Goal: Contribute content: Contribute content

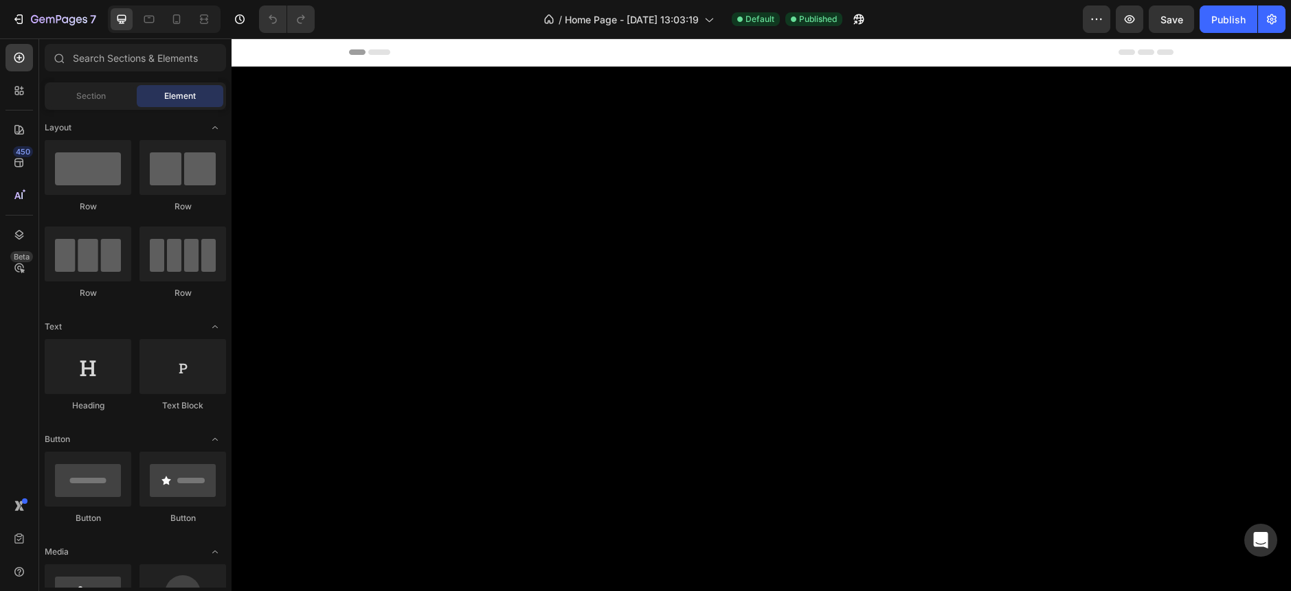
scroll to position [4122, 0]
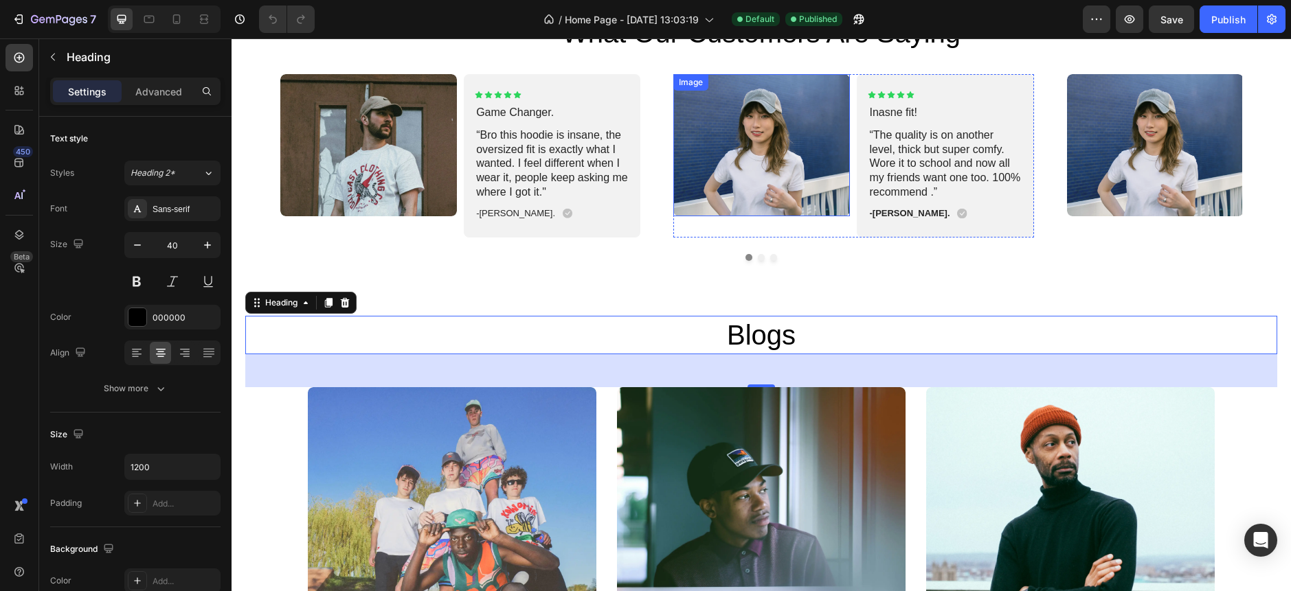
click at [737, 185] on img at bounding box center [761, 145] width 177 height 142
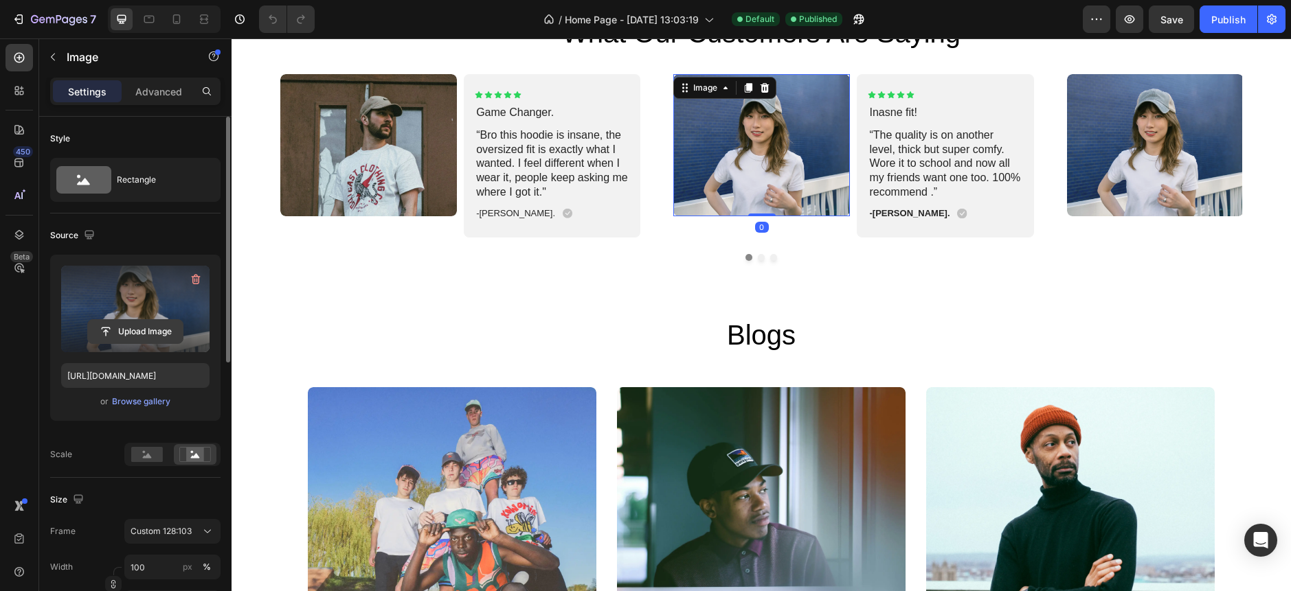
click at [139, 330] on input "file" at bounding box center [135, 331] width 95 height 23
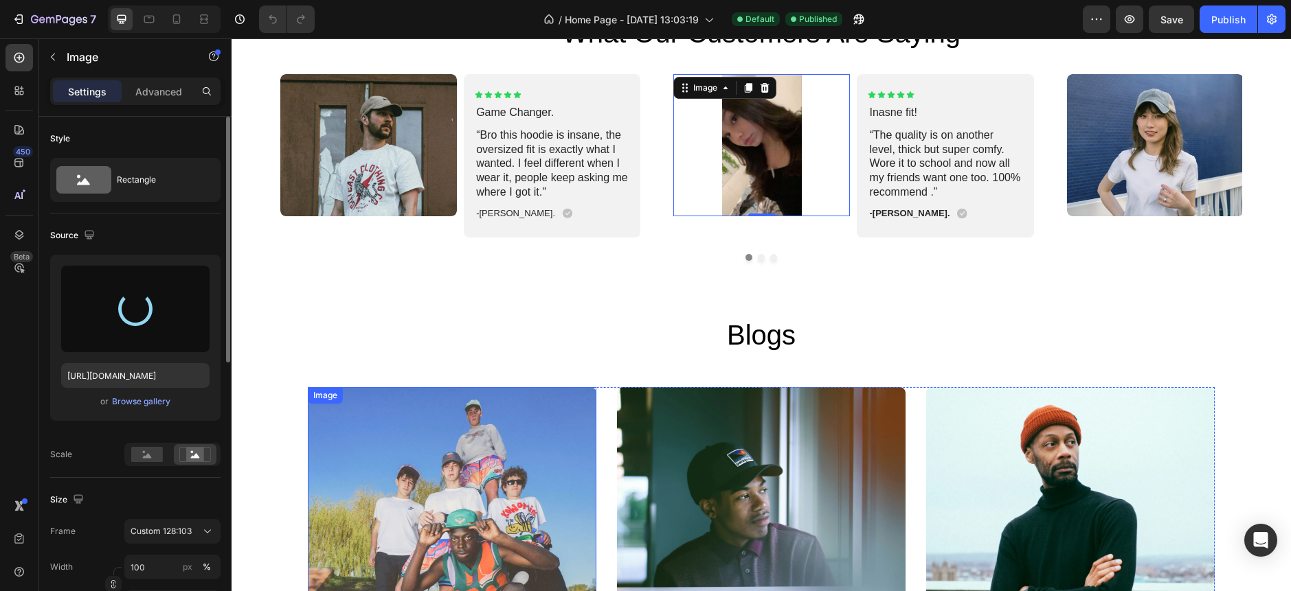
type input "[URL][DOMAIN_NAME]"
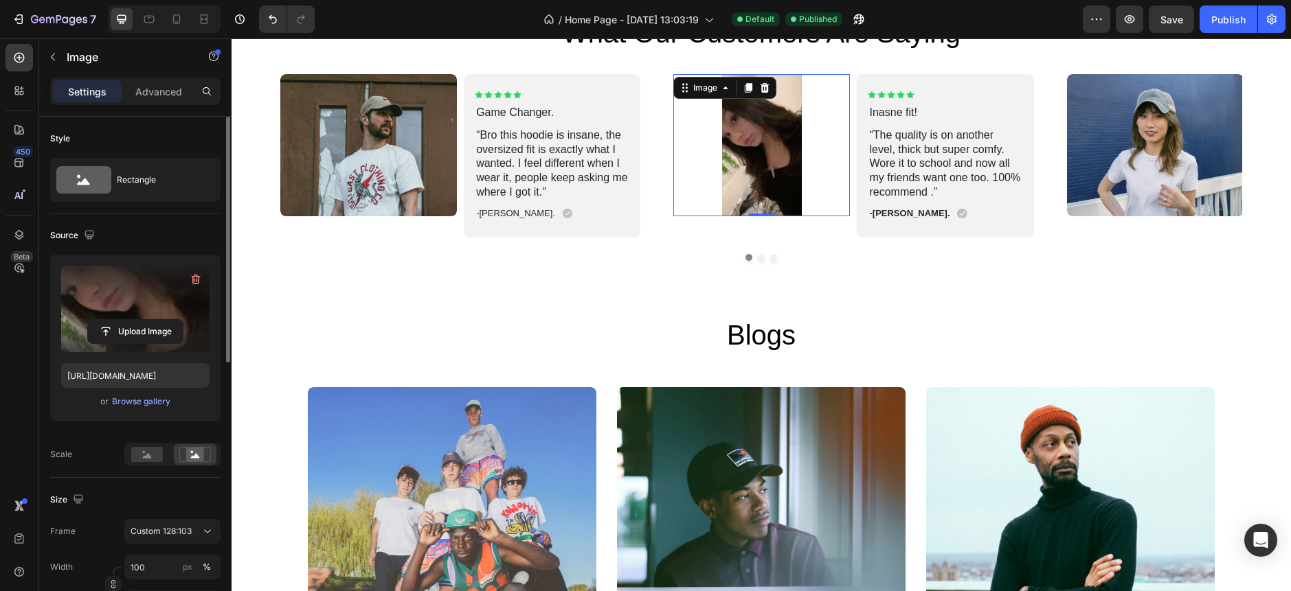
click at [755, 146] on img at bounding box center [761, 145] width 177 height 142
click at [689, 453] on img at bounding box center [761, 502] width 289 height 230
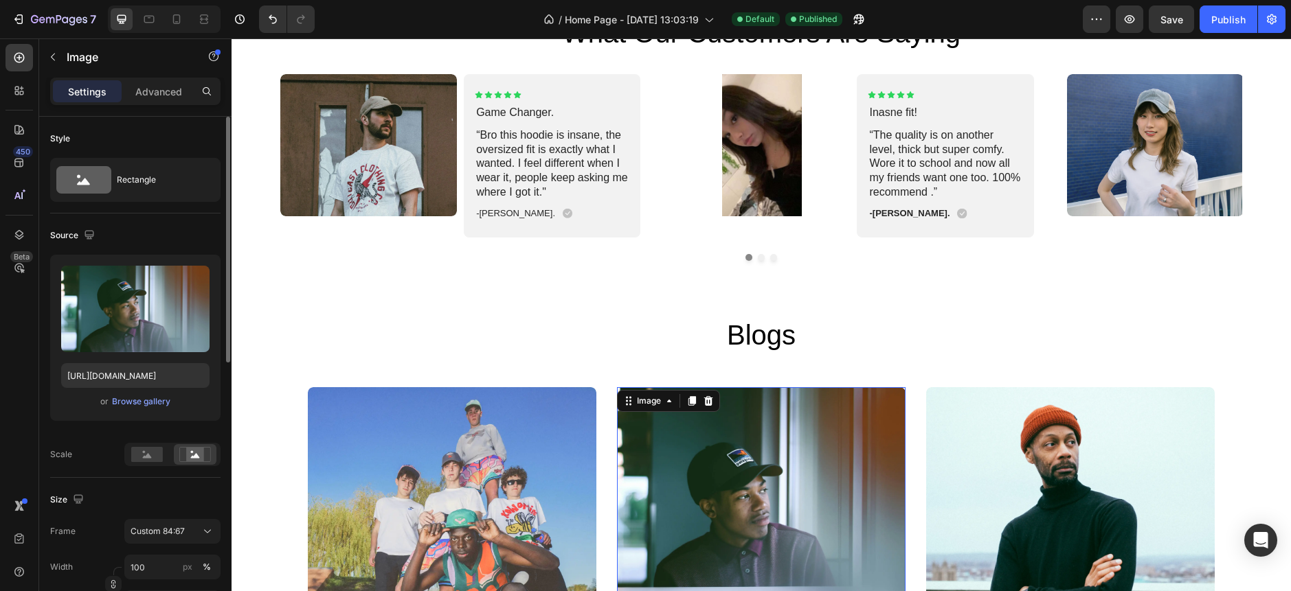
click at [719, 409] on img at bounding box center [761, 502] width 289 height 230
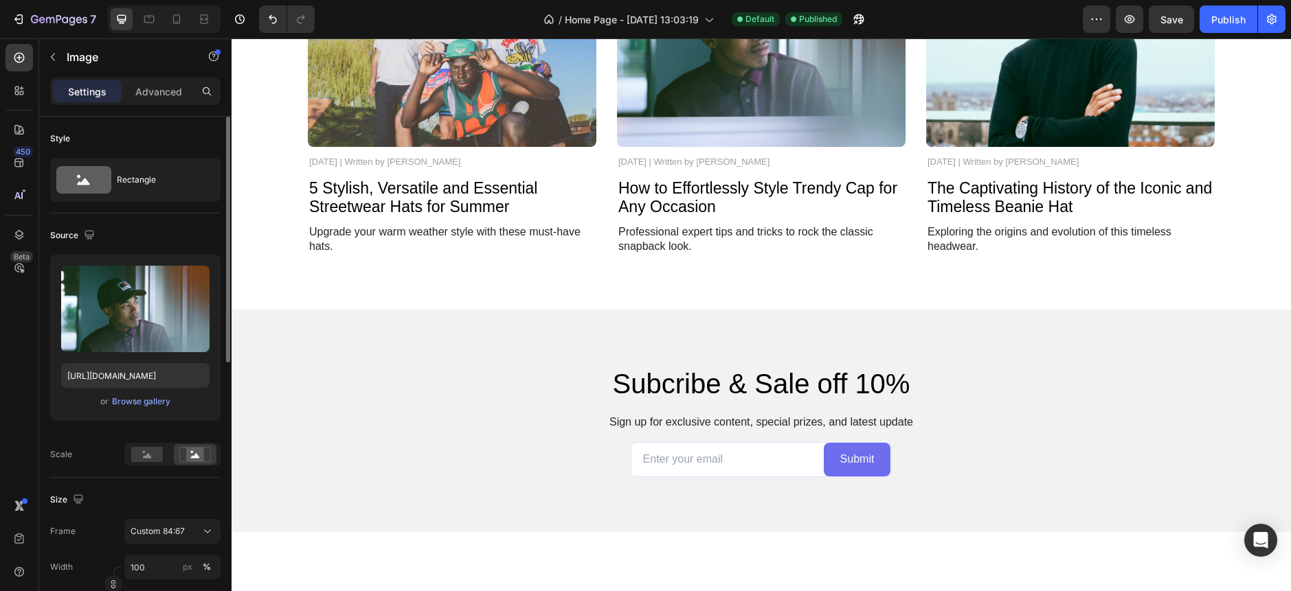
scroll to position [3435, 0]
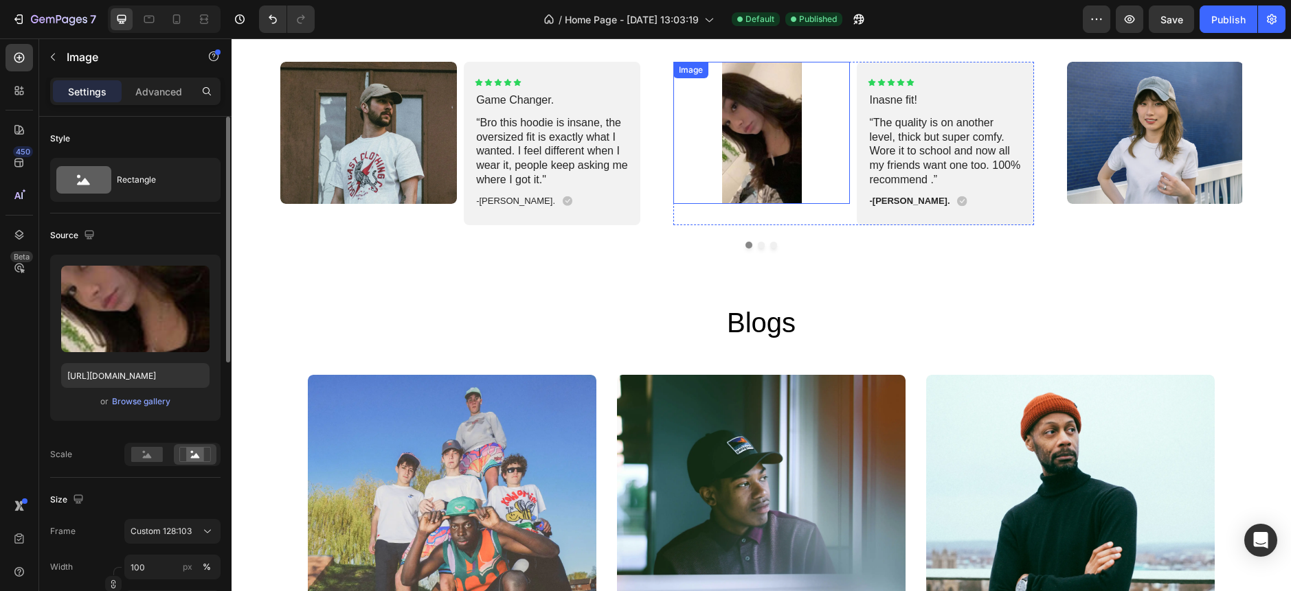
click at [744, 156] on img at bounding box center [761, 133] width 177 height 142
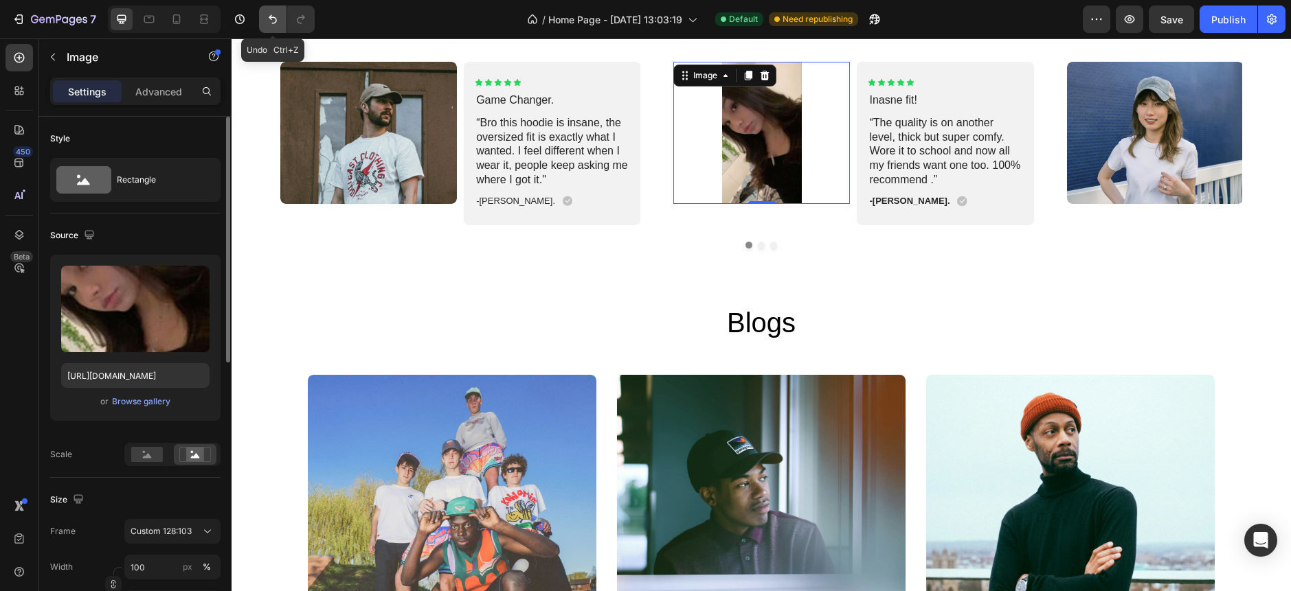
click at [275, 19] on icon "Undo/Redo" at bounding box center [273, 19] width 14 height 14
click at [273, 19] on icon "Undo/Redo" at bounding box center [273, 19] width 14 height 14
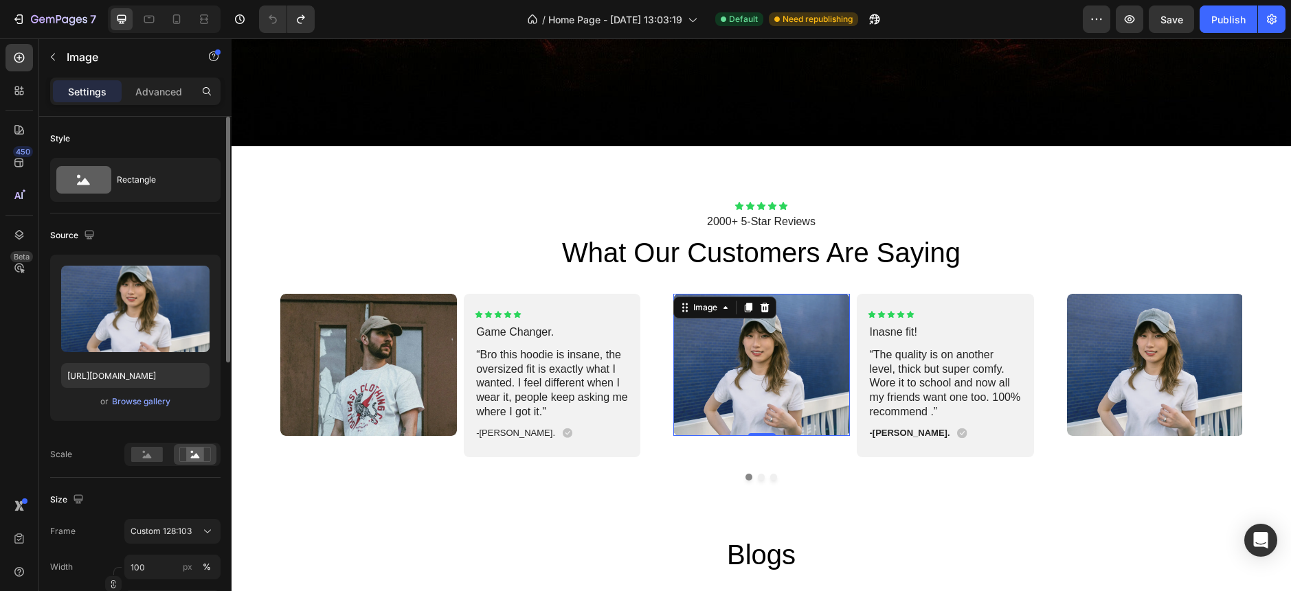
scroll to position [3905, 0]
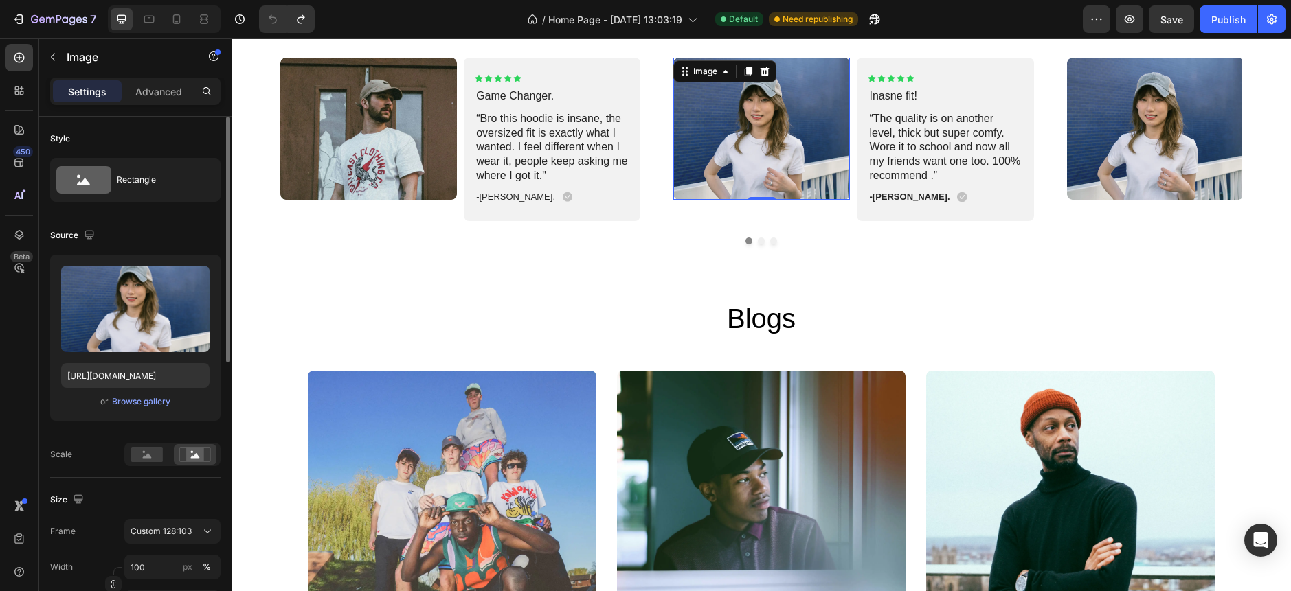
click at [754, 154] on img at bounding box center [761, 129] width 177 height 142
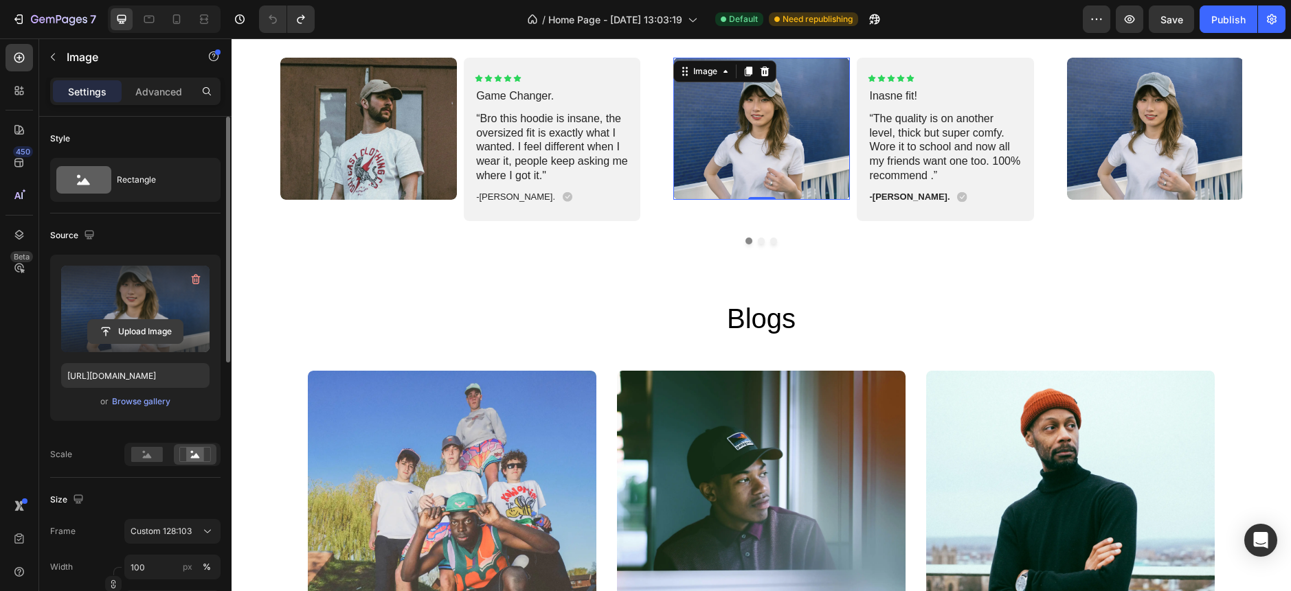
click at [122, 337] on input "file" at bounding box center [135, 331] width 95 height 23
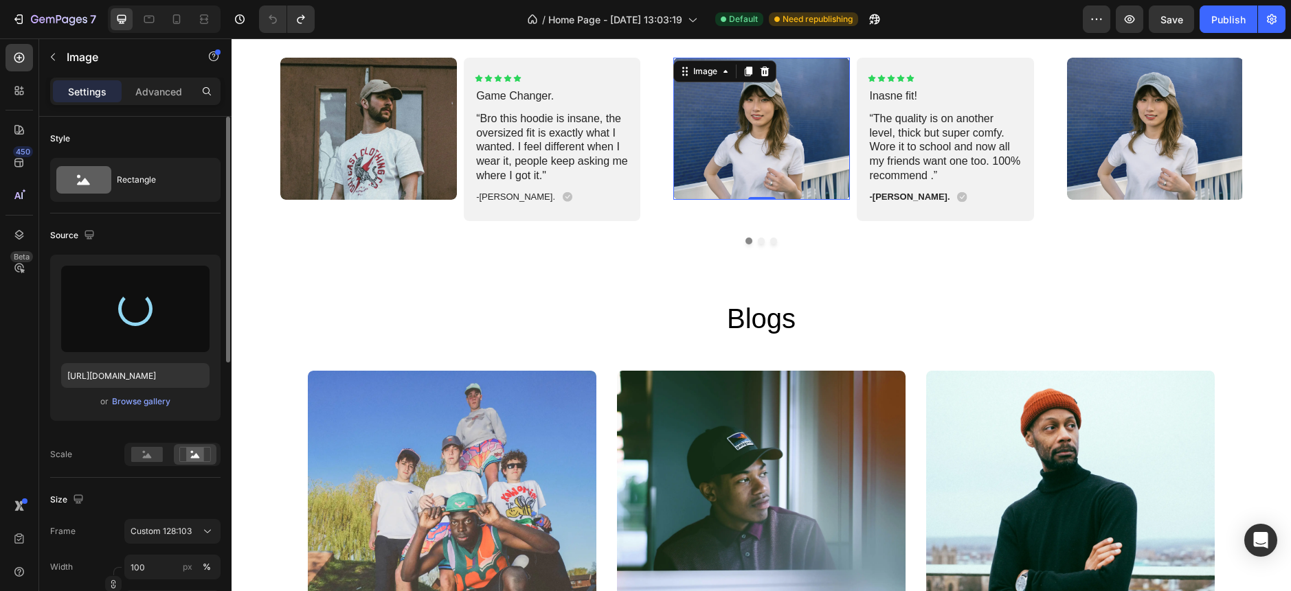
type input "[URL][DOMAIN_NAME]"
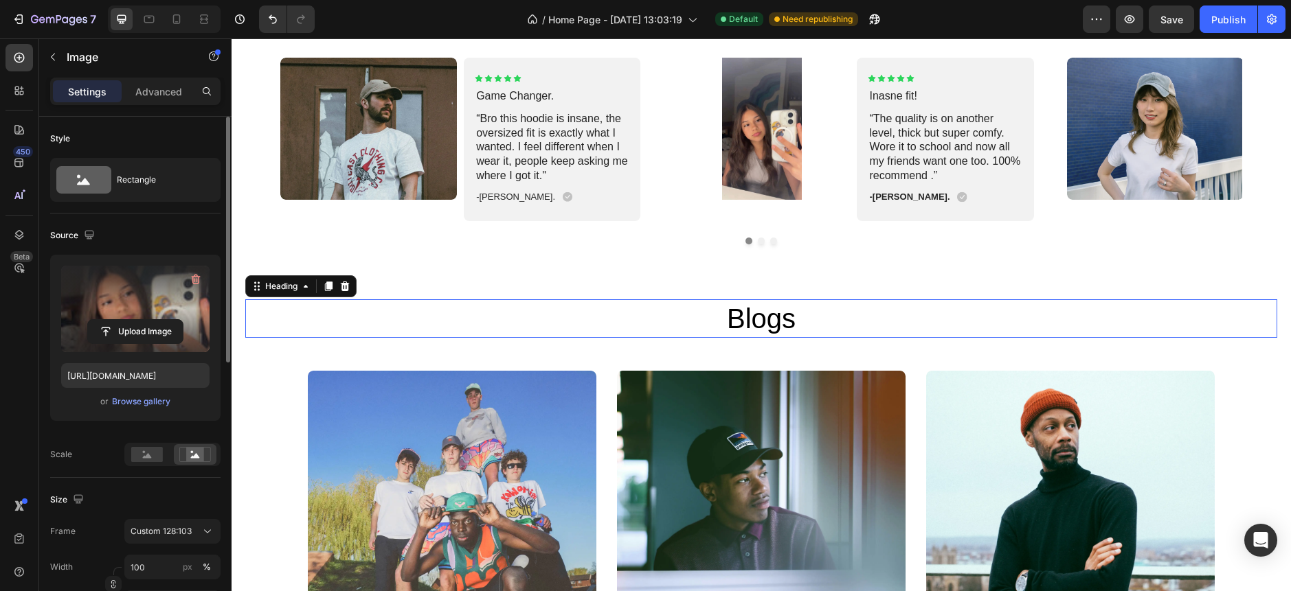
click at [631, 332] on h2 "Blogs" at bounding box center [761, 319] width 824 height 38
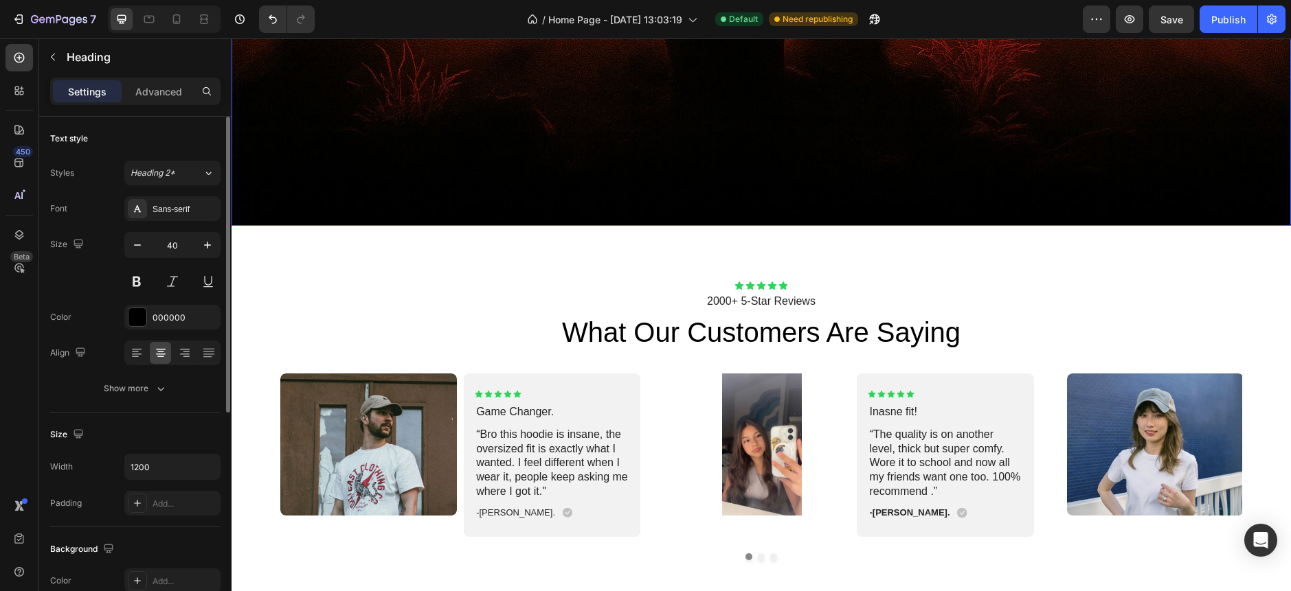
scroll to position [3907, 0]
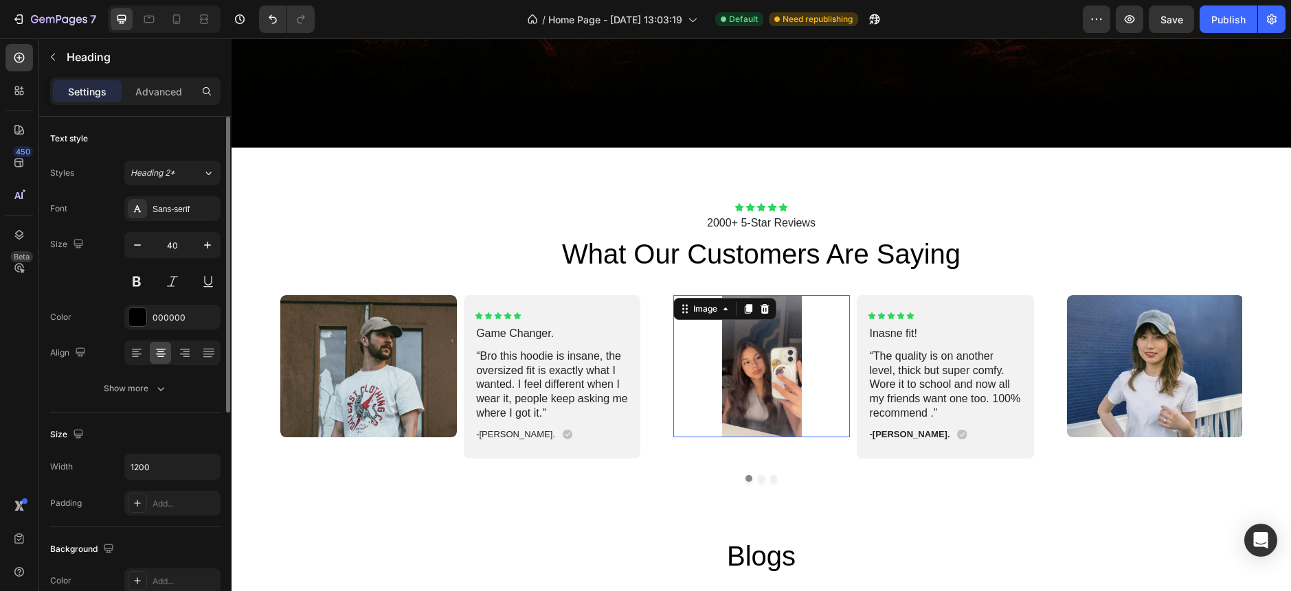
click at [824, 375] on img at bounding box center [761, 366] width 177 height 142
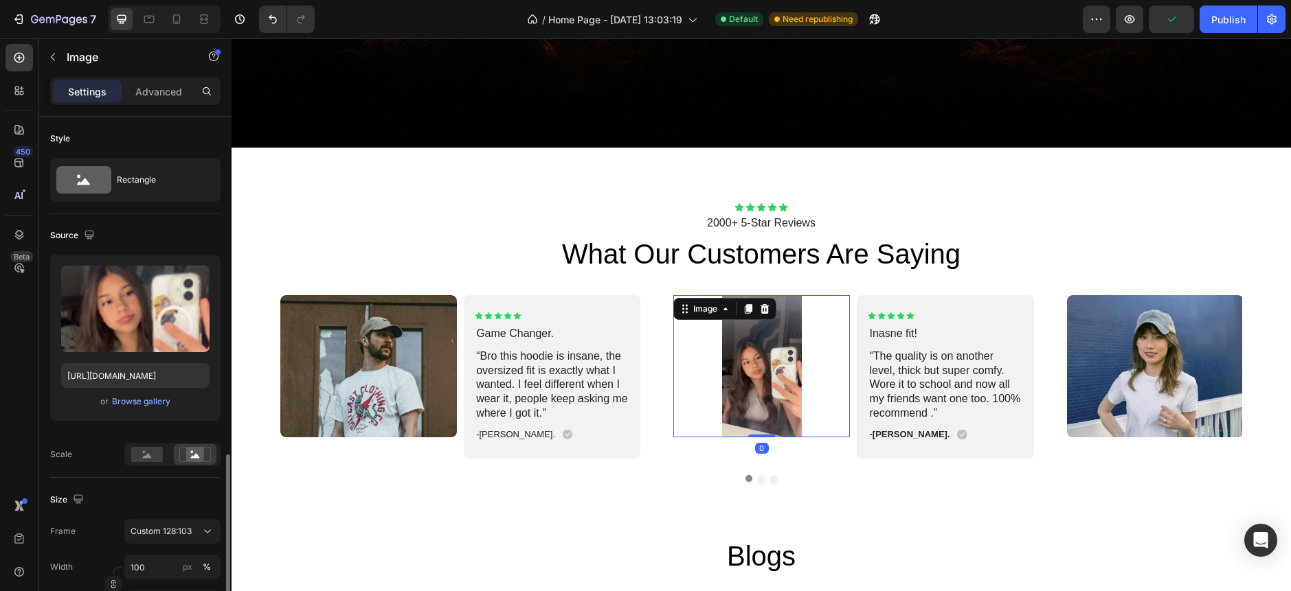
scroll to position [229, 0]
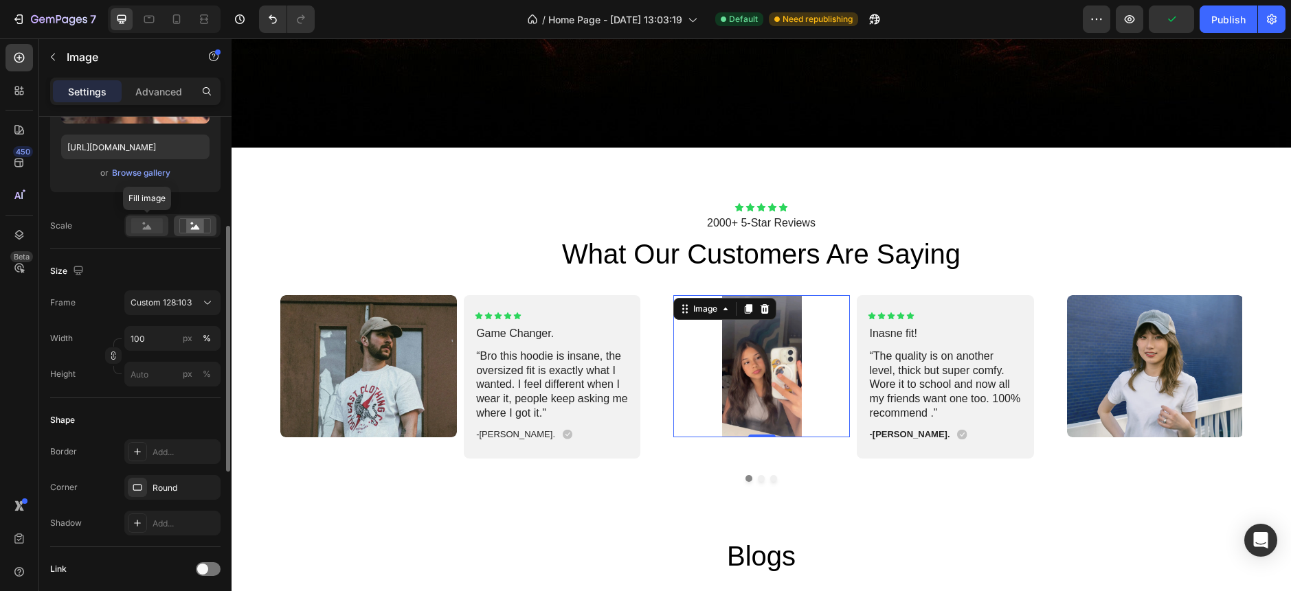
click at [140, 227] on rect at bounding box center [147, 225] width 32 height 15
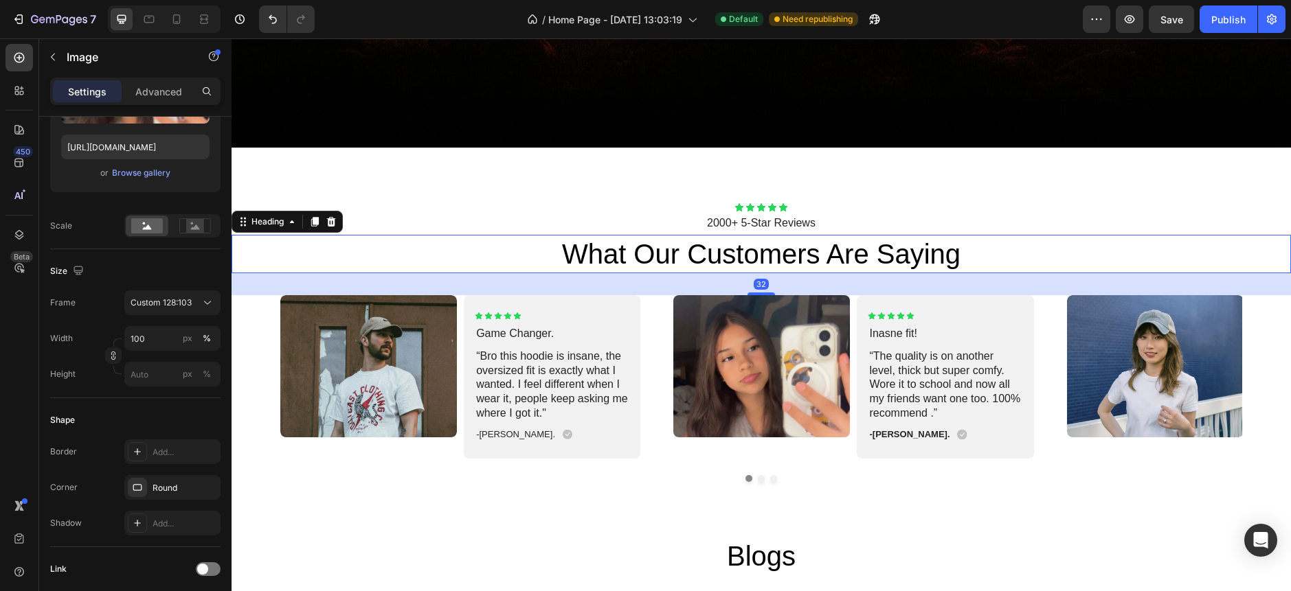
click at [660, 264] on h2 "what our customers are saying" at bounding box center [760, 254] width 1059 height 38
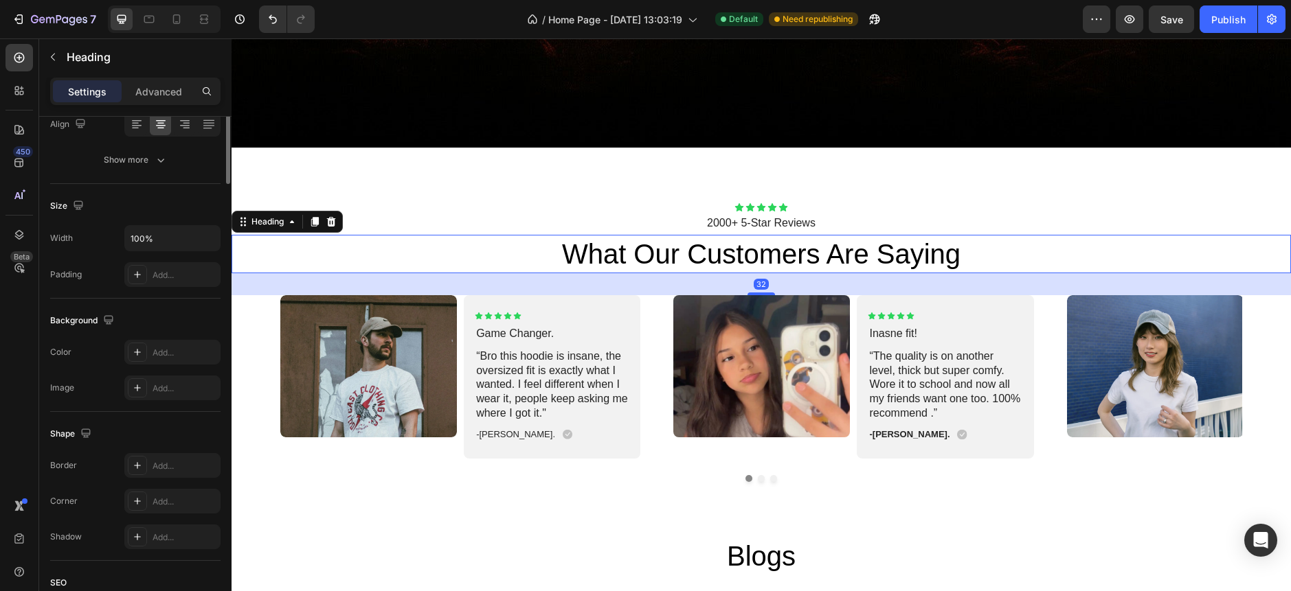
scroll to position [0, 0]
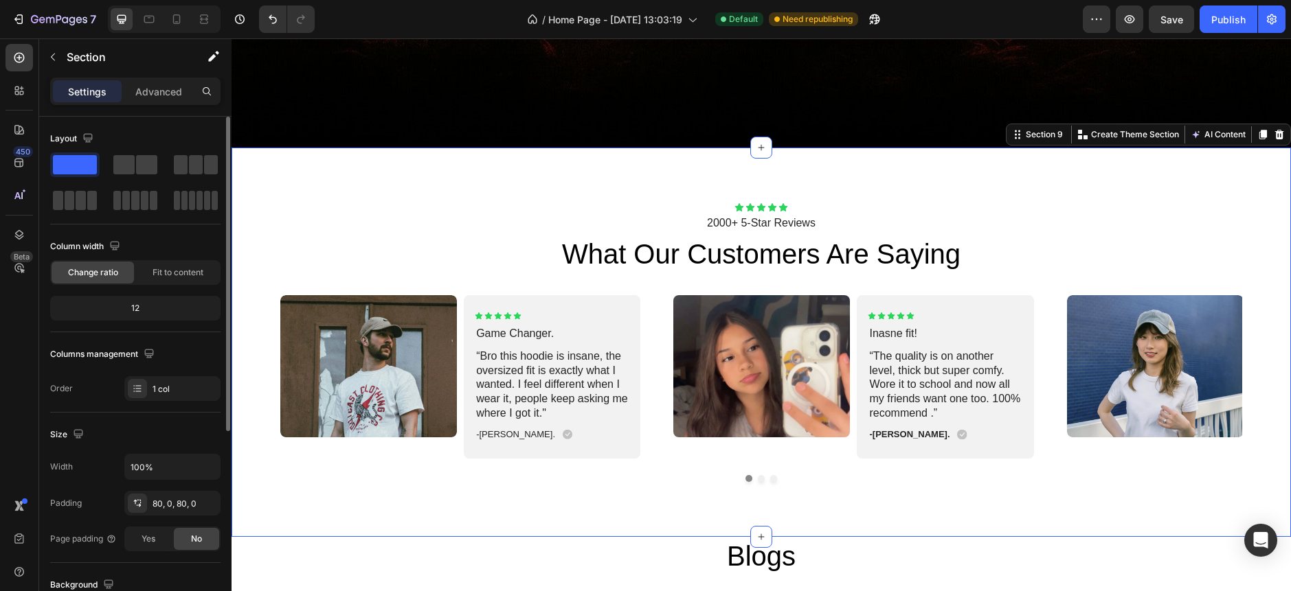
click at [704, 504] on div "Icon Icon Icon Icon Icon Icon List 2000+ 5-Star Reviews Text Block what our cus…" at bounding box center [760, 342] width 1059 height 389
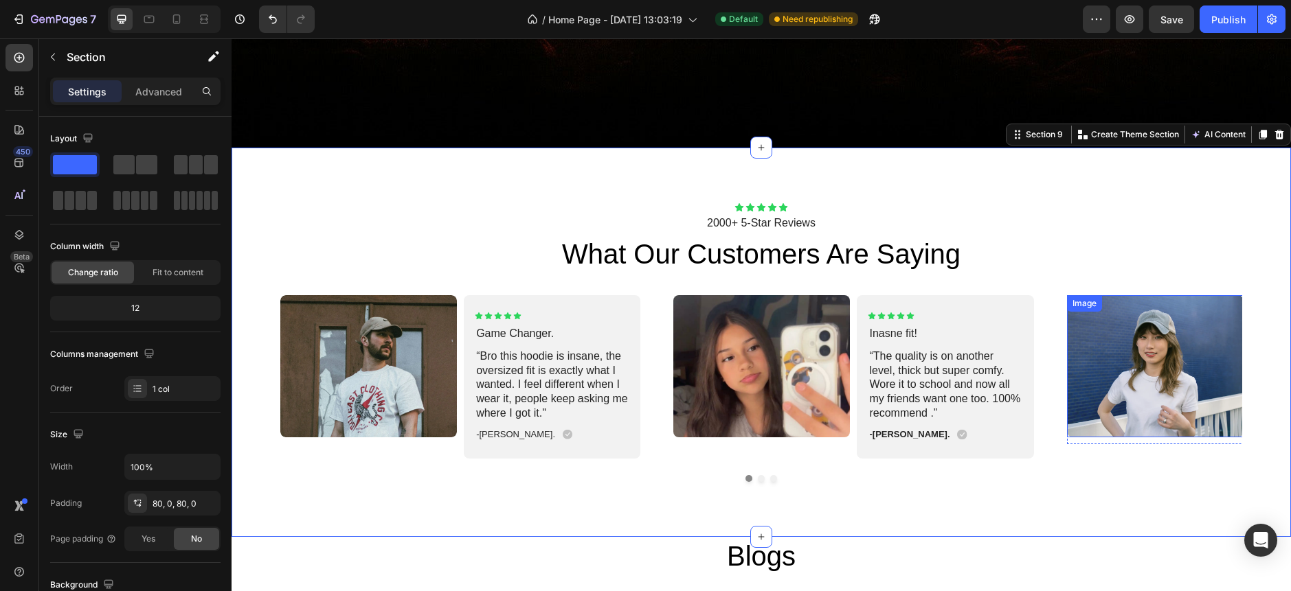
click at [1178, 343] on img at bounding box center [1155, 366] width 177 height 142
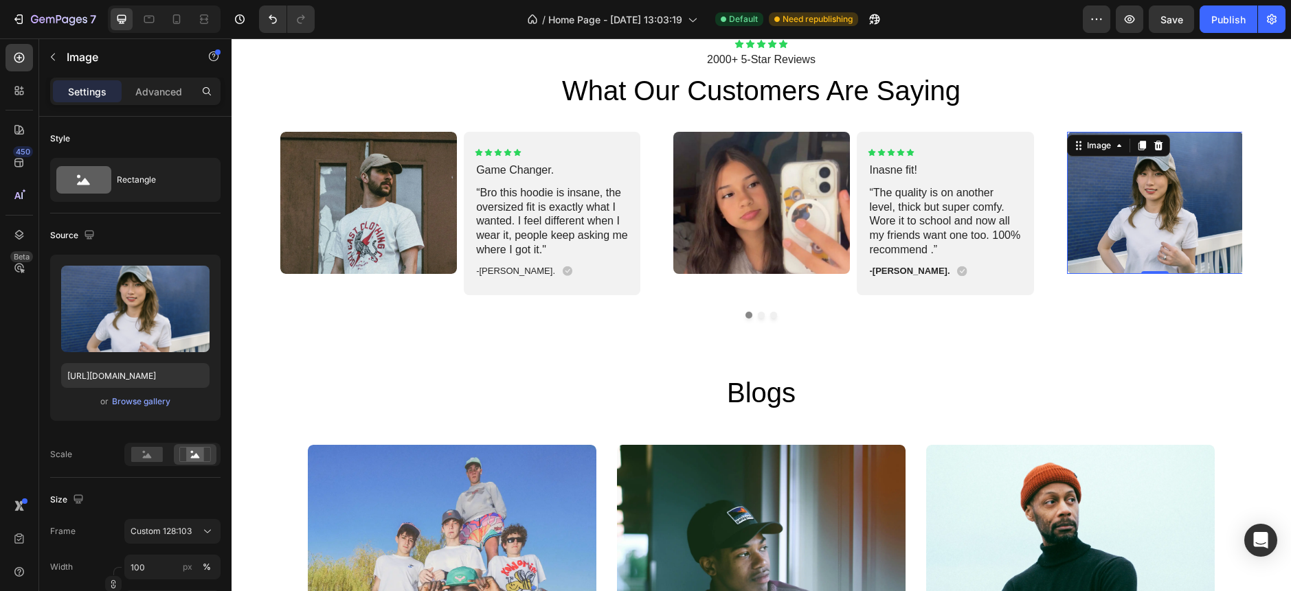
click at [1131, 224] on img at bounding box center [1155, 203] width 177 height 142
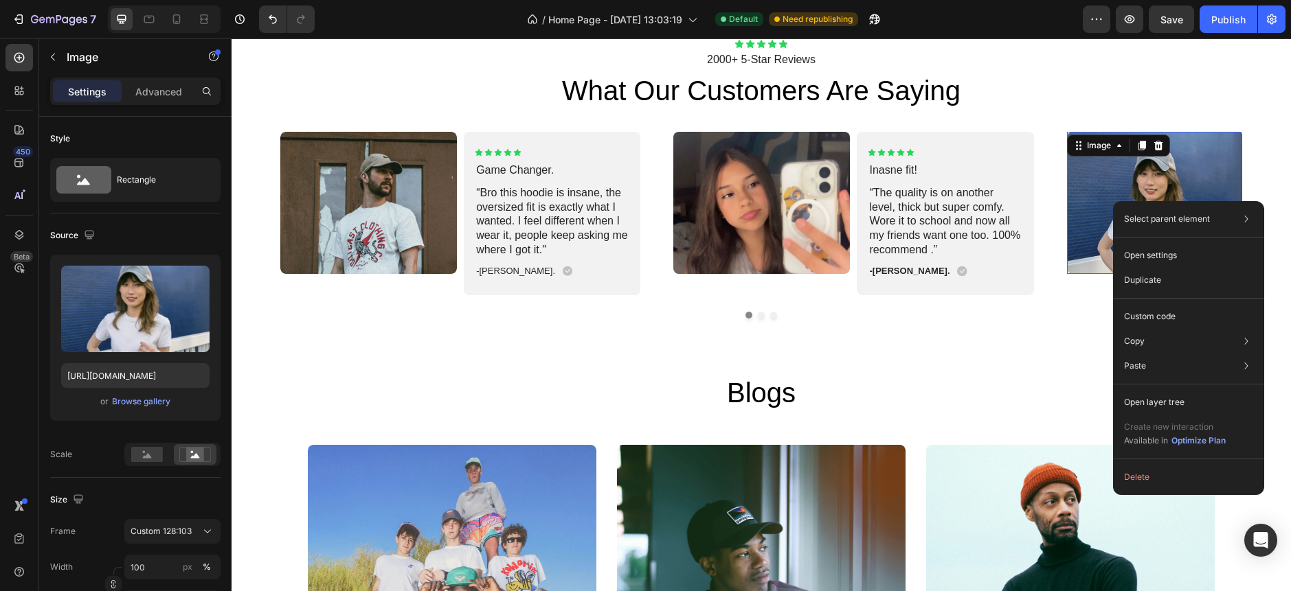
click at [1101, 190] on img at bounding box center [1155, 203] width 177 height 142
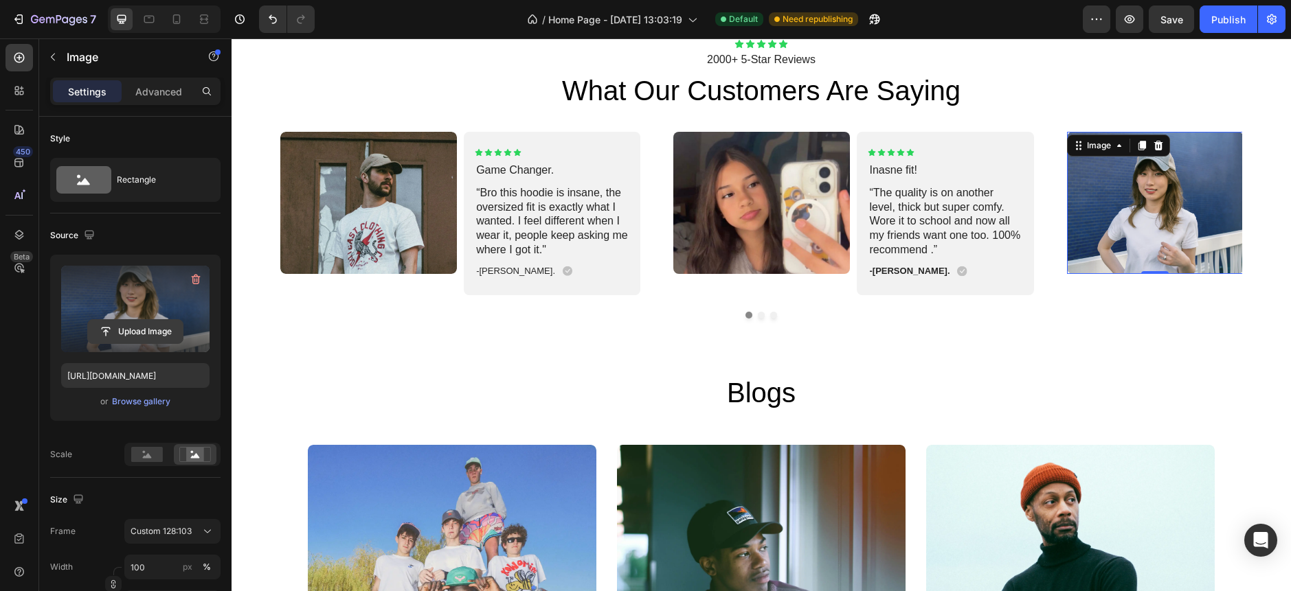
click at [122, 336] on input "file" at bounding box center [135, 331] width 95 height 23
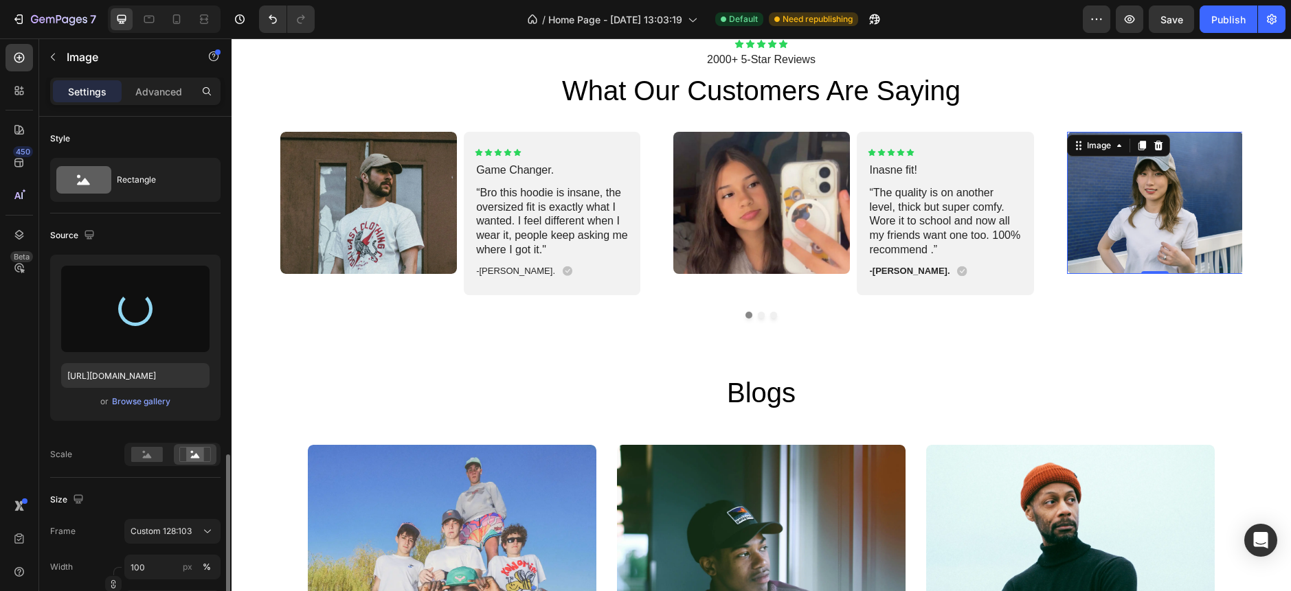
scroll to position [229, 0]
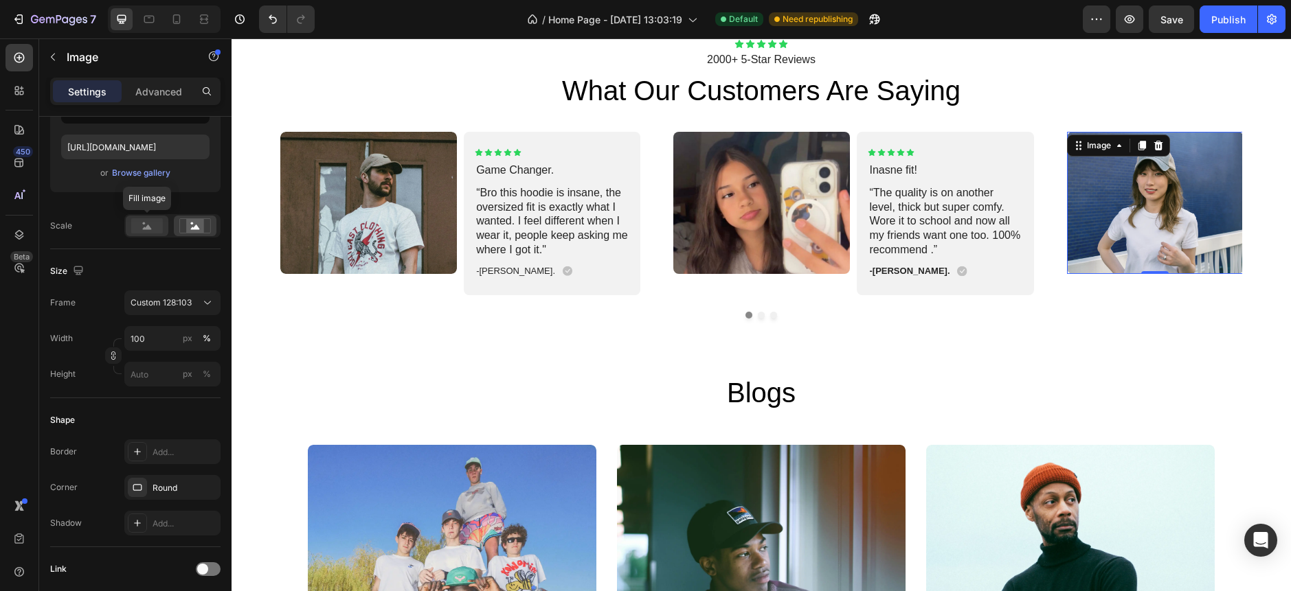
type input "[URL][DOMAIN_NAME]"
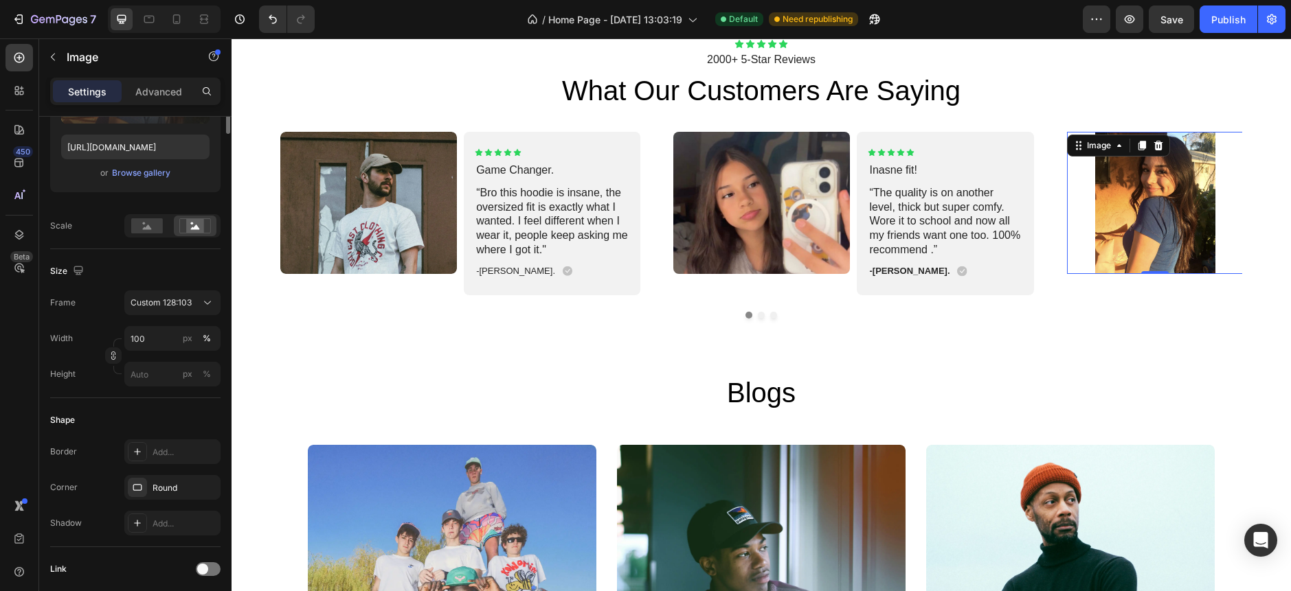
scroll to position [0, 0]
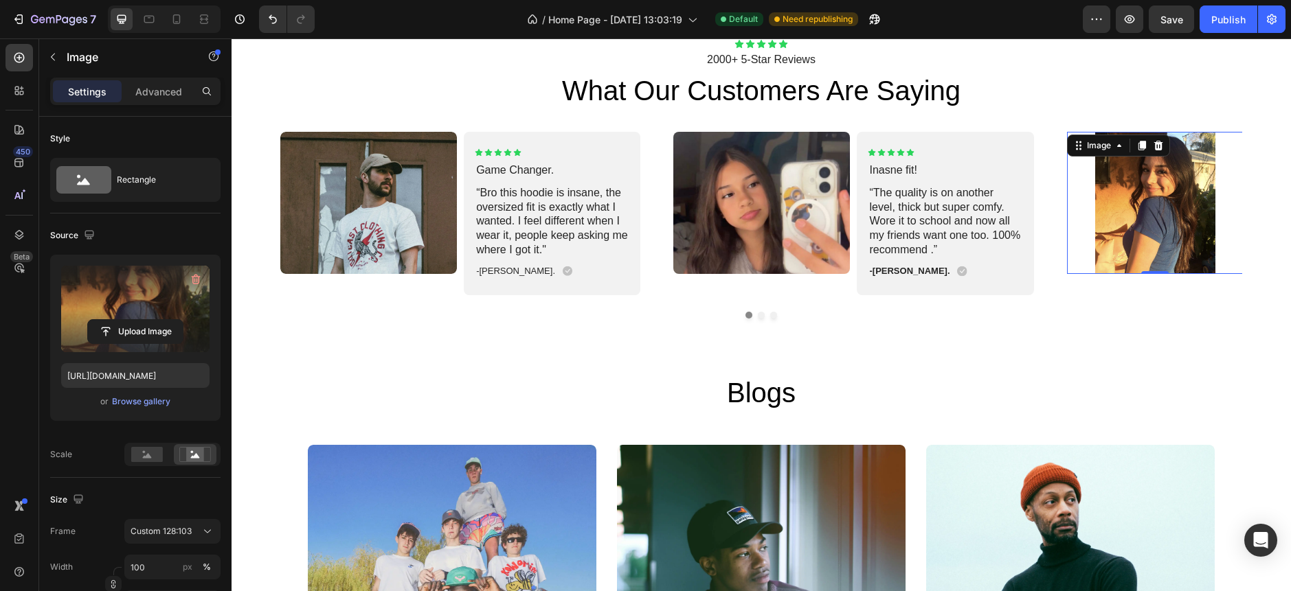
click at [148, 466] on div at bounding box center [172, 454] width 96 height 23
click at [146, 458] on icon at bounding box center [147, 455] width 9 height 5
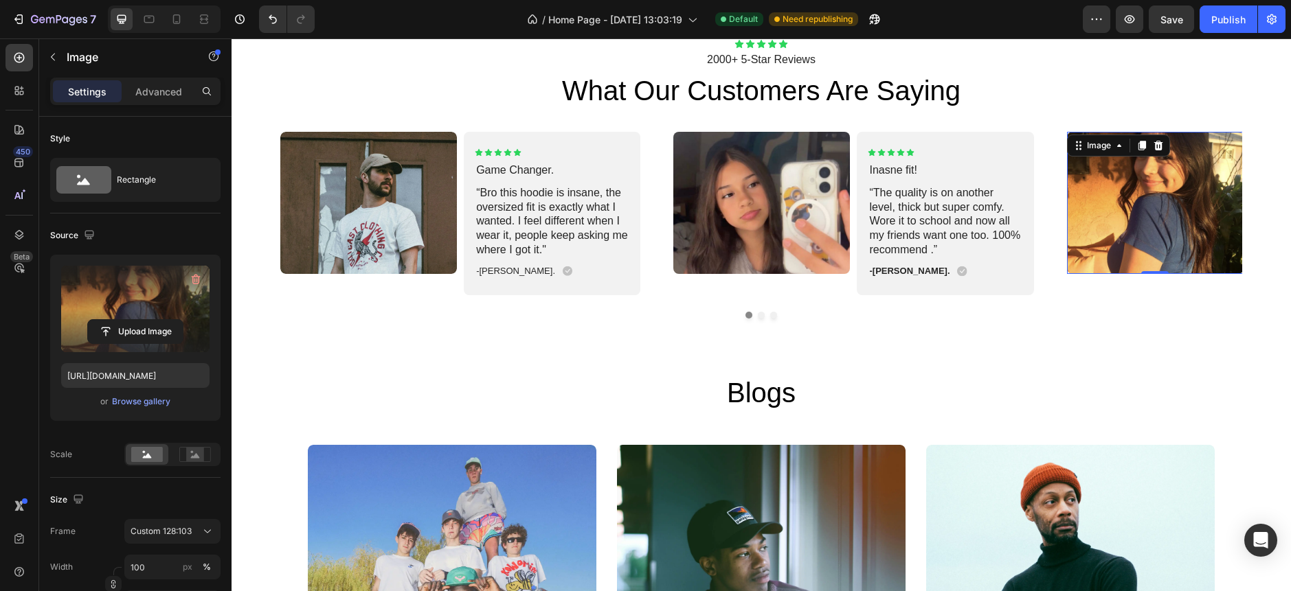
click at [1128, 209] on img at bounding box center [1155, 203] width 177 height 142
click at [1128, 208] on img at bounding box center [1155, 203] width 177 height 142
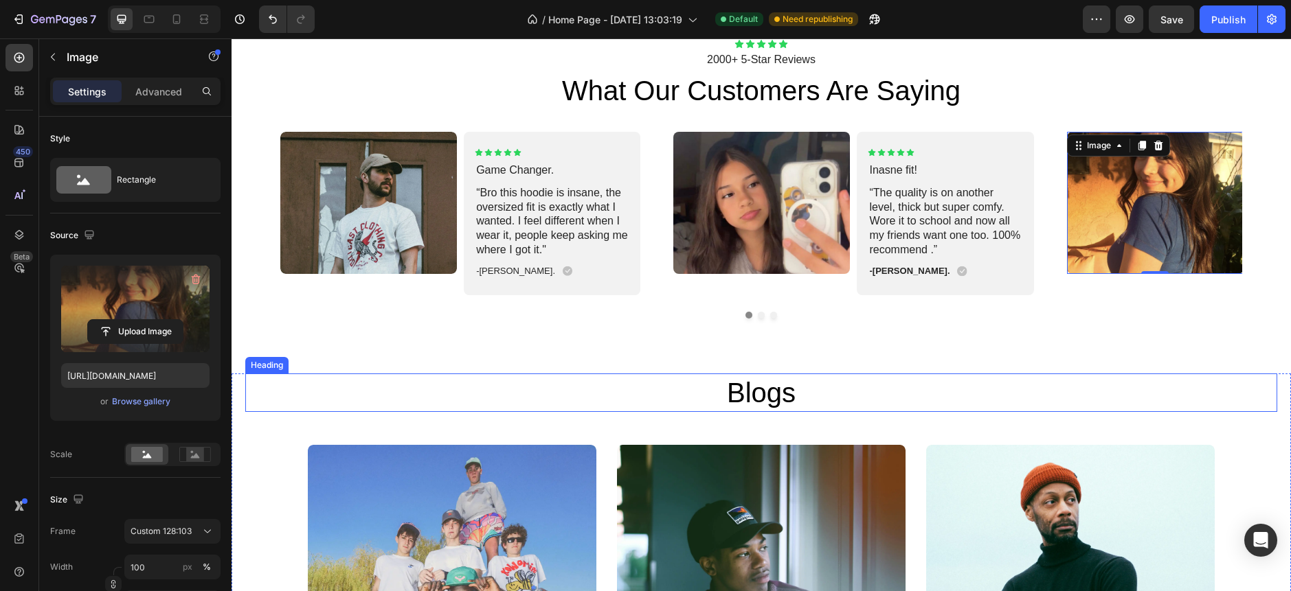
click at [795, 381] on h2 "Blogs" at bounding box center [761, 393] width 824 height 38
click at [913, 350] on div "Icon Icon Icon Icon Icon Icon List 2000+ 5-Star Reviews Text Block what our cus…" at bounding box center [760, 178] width 1059 height 389
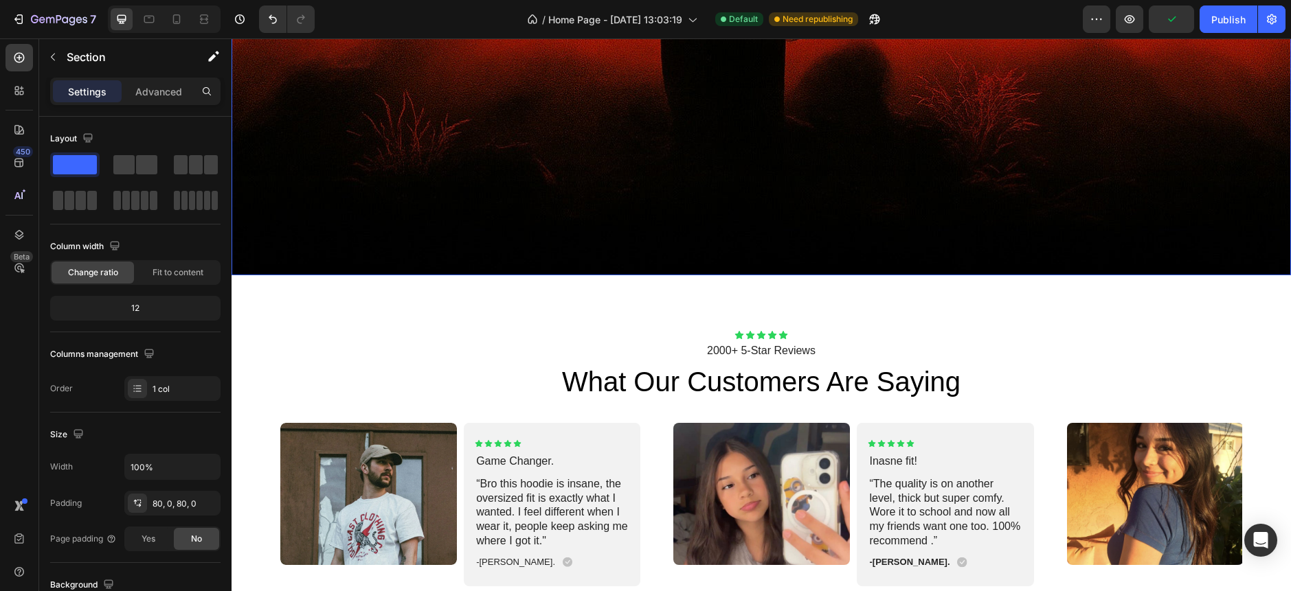
scroll to position [3793, 0]
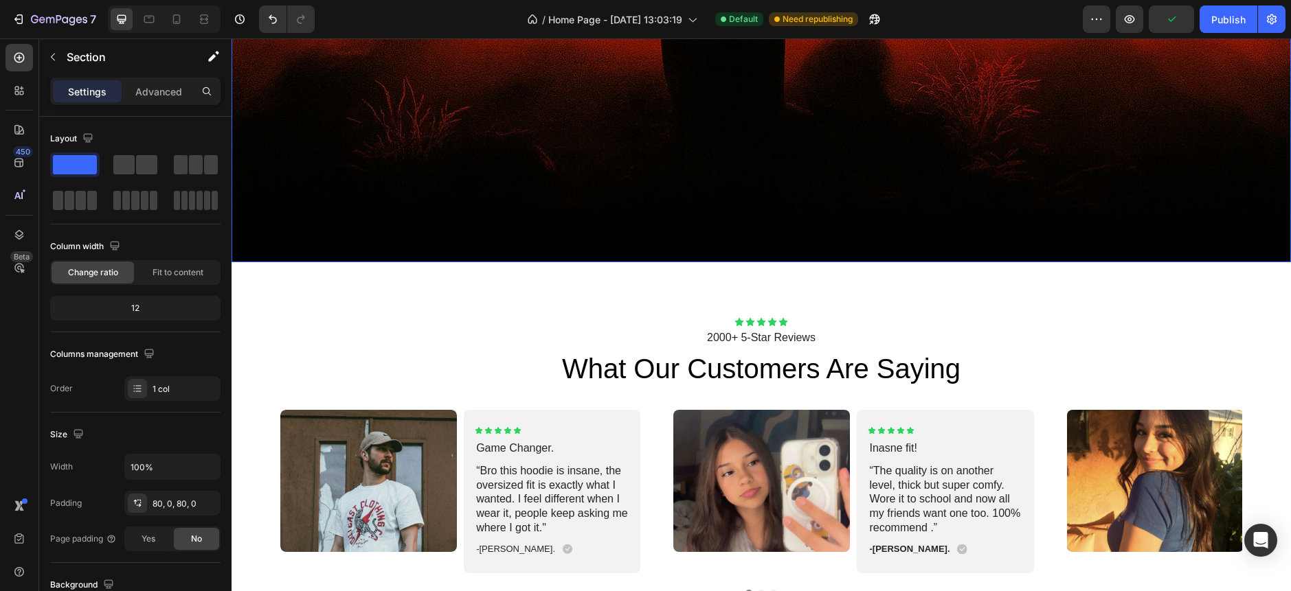
click at [314, 477] on img at bounding box center [368, 481] width 177 height 142
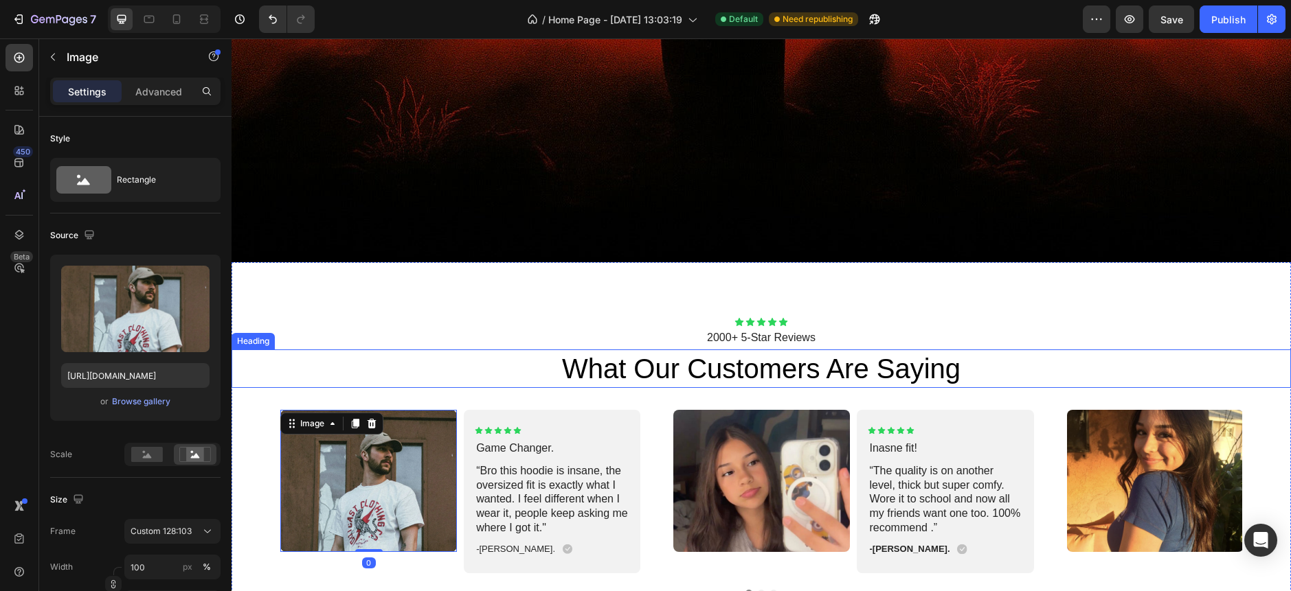
click at [1064, 368] on h2 "what our customers are saying" at bounding box center [760, 369] width 1059 height 38
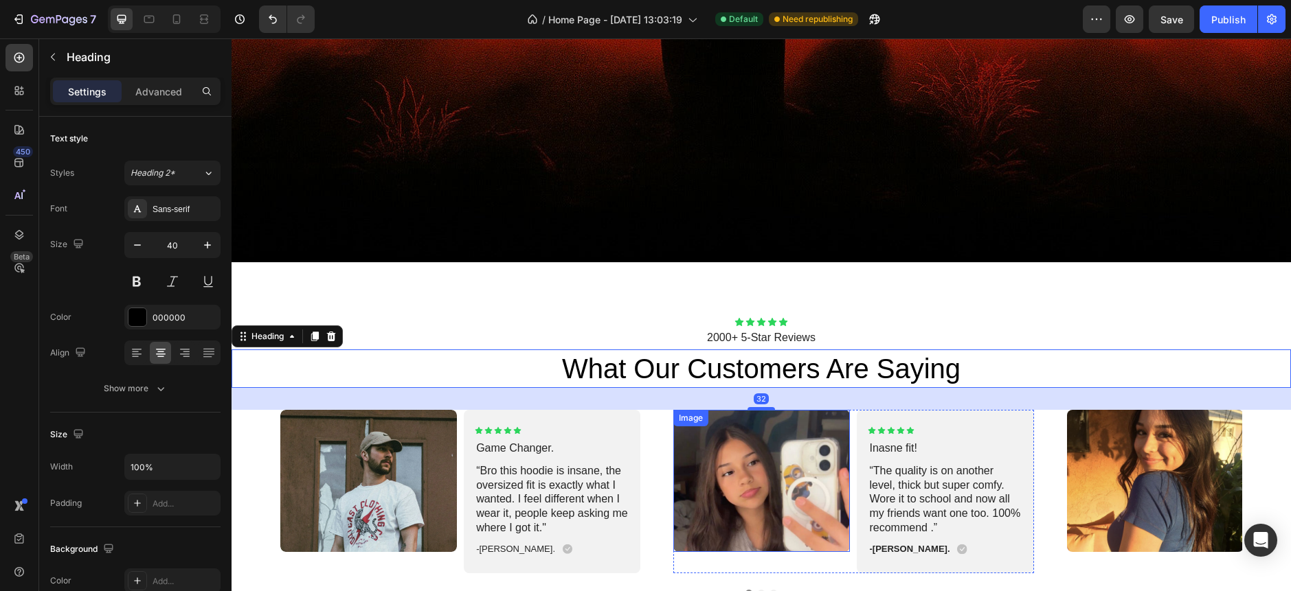
click at [727, 506] on img at bounding box center [761, 481] width 177 height 142
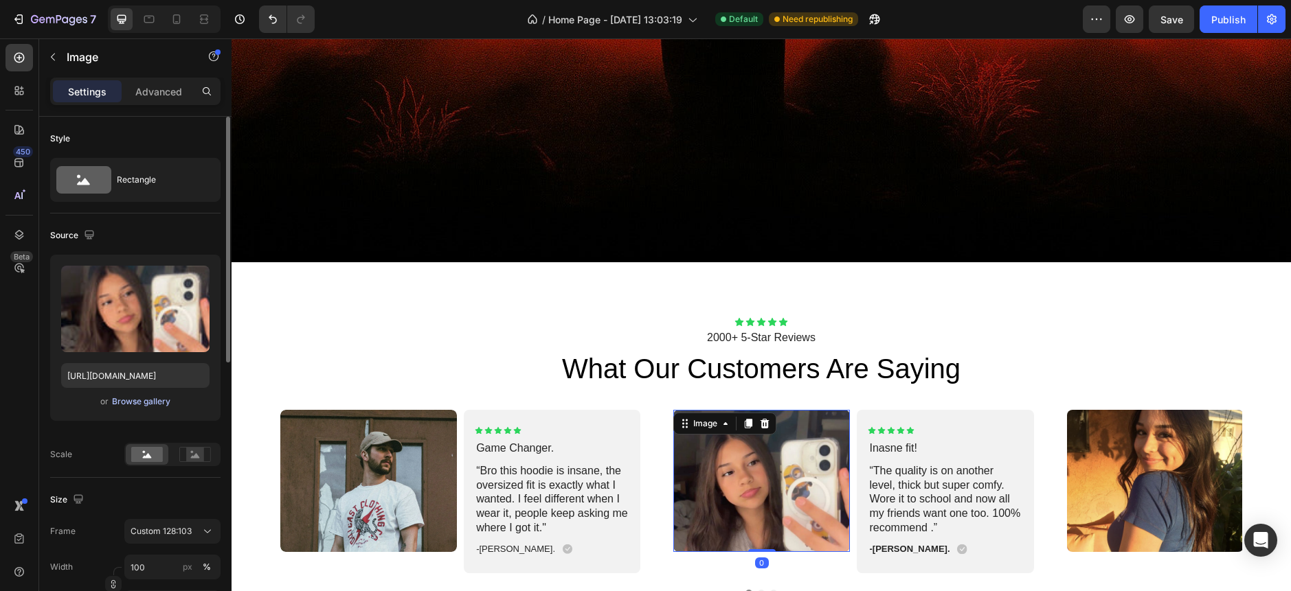
click at [126, 404] on div "Browse gallery" at bounding box center [141, 402] width 58 height 12
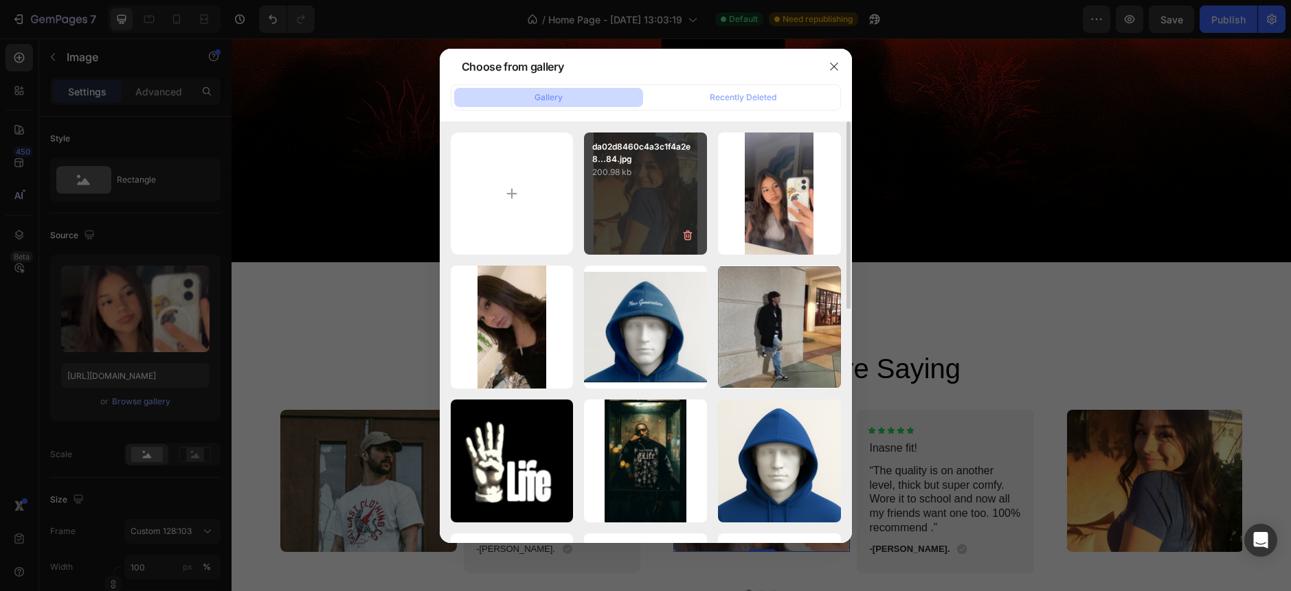
click at [634, 234] on div "da02d8460c4a3c1f4a2e8...84.jpg 200.98 kb" at bounding box center [645, 194] width 123 height 123
type input "[URL][DOMAIN_NAME]"
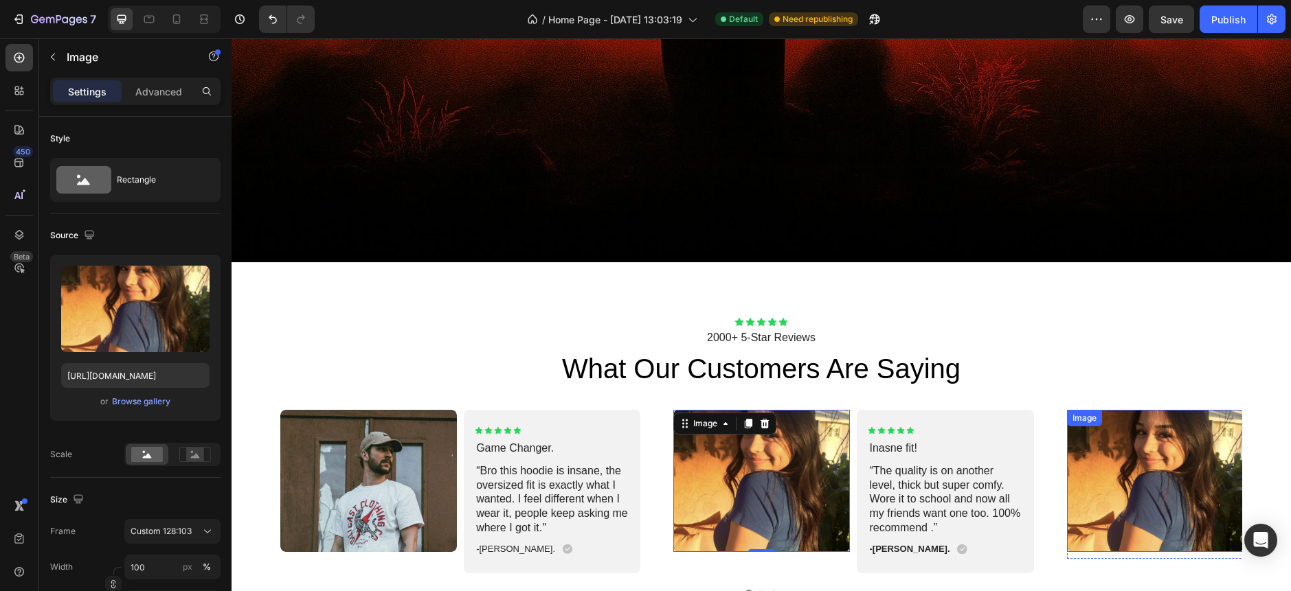
click at [1103, 499] on img at bounding box center [1155, 481] width 177 height 142
click at [725, 482] on img at bounding box center [761, 481] width 177 height 142
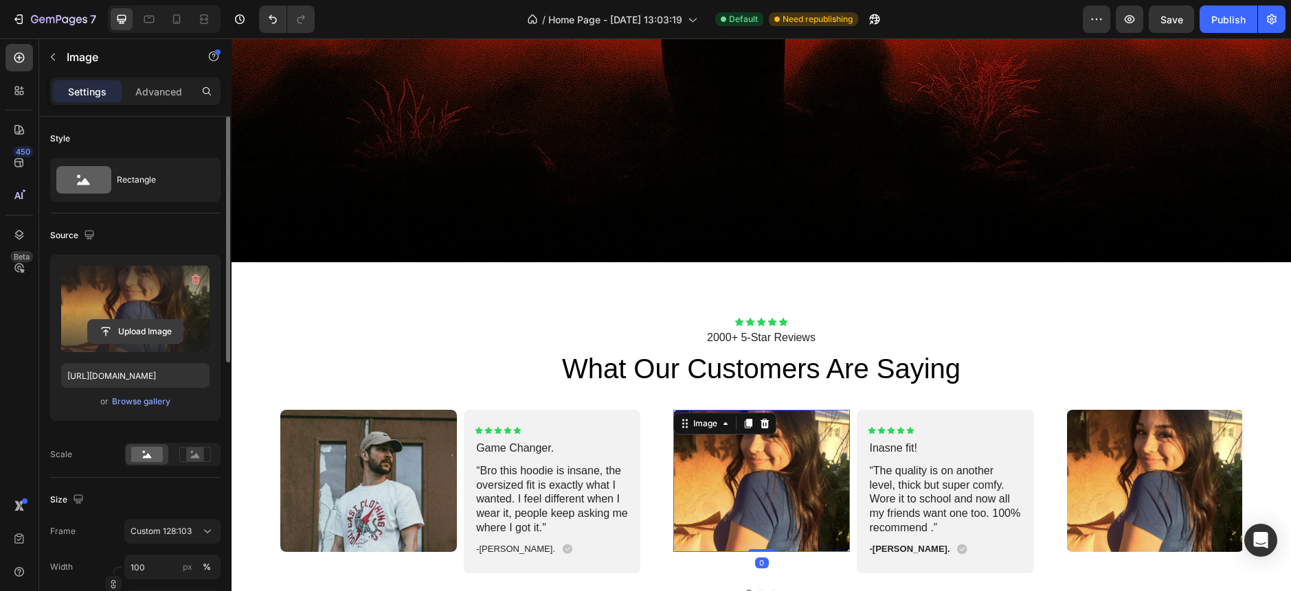
click at [135, 331] on input "file" at bounding box center [135, 331] width 95 height 23
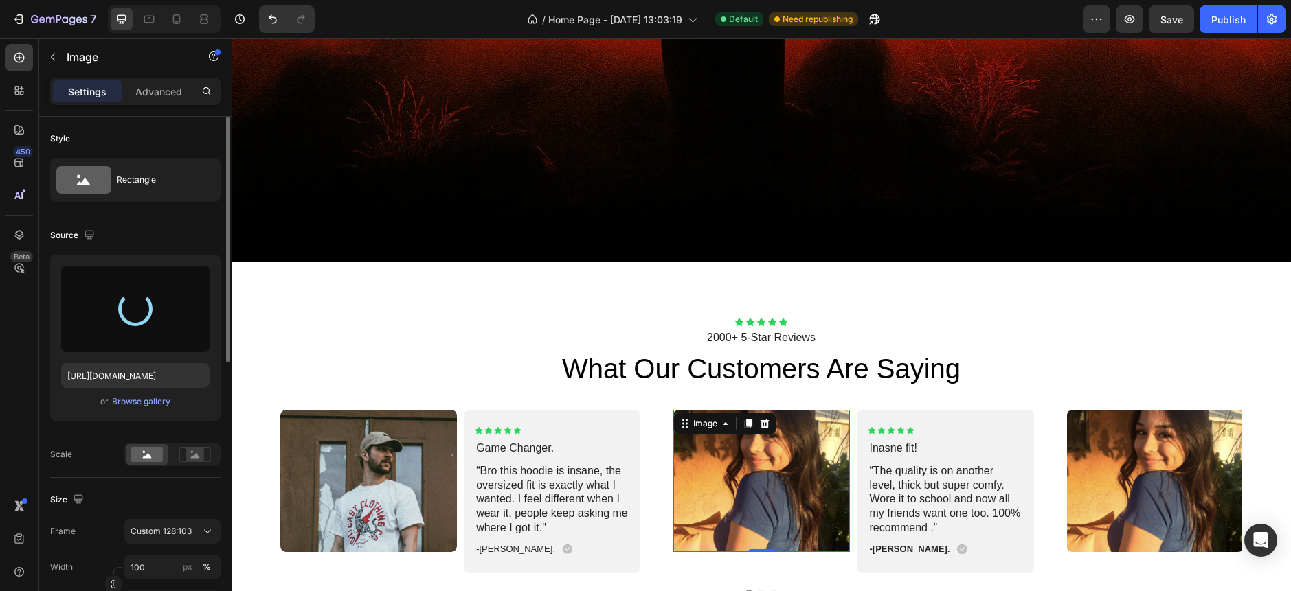
type input "[URL][DOMAIN_NAME]"
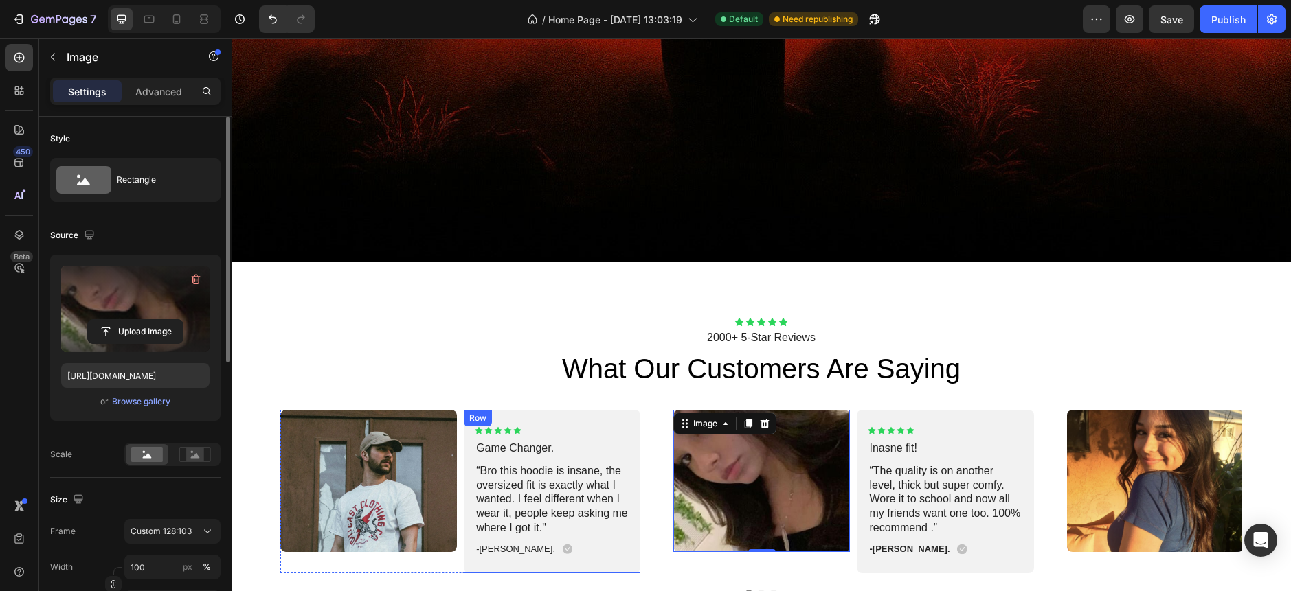
click at [521, 367] on h2 "what our customers are saying" at bounding box center [760, 369] width 1059 height 38
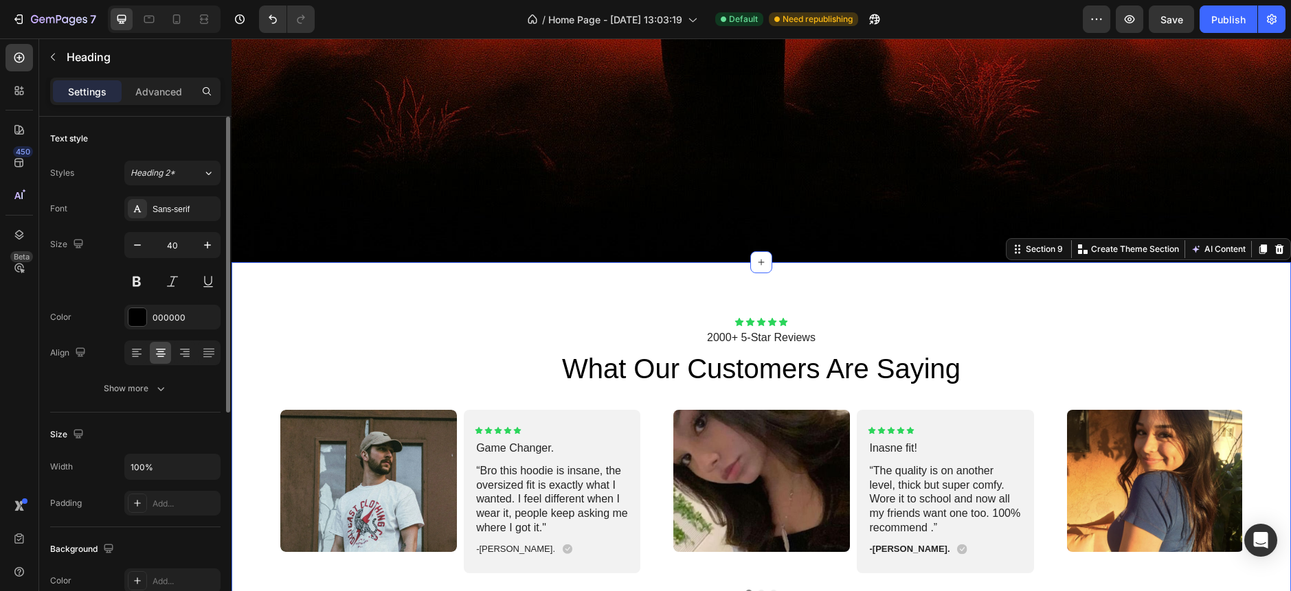
click at [536, 280] on div "Icon Icon Icon Icon Icon Icon List 2000+ 5-Star Reviews Text Block what our cus…" at bounding box center [760, 456] width 1059 height 389
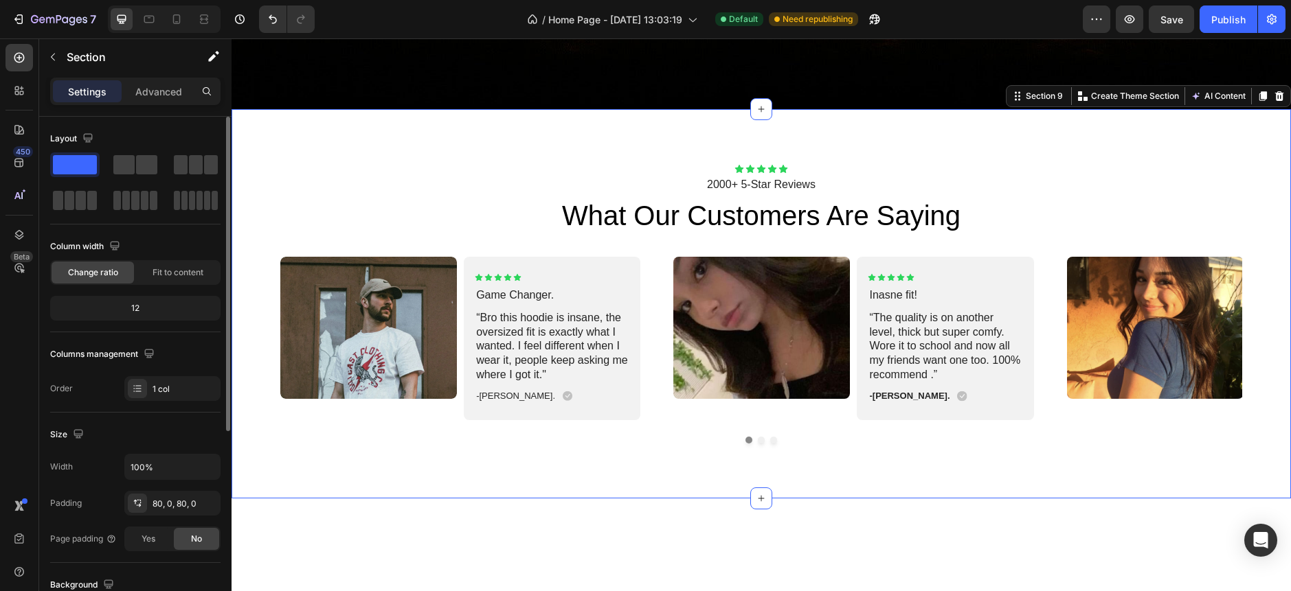
scroll to position [4021, 0]
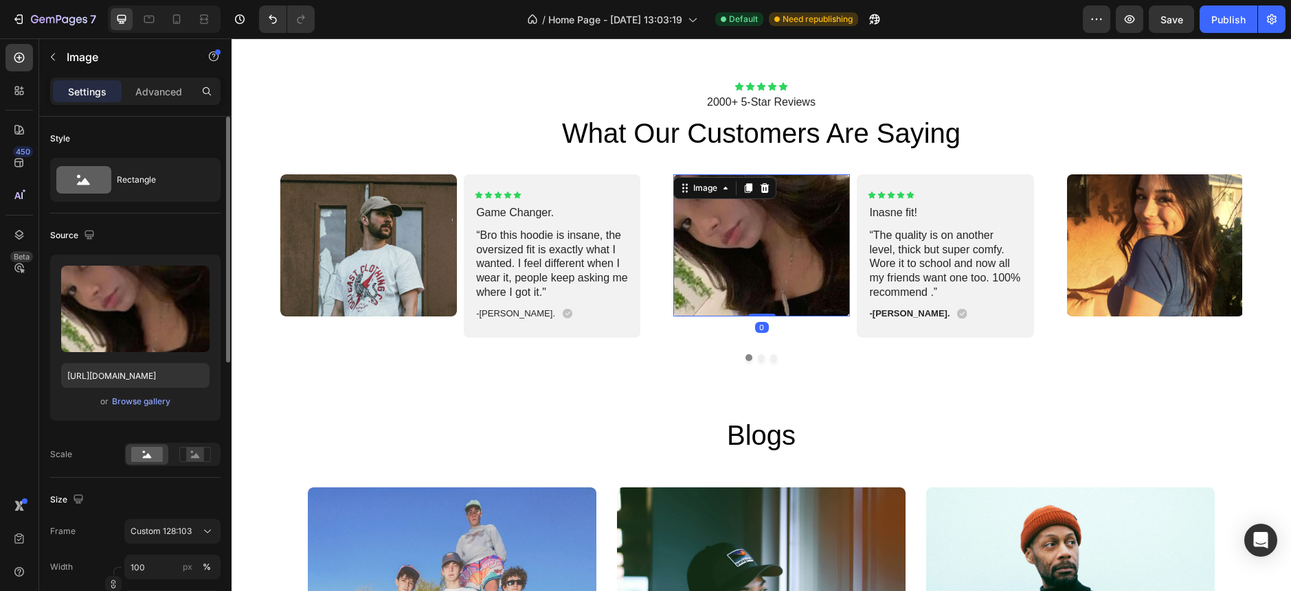
click at [720, 273] on img at bounding box center [761, 245] width 177 height 142
click at [120, 402] on div "Browse gallery" at bounding box center [141, 402] width 58 height 12
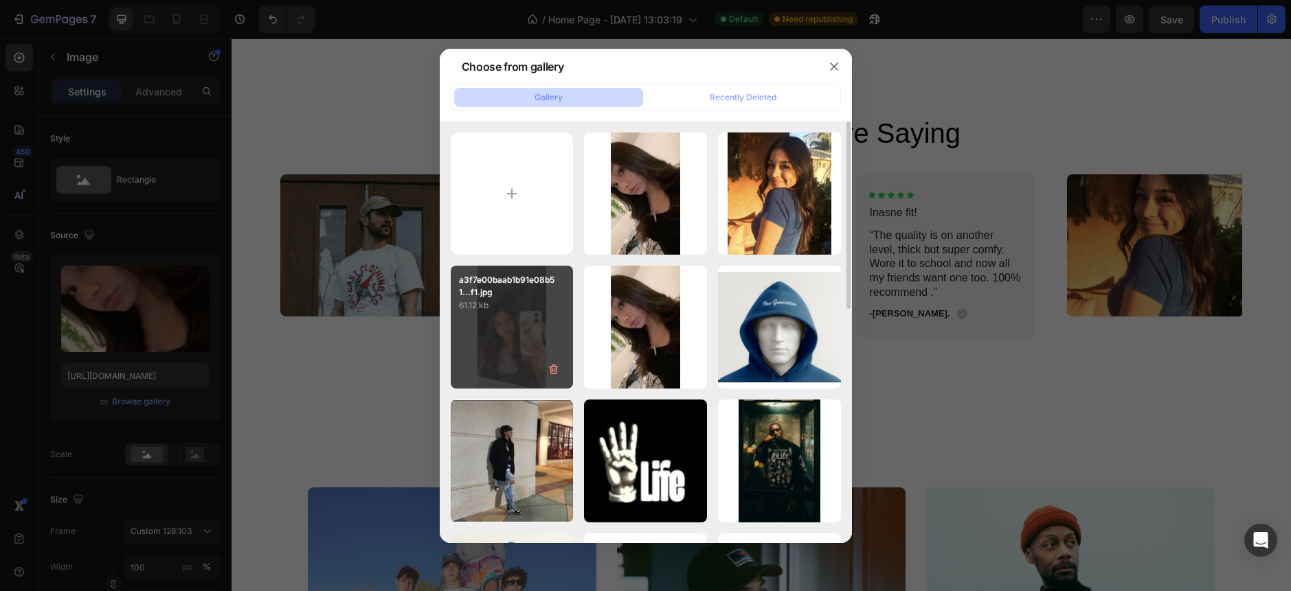
click at [501, 357] on div "a3f7e00baab1b91e08b51...f1.jpg 61.12 kb" at bounding box center [512, 327] width 123 height 123
type input "[URL][DOMAIN_NAME]"
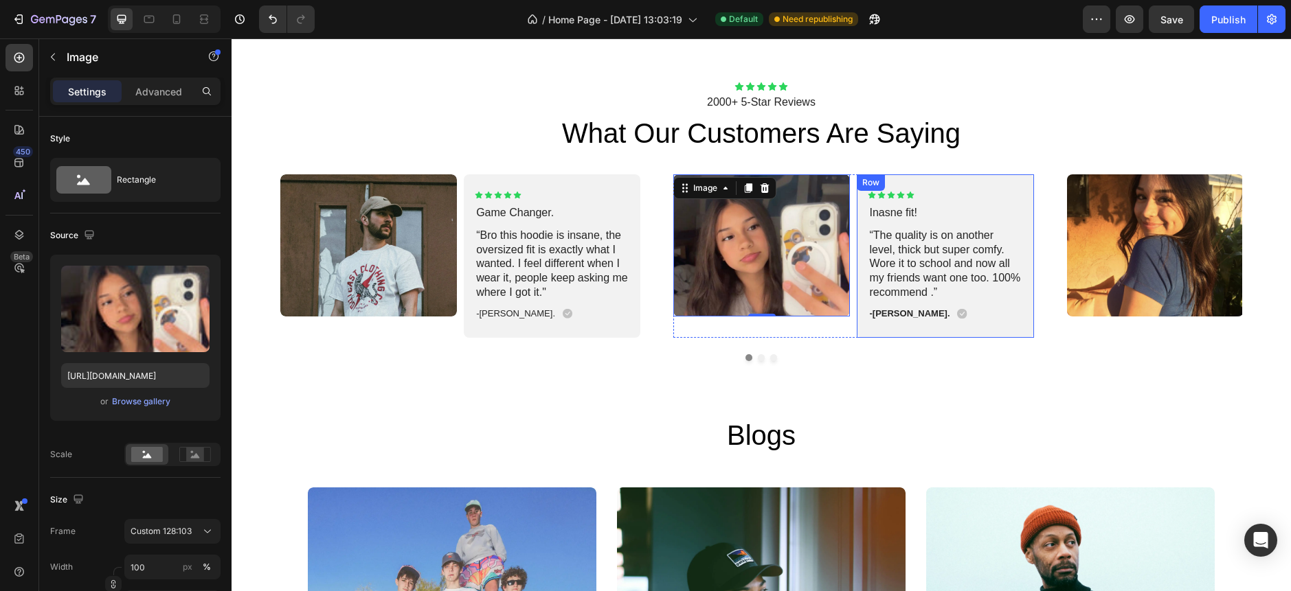
click at [949, 330] on div "Icon Icon Icon Icon Icon Icon List Inasne fit! Text Block “The quality is on an…" at bounding box center [945, 255] width 177 height 163
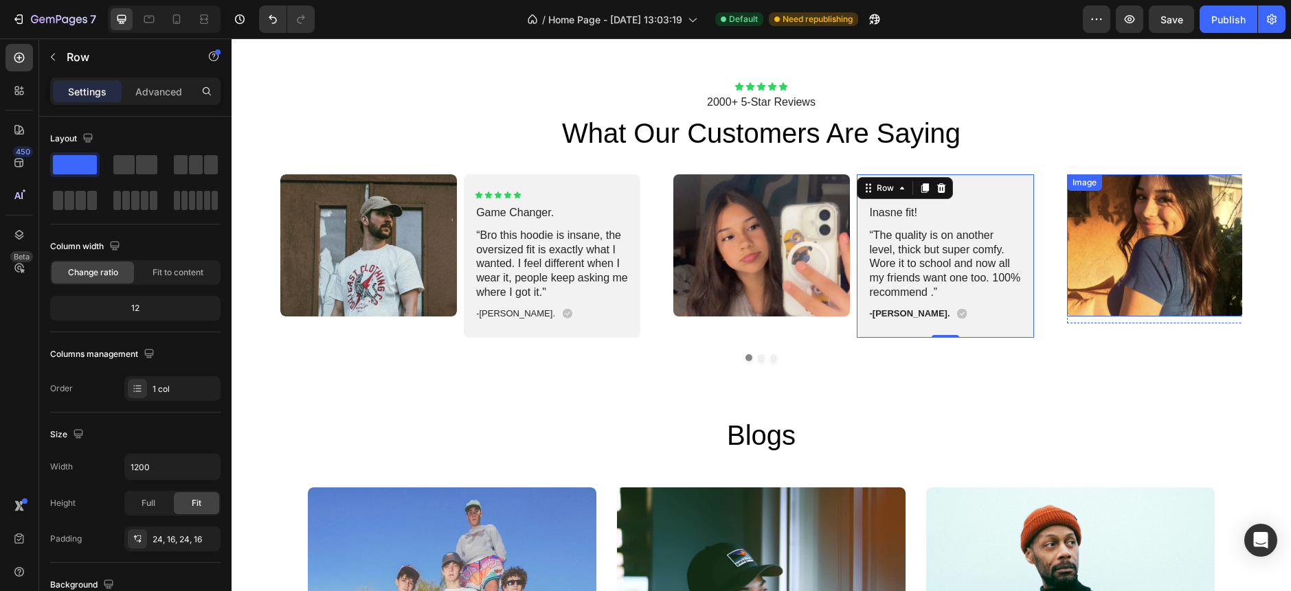
click at [1156, 264] on img at bounding box center [1155, 245] width 177 height 142
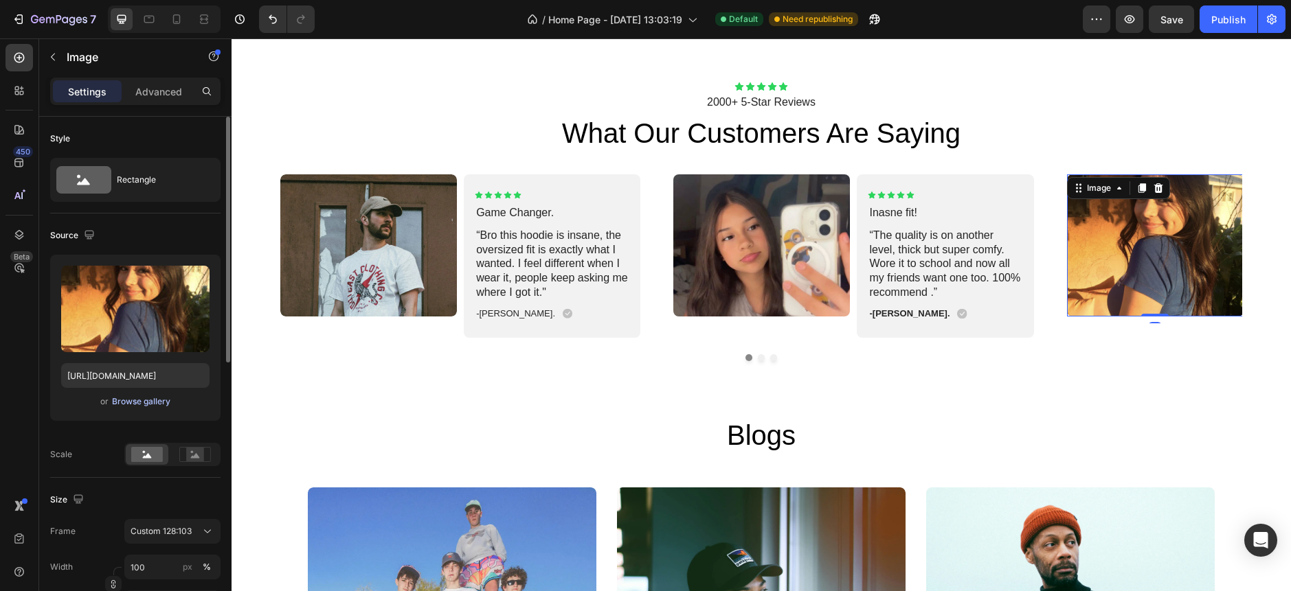
click at [126, 396] on div "Browse gallery" at bounding box center [141, 402] width 58 height 12
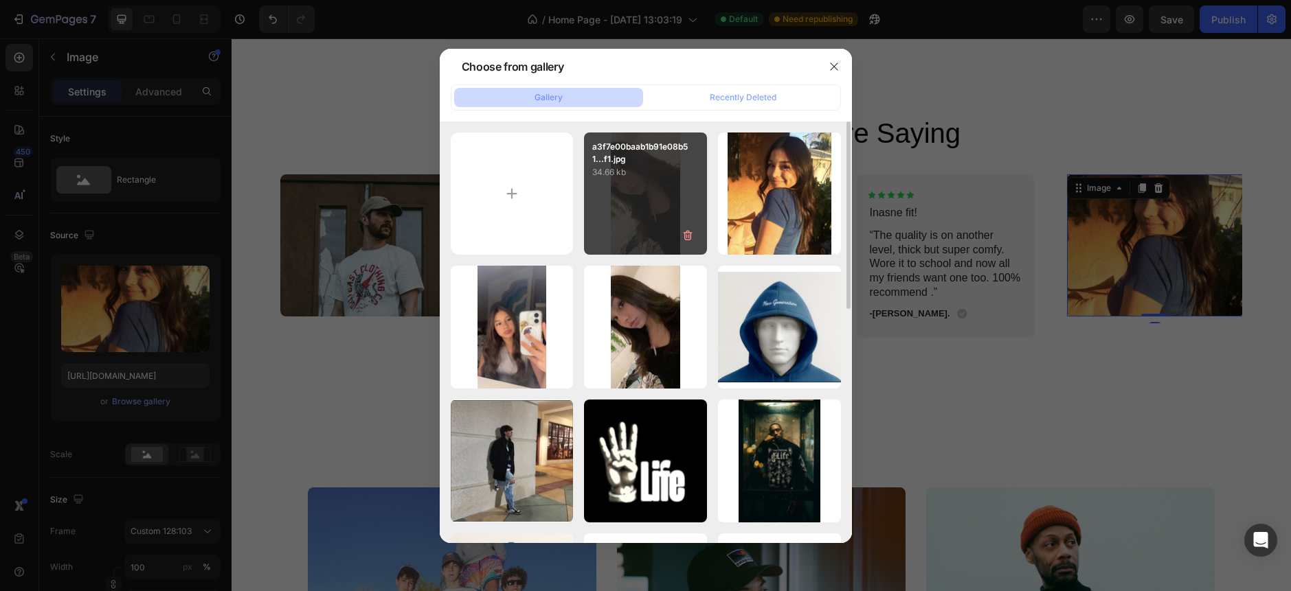
click at [639, 221] on div "a3f7e00baab1b91e08b51...f1.jpg 34.66 kb" at bounding box center [645, 194] width 123 height 123
type input "[URL][DOMAIN_NAME]"
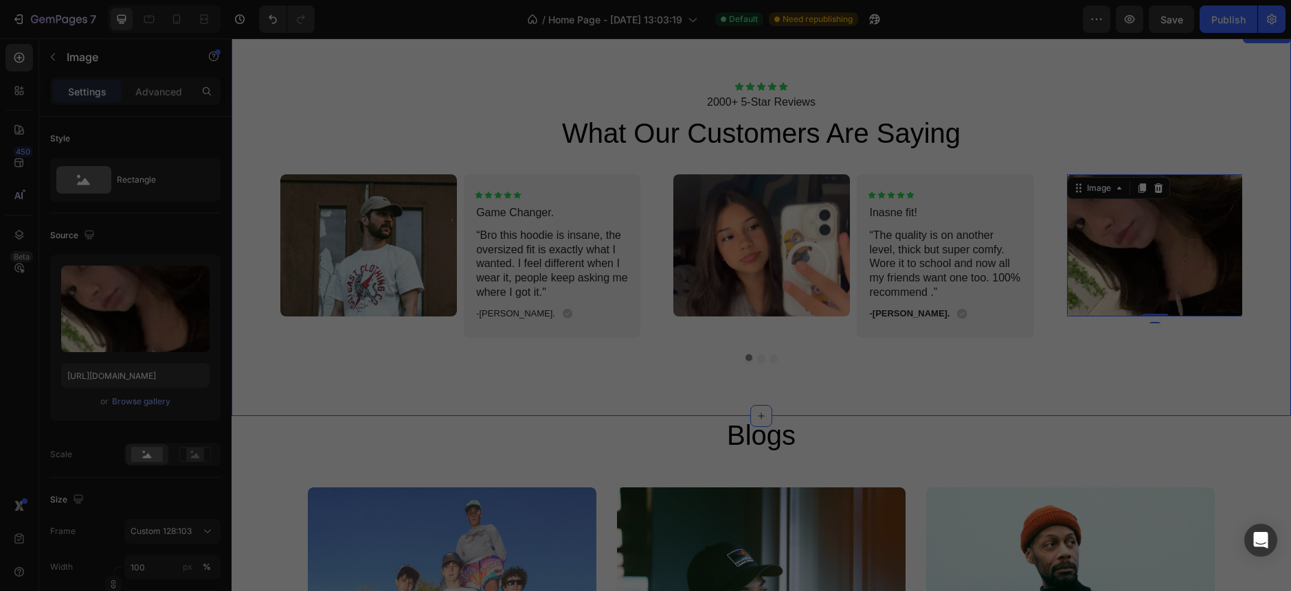
click at [1006, 385] on div "Icon Icon Icon Icon Icon Icon List 2000+ 5-Star Reviews Text Block what our cus…" at bounding box center [760, 221] width 1059 height 389
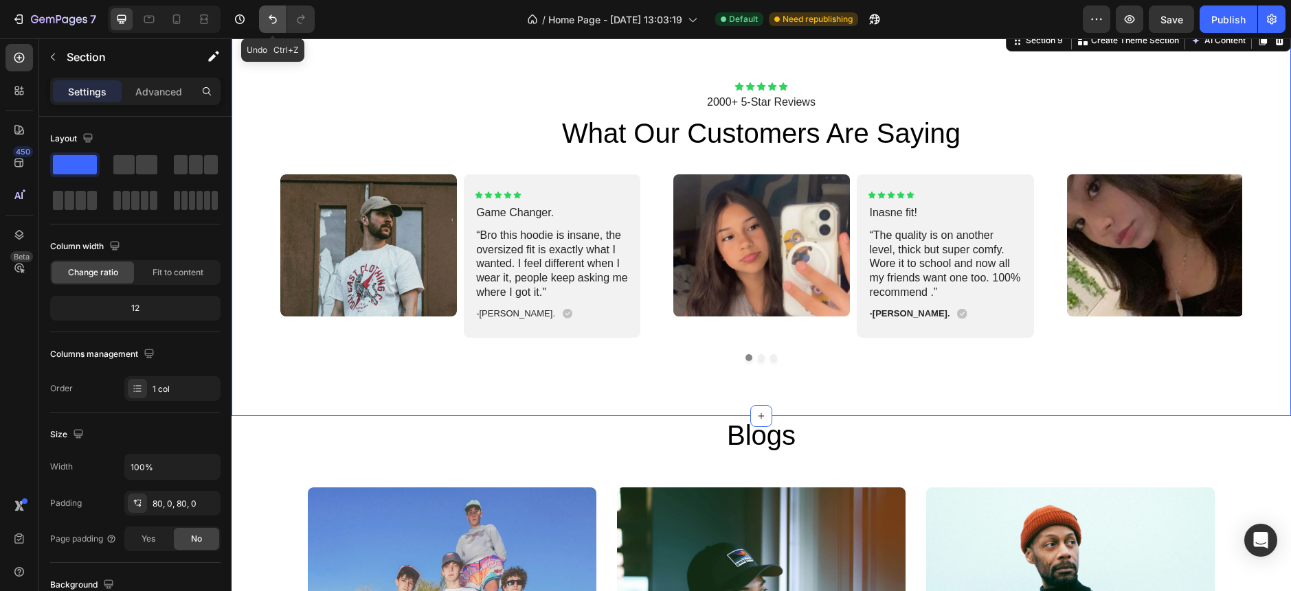
click at [272, 27] on button "Undo/Redo" at bounding box center [272, 18] width 27 height 27
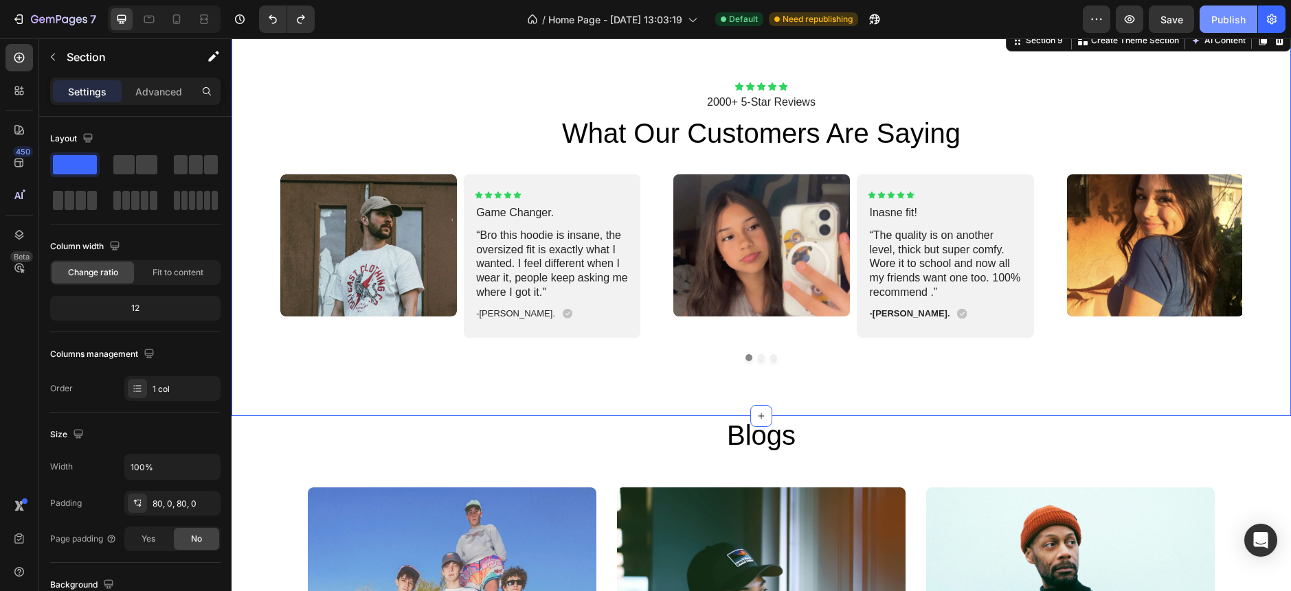
click at [1213, 19] on div "Publish" at bounding box center [1228, 19] width 34 height 14
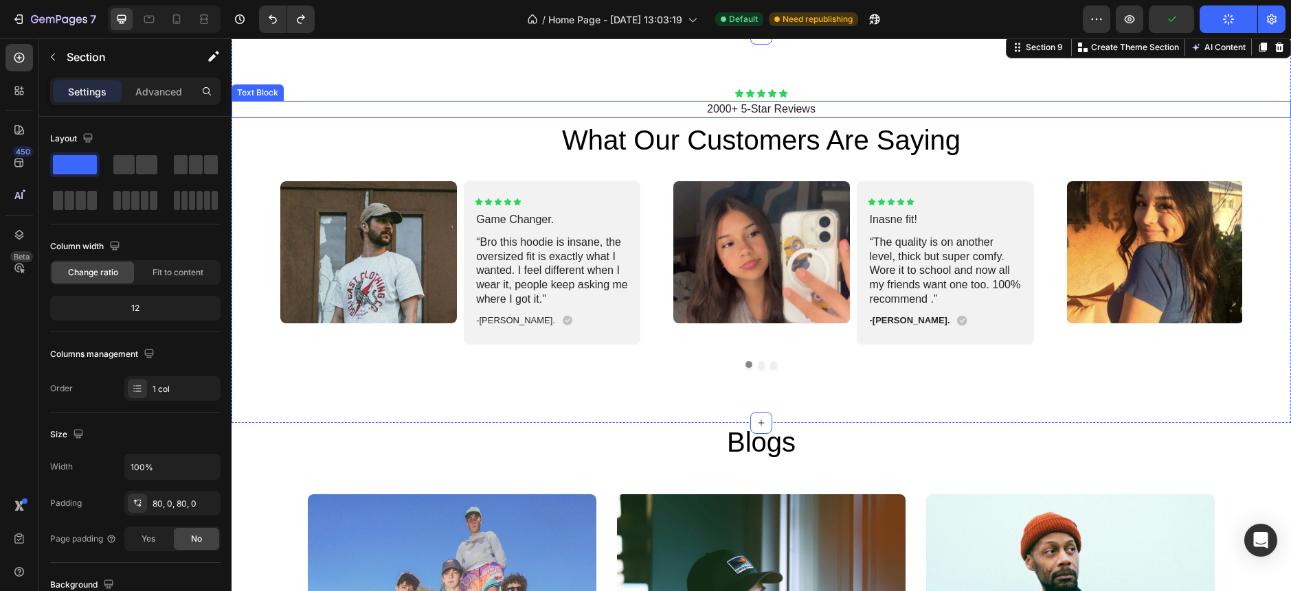
scroll to position [3793, 0]
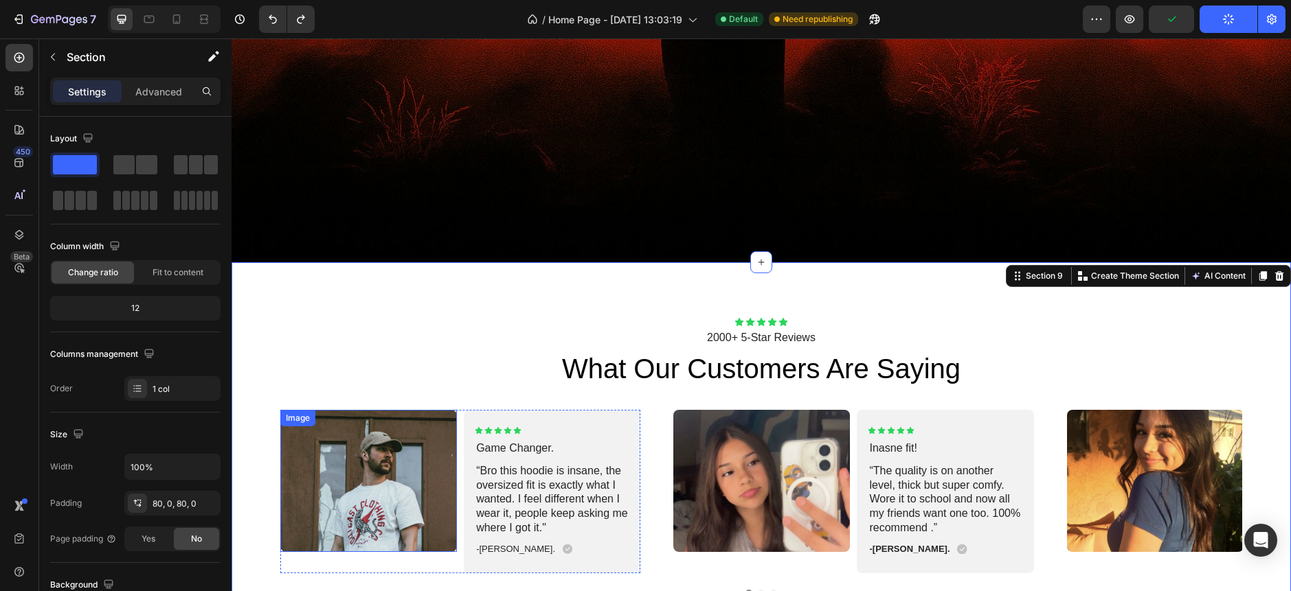
click at [404, 504] on img at bounding box center [368, 481] width 177 height 142
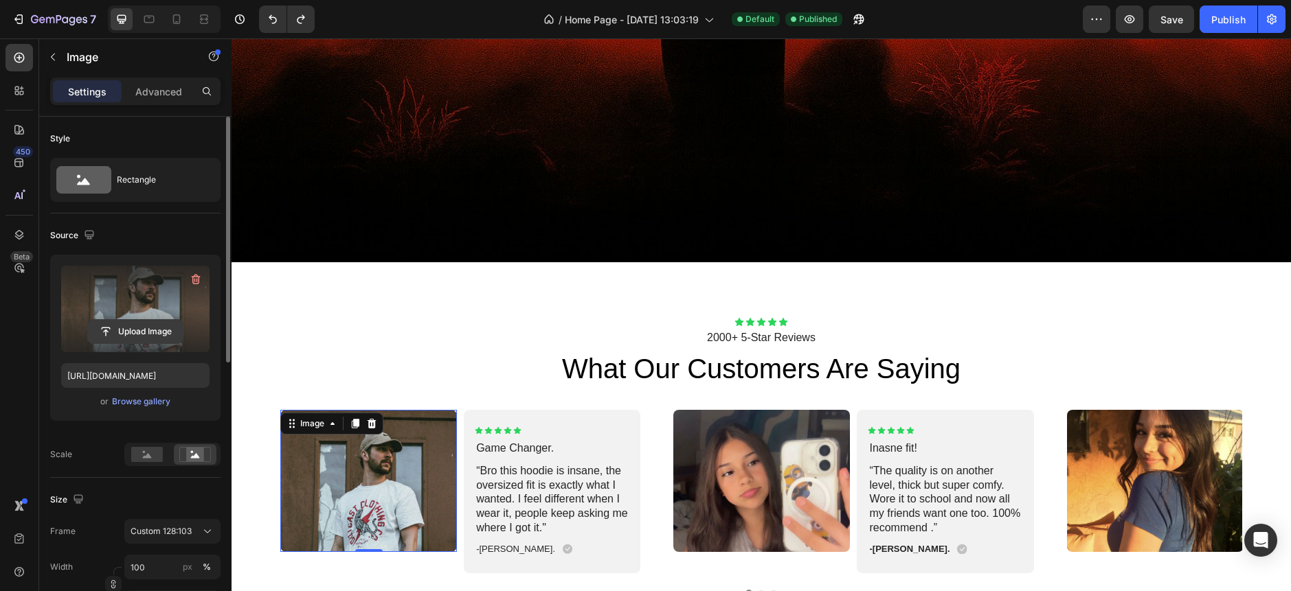
click at [128, 323] on input "file" at bounding box center [135, 331] width 95 height 23
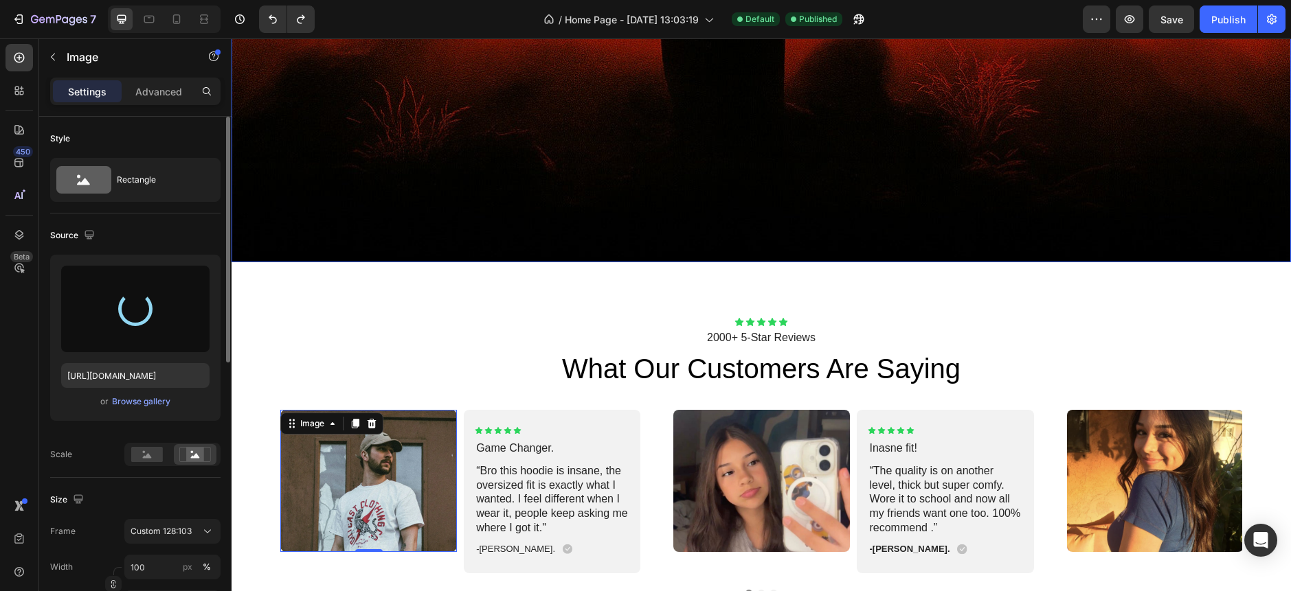
type input "[URL][DOMAIN_NAME]"
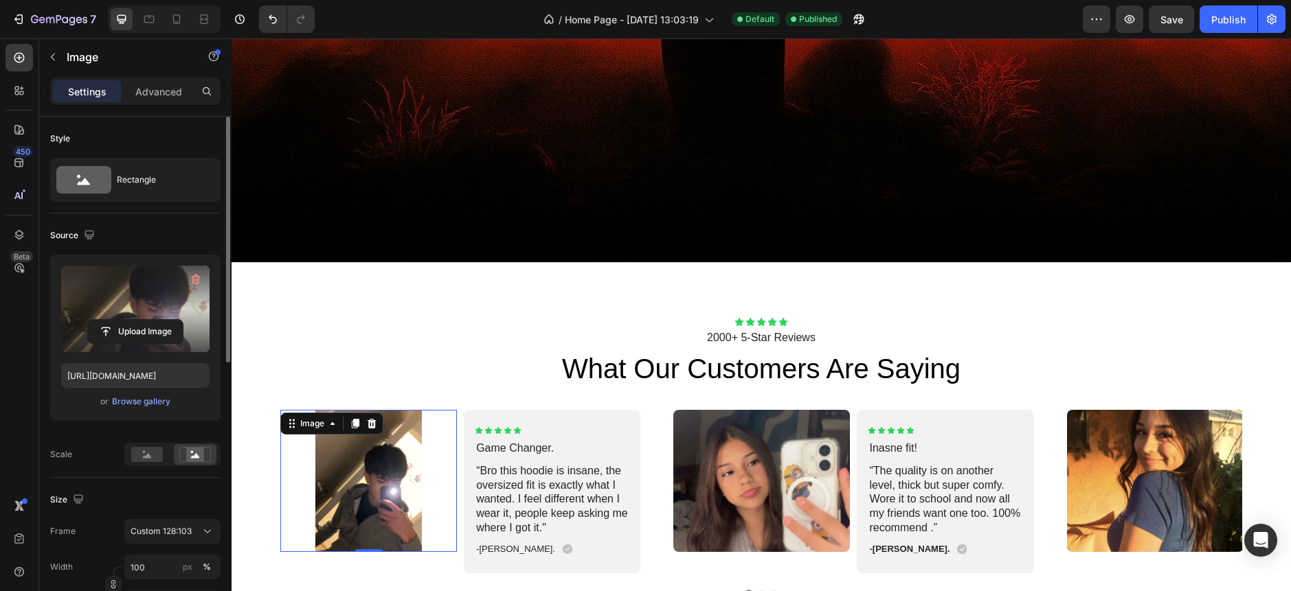
click at [368, 460] on img at bounding box center [368, 481] width 177 height 142
click at [148, 453] on rect at bounding box center [147, 454] width 32 height 15
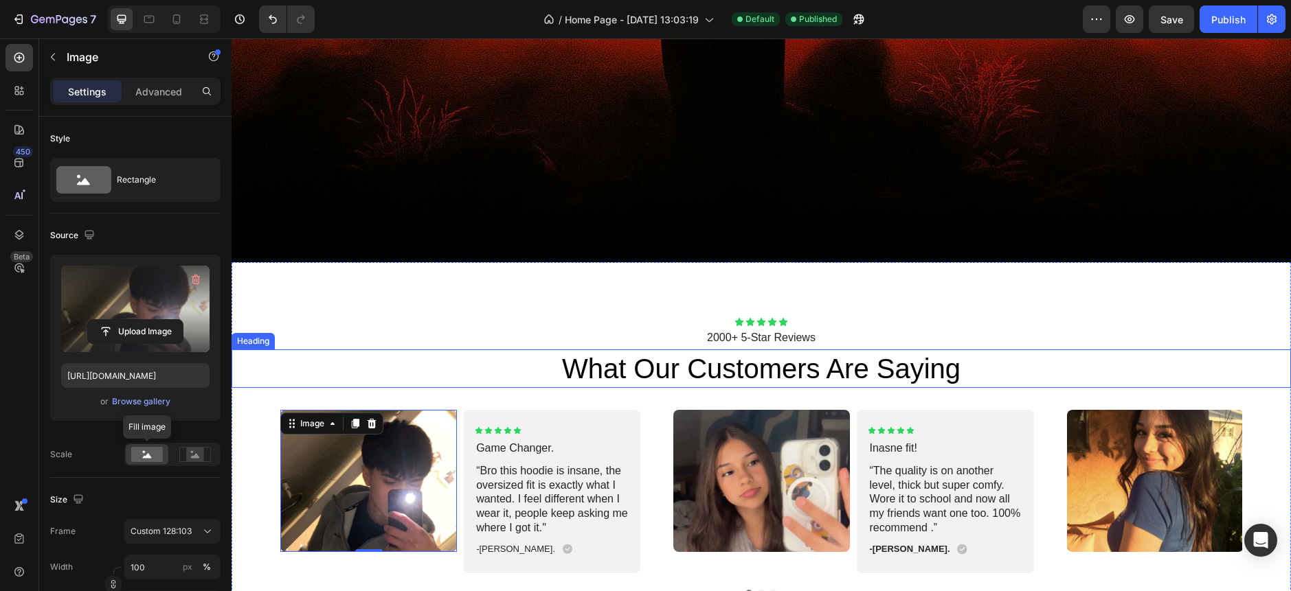
click at [427, 341] on div "Icon Icon Icon Icon Icon Icon List 2000+ 5-Star Reviews Text Block what our cus…" at bounding box center [760, 456] width 1059 height 279
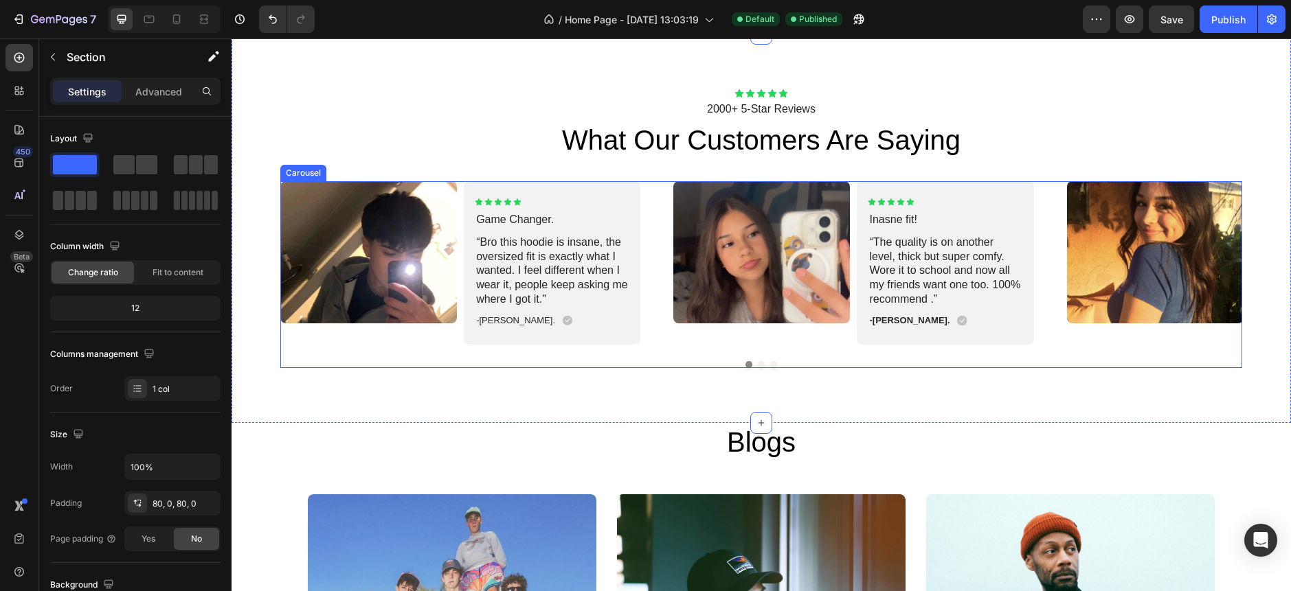
scroll to position [3563, 0]
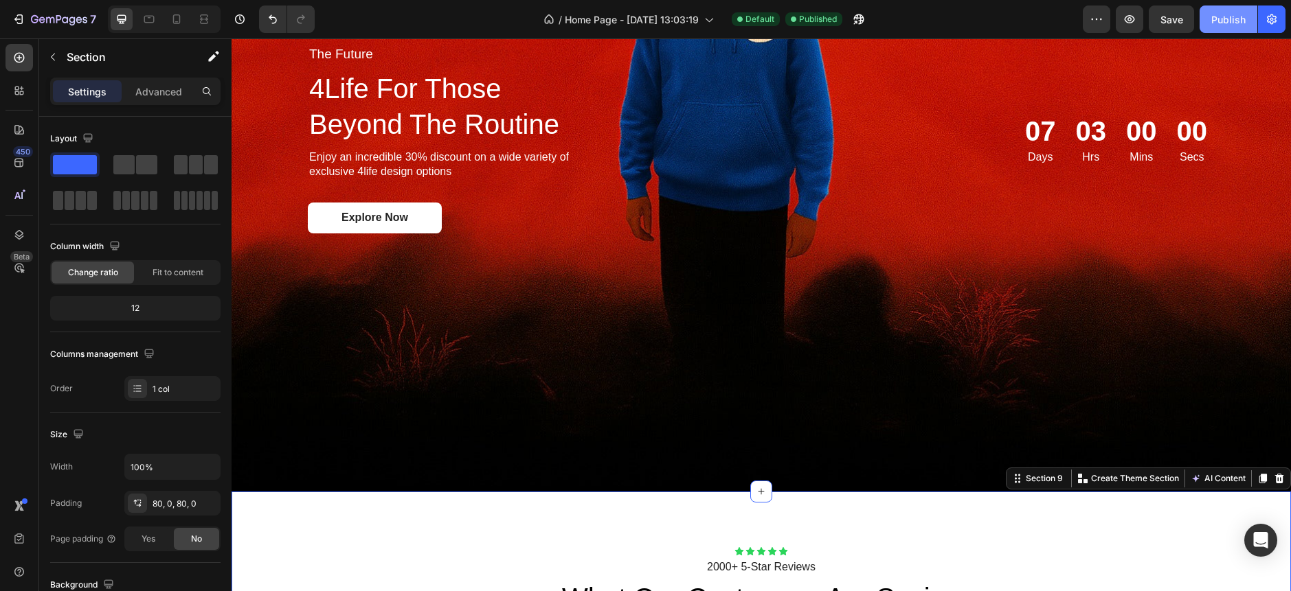
click at [1219, 26] on div "Publish" at bounding box center [1228, 19] width 34 height 14
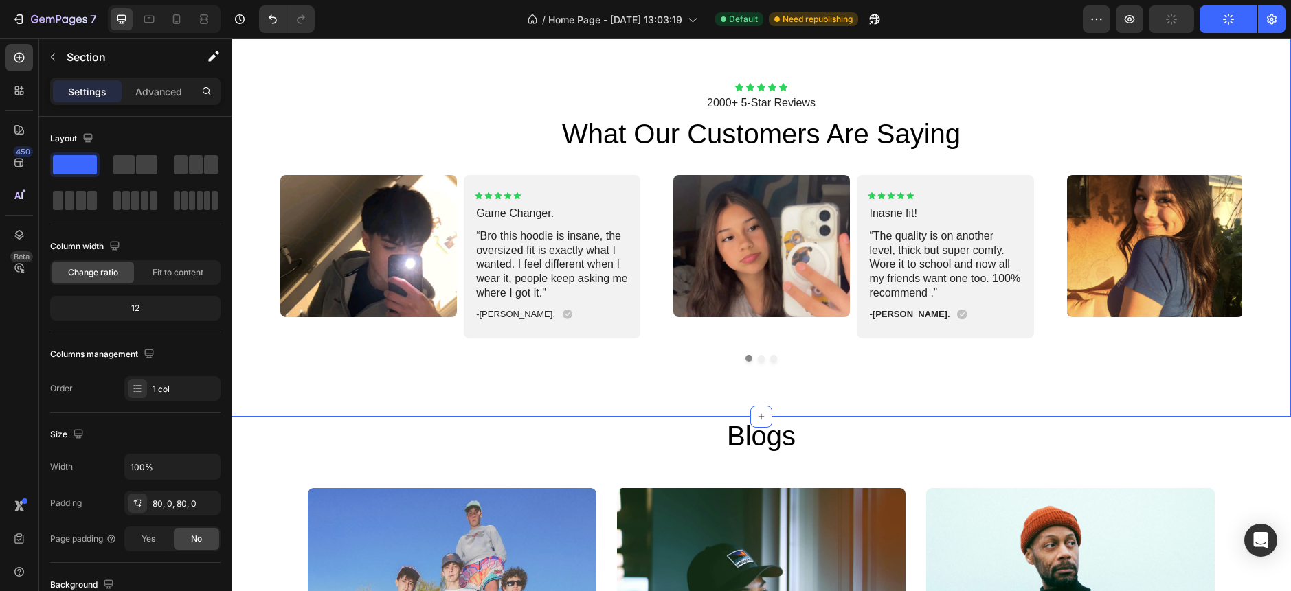
scroll to position [4021, 0]
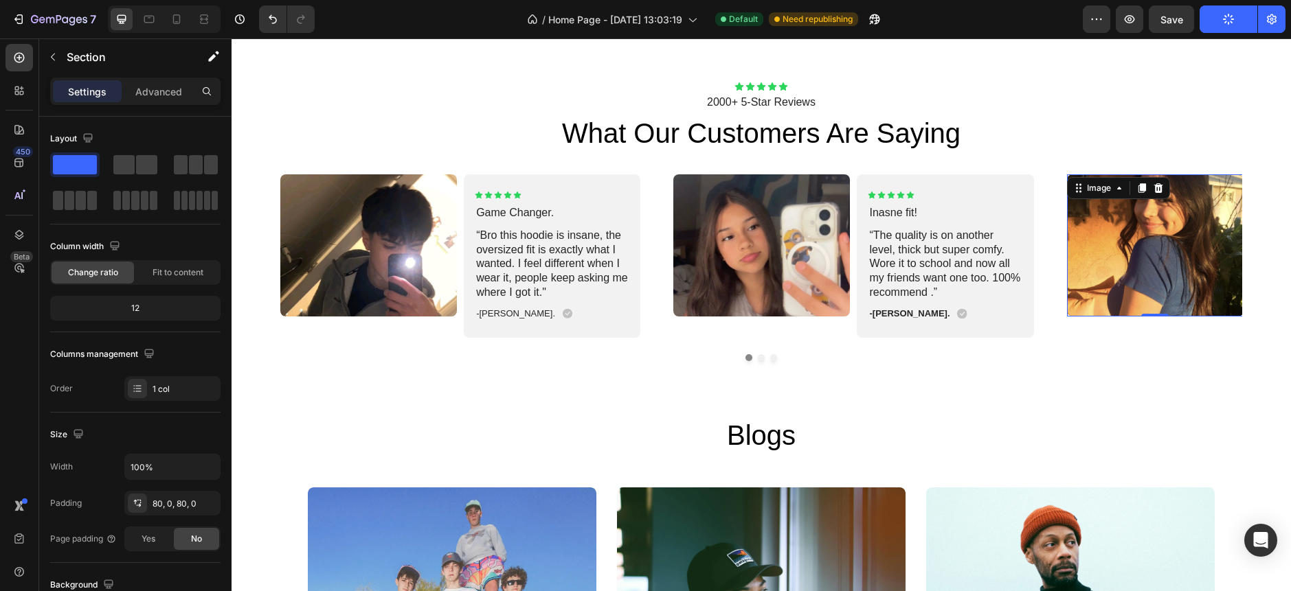
click at [1075, 278] on img at bounding box center [1155, 245] width 177 height 142
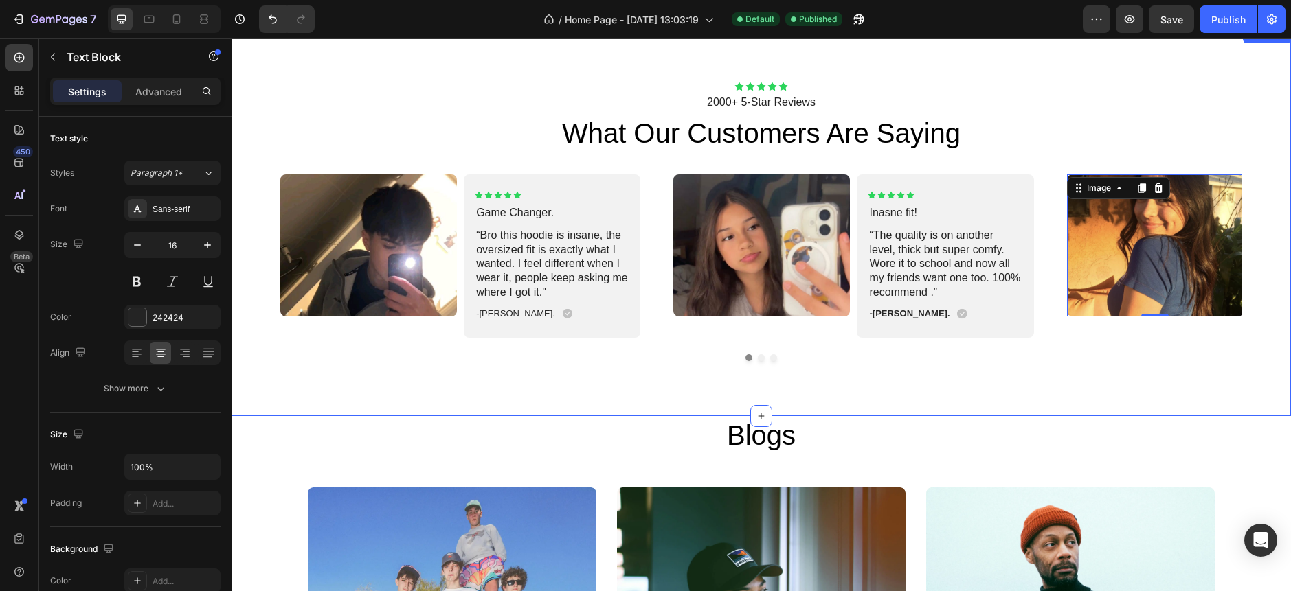
click at [1041, 109] on p "2000+ 5-Star Reviews" at bounding box center [761, 102] width 1057 height 14
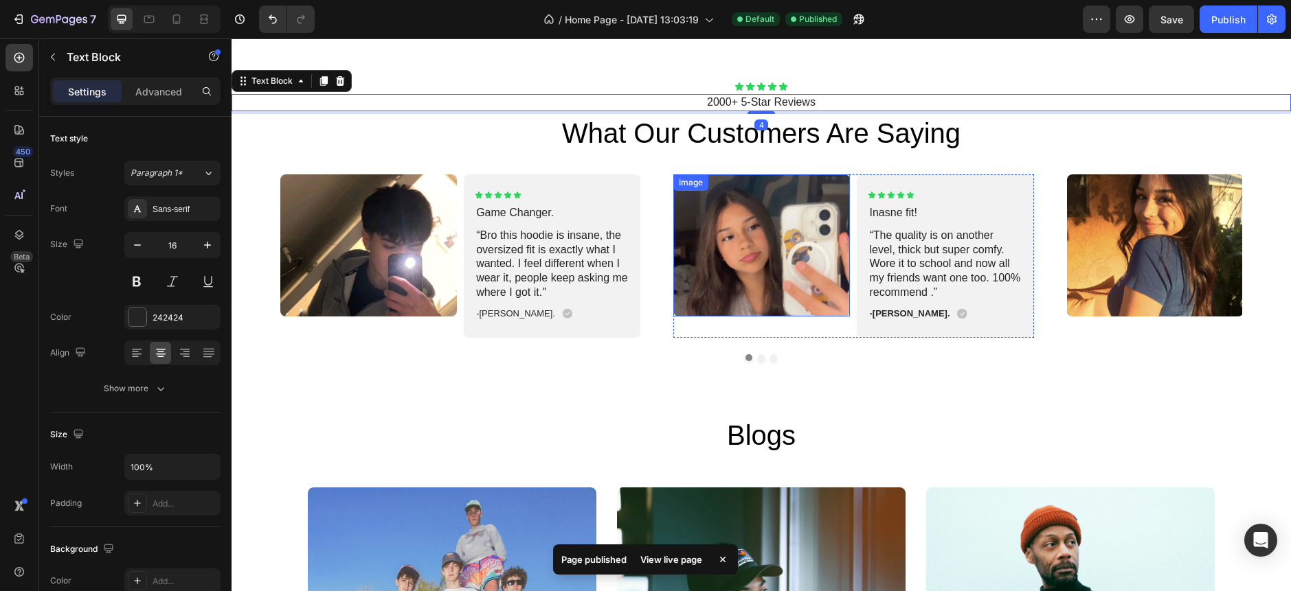
click at [790, 254] on img at bounding box center [761, 245] width 177 height 142
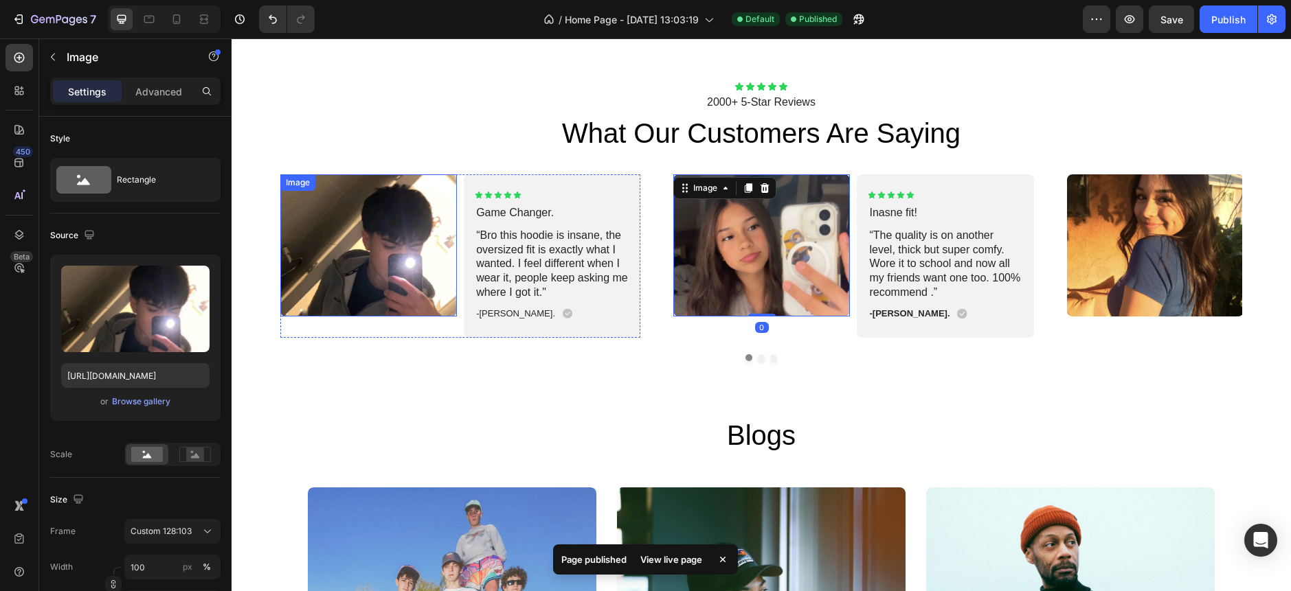
click at [391, 242] on img at bounding box center [368, 245] width 177 height 142
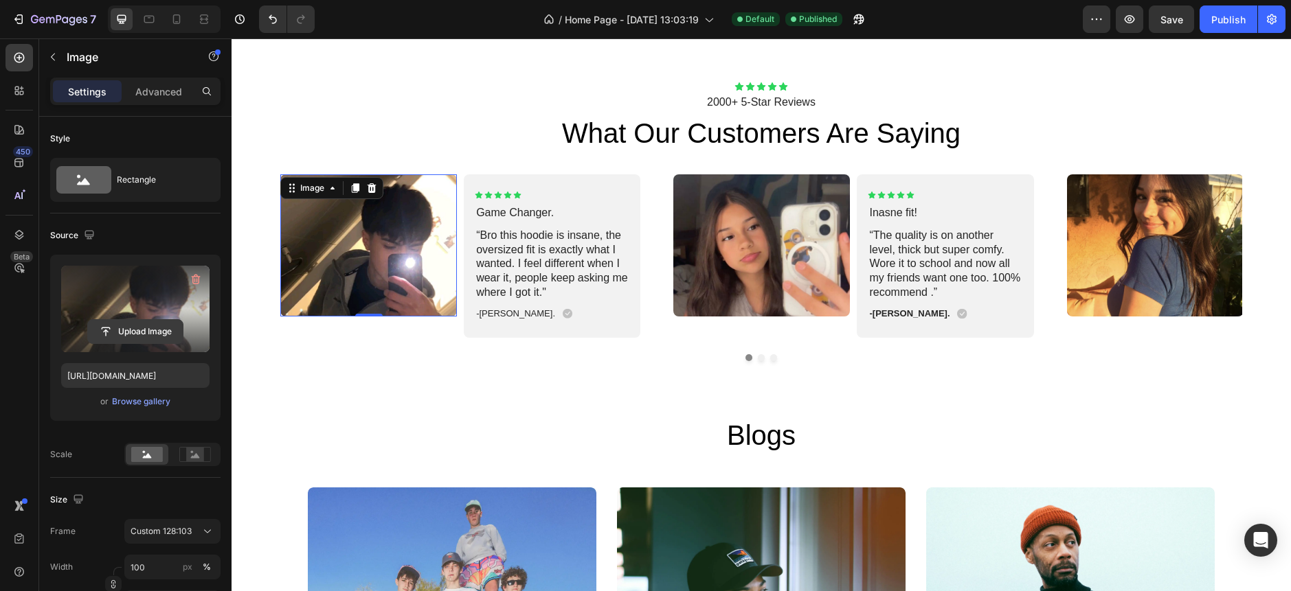
click at [125, 328] on input "file" at bounding box center [135, 331] width 95 height 23
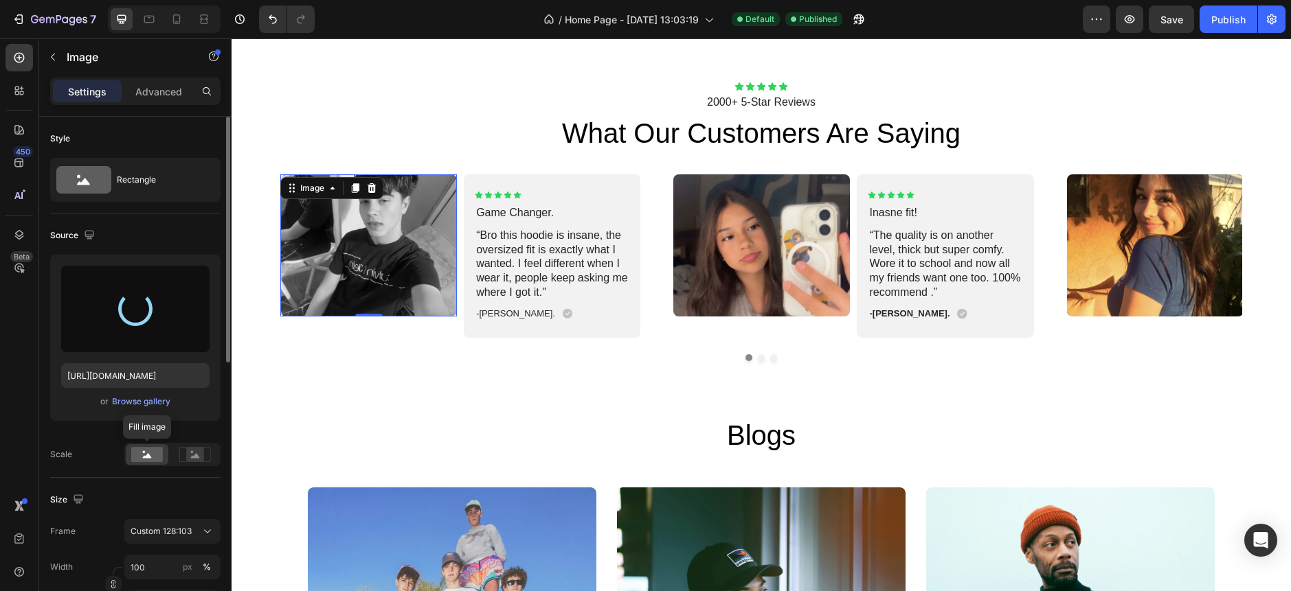
type input "[URL][DOMAIN_NAME]"
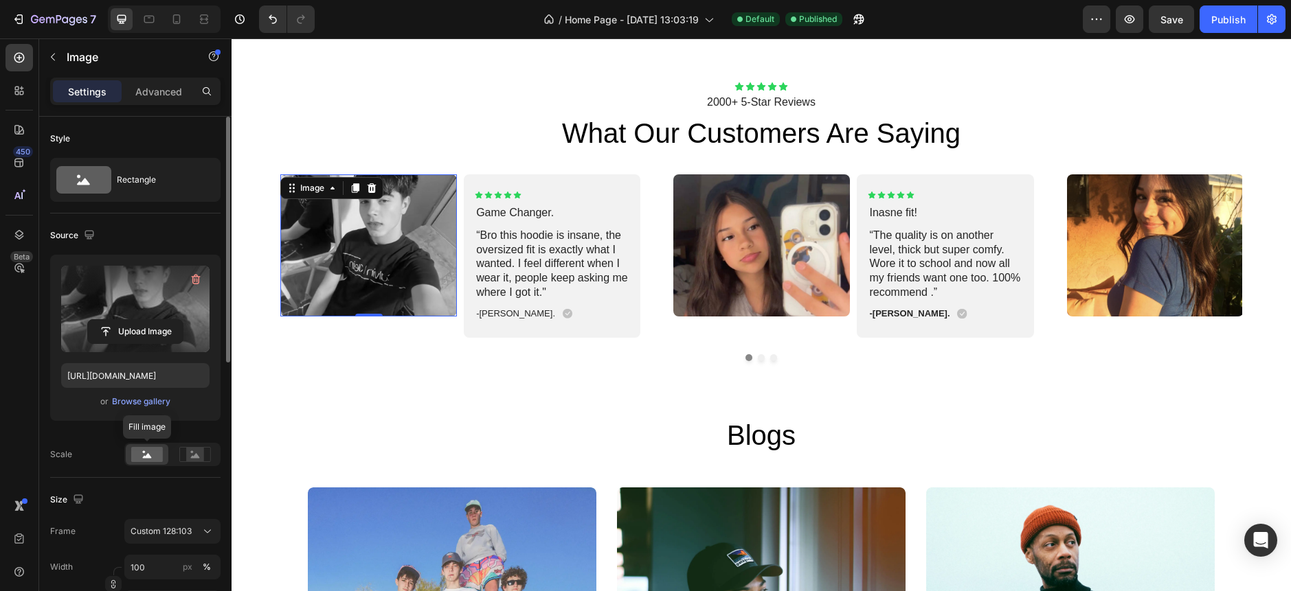
click at [142, 457] on rect at bounding box center [147, 454] width 32 height 15
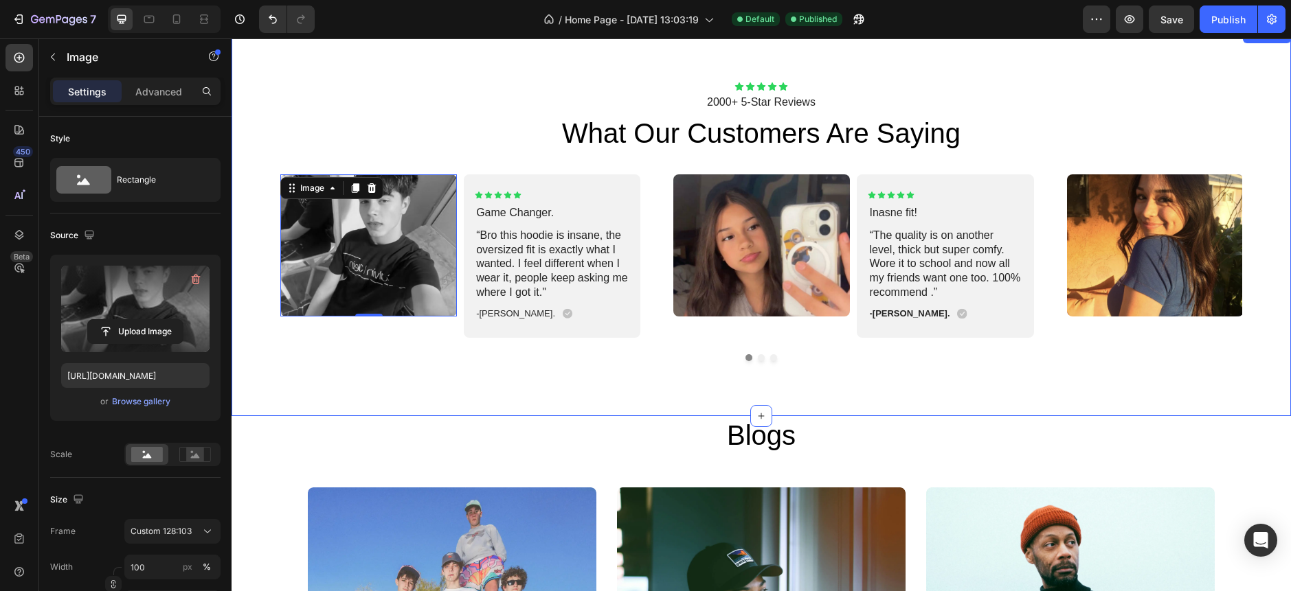
click at [368, 351] on div "Image 0 Icon Icon Icon Icon Icon Icon List Game Changer. Text Block “Bro this h…" at bounding box center [761, 267] width 962 height 187
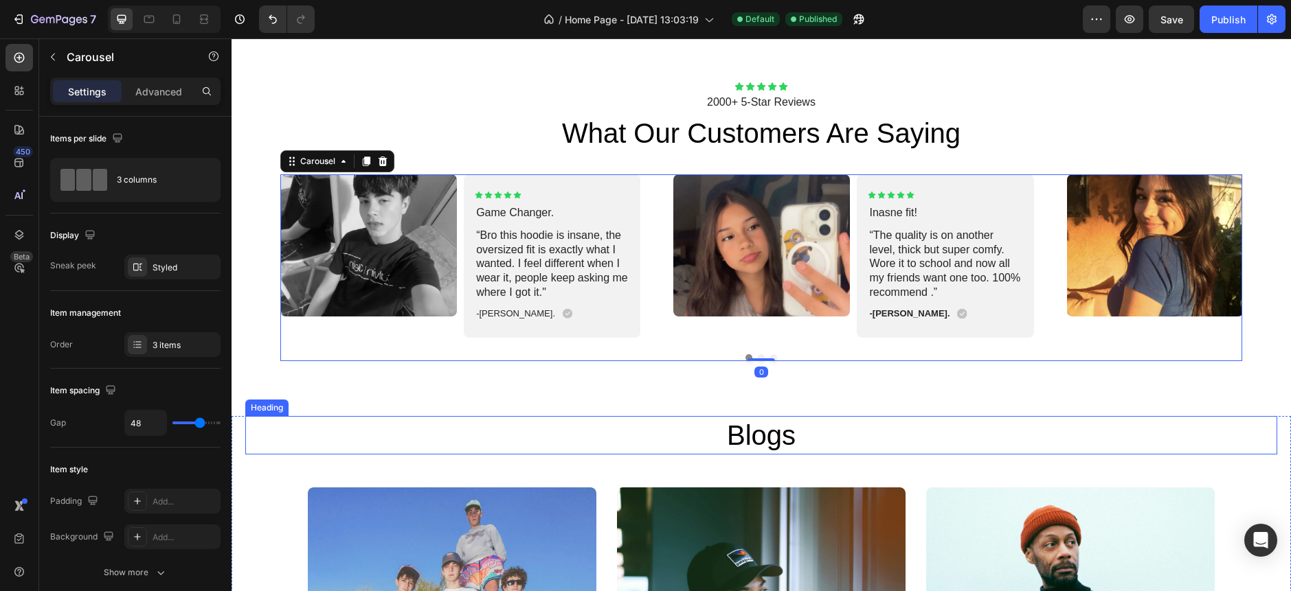
click at [451, 434] on h2 "Blogs" at bounding box center [761, 435] width 824 height 38
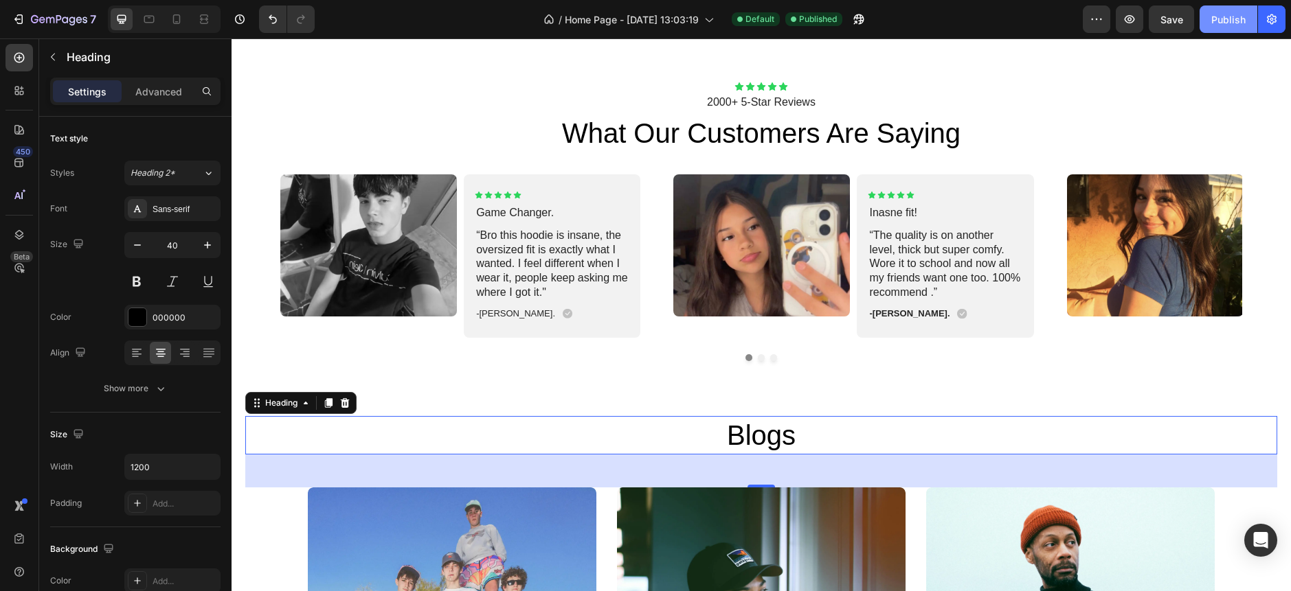
click at [1207, 21] on button "Publish" at bounding box center [1228, 18] width 58 height 27
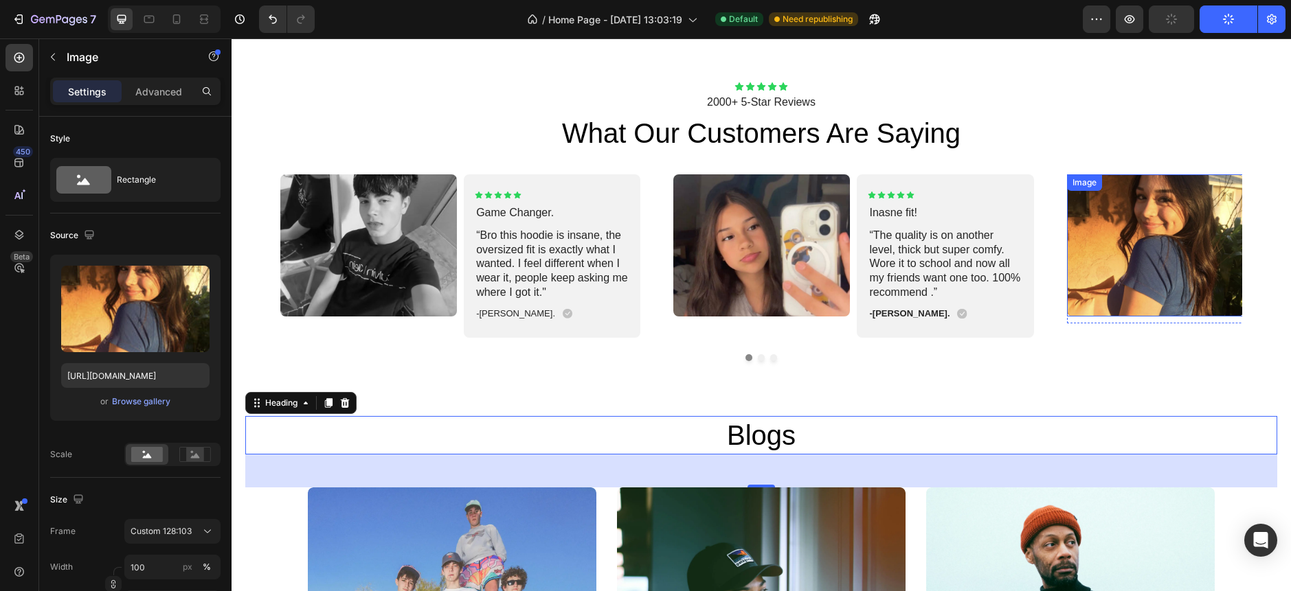
click at [1158, 258] on img at bounding box center [1155, 245] width 177 height 142
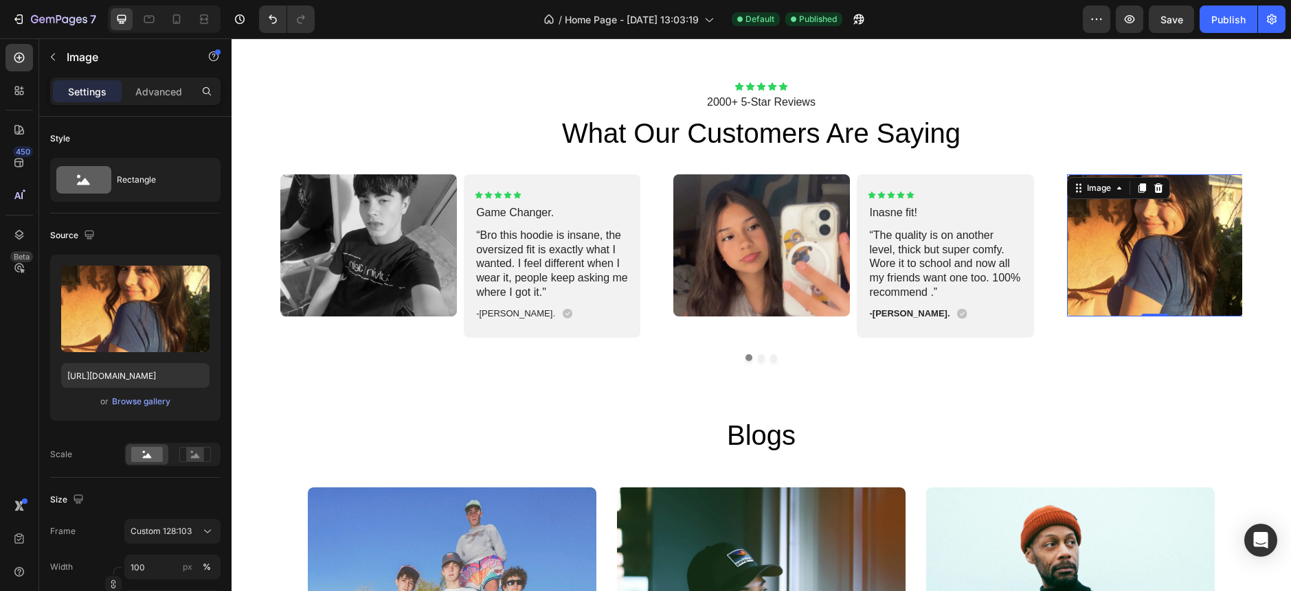
click at [1115, 269] on img at bounding box center [1155, 245] width 177 height 142
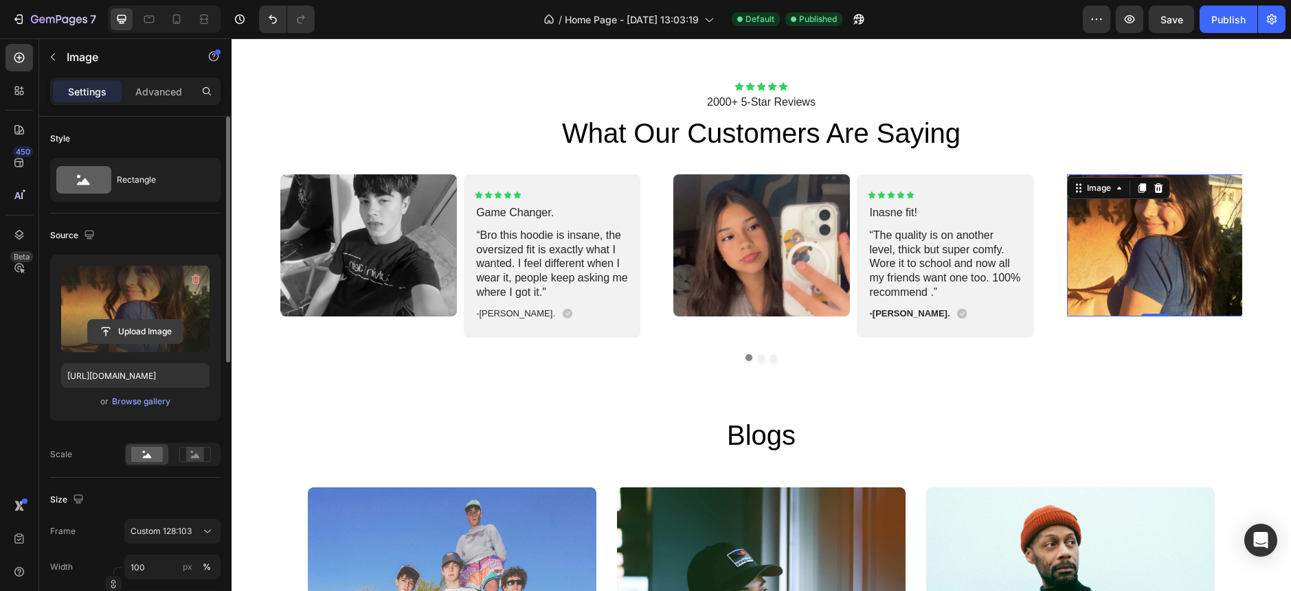
click at [146, 343] on button "Upload Image" at bounding box center [135, 331] width 96 height 25
click at [141, 333] on input "file" at bounding box center [135, 331] width 95 height 23
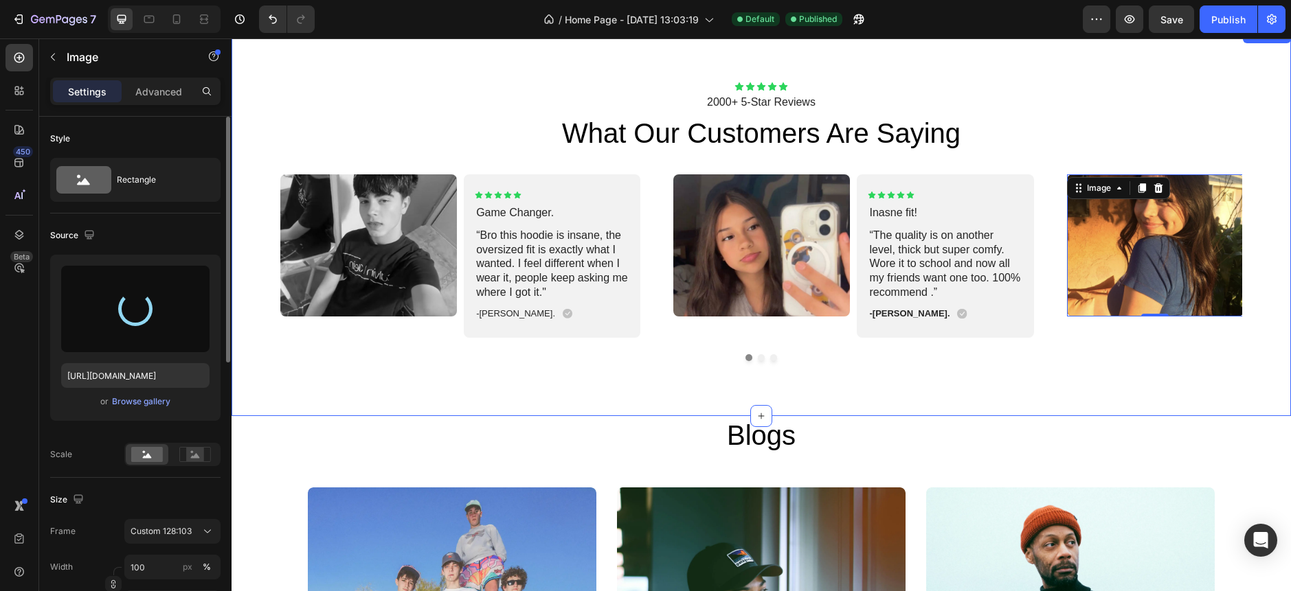
type input "[URL][DOMAIN_NAME]"
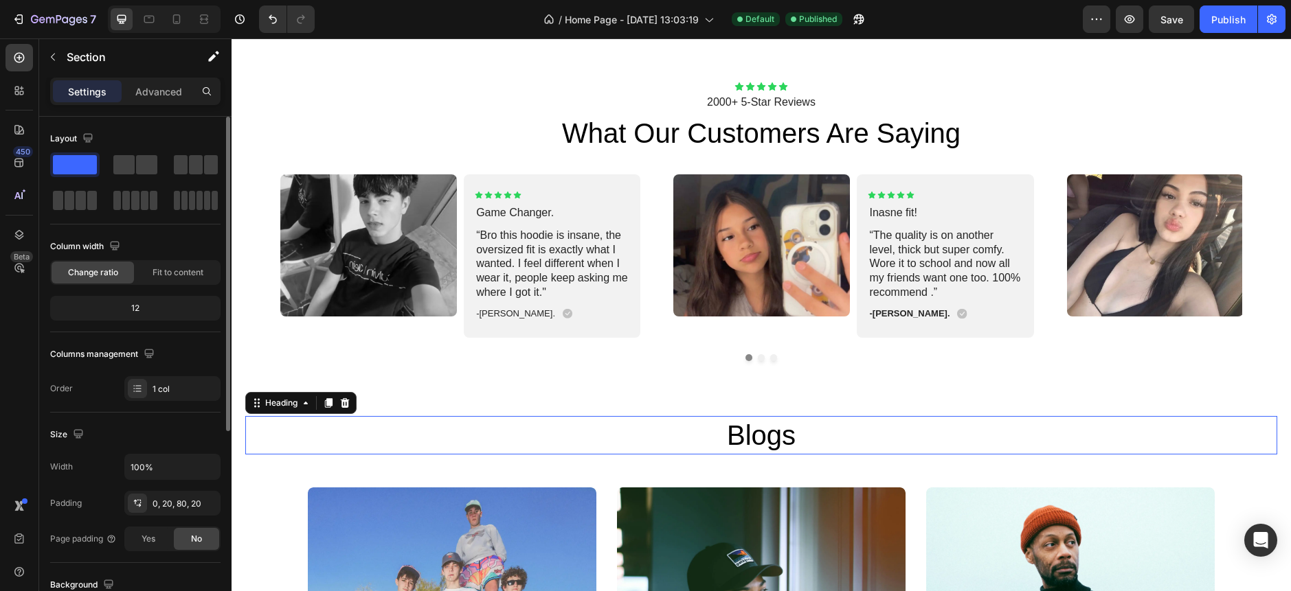
click at [914, 424] on h2 "Blogs" at bounding box center [761, 435] width 824 height 38
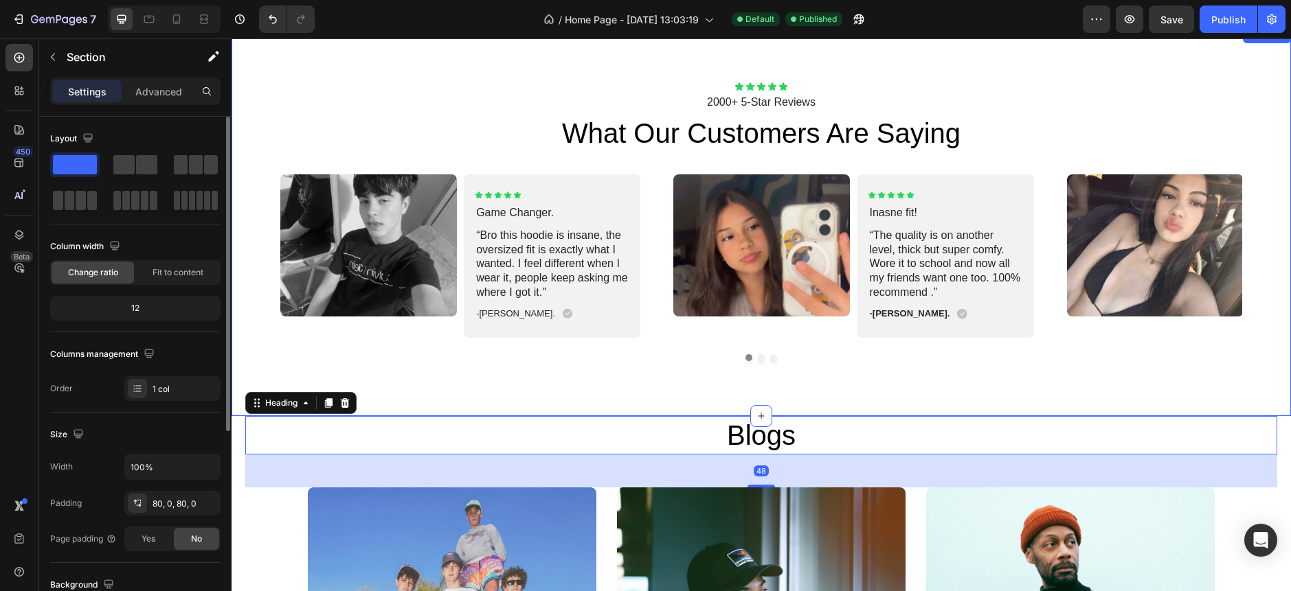
click at [909, 411] on div "Icon Icon Icon Icon Icon Icon List 2000+ 5-Star Reviews Text Block what our cus…" at bounding box center [760, 221] width 1059 height 389
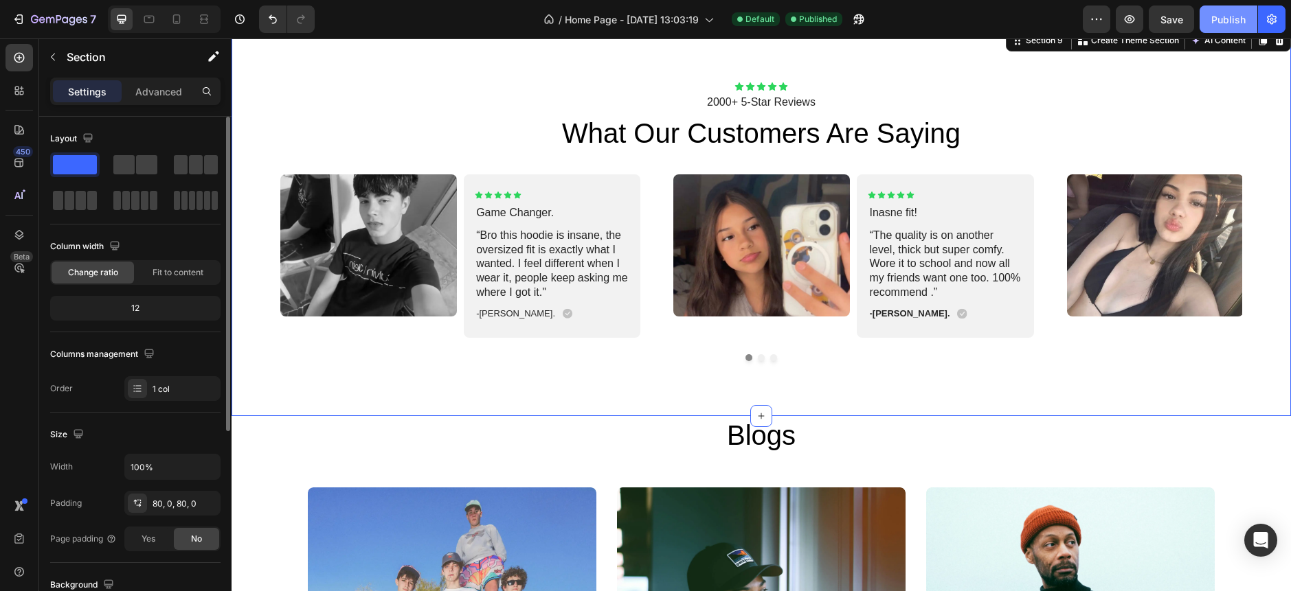
click at [1235, 14] on div "Publish" at bounding box center [1228, 19] width 34 height 14
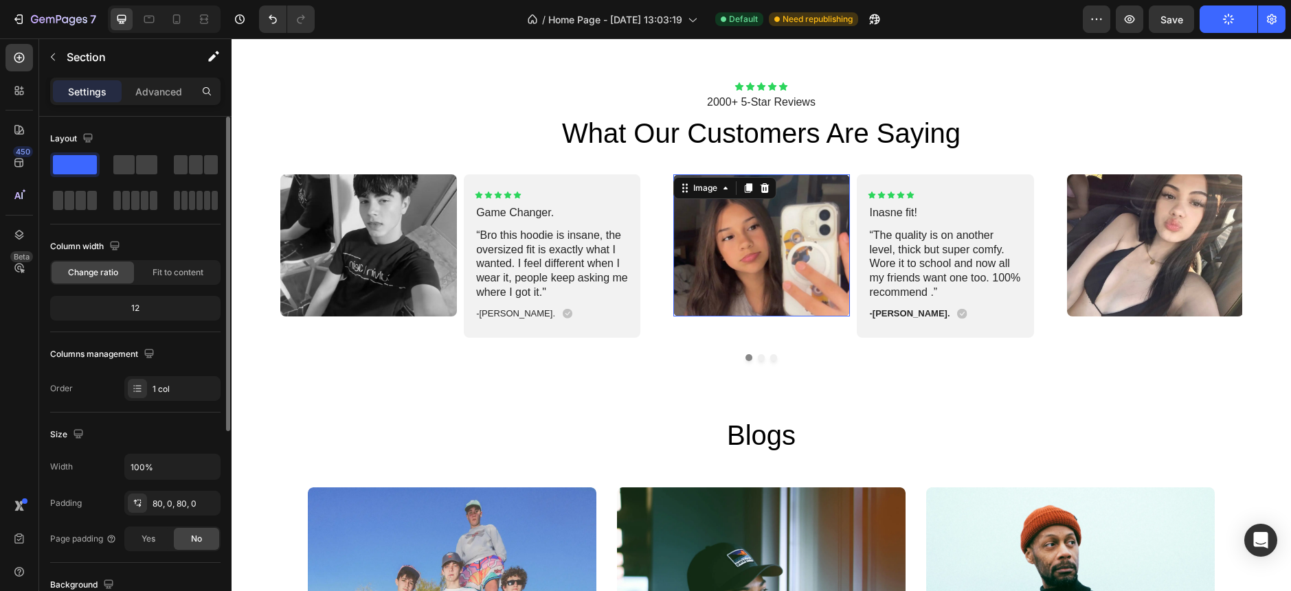
click at [769, 262] on img at bounding box center [761, 245] width 177 height 142
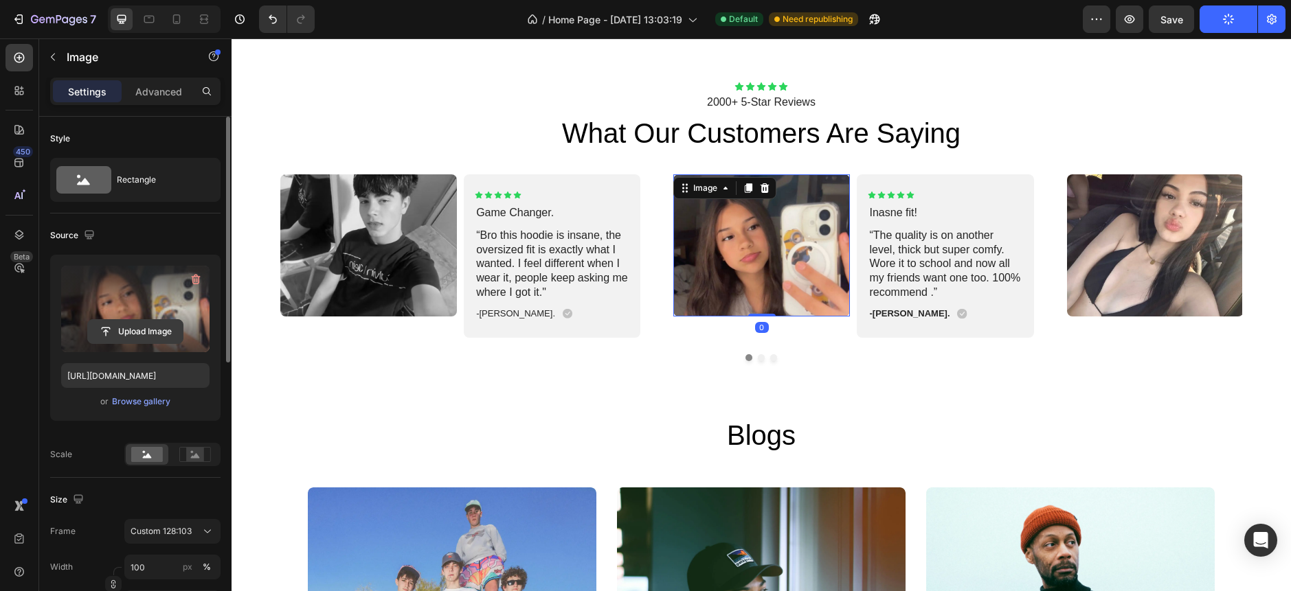
click at [139, 331] on input "file" at bounding box center [135, 331] width 95 height 23
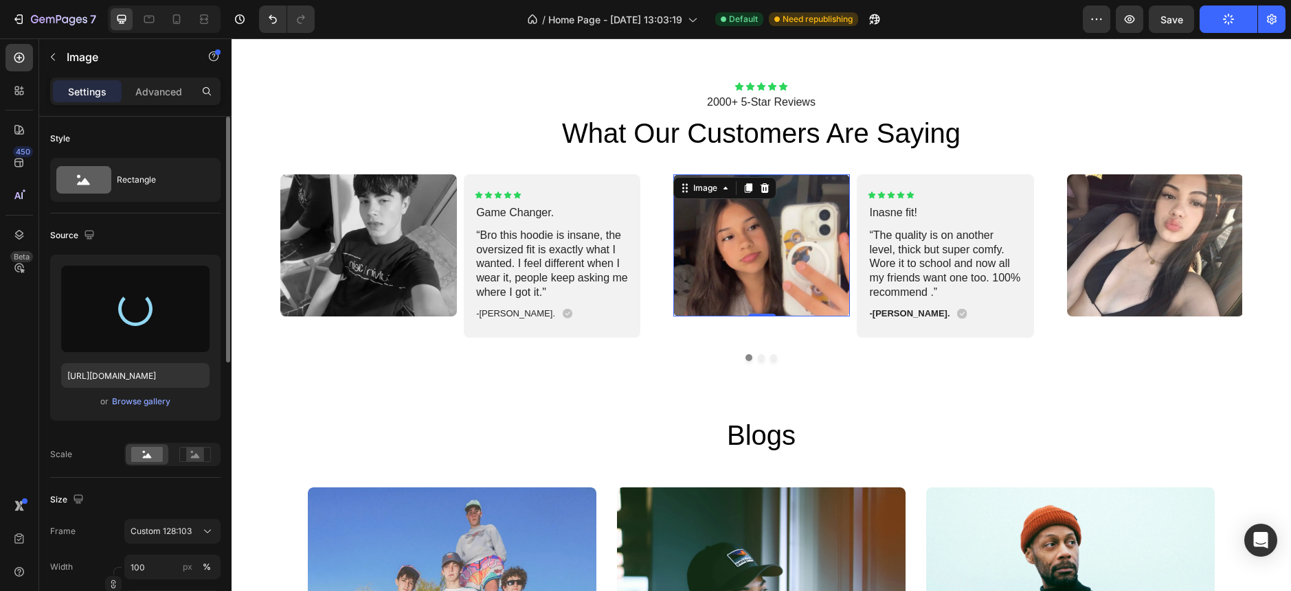
type input "[URL][DOMAIN_NAME]"
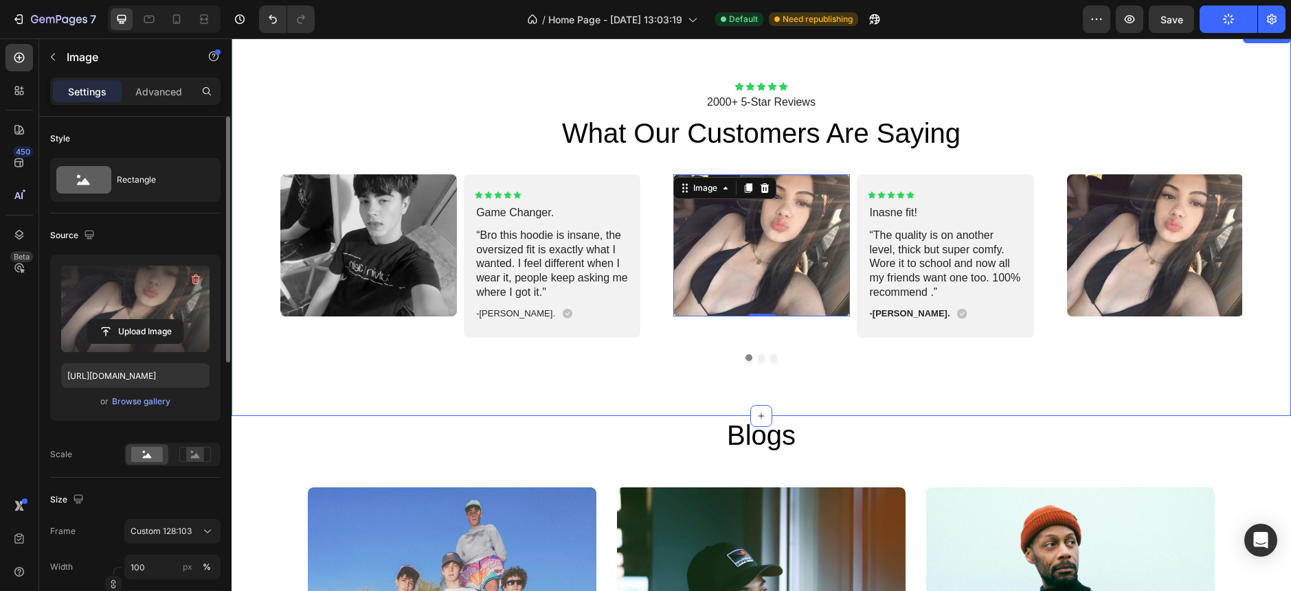
click at [931, 366] on div "Icon Icon Icon Icon Icon Icon List 2000+ 5-Star Reviews Text Block what our cus…" at bounding box center [760, 221] width 1059 height 389
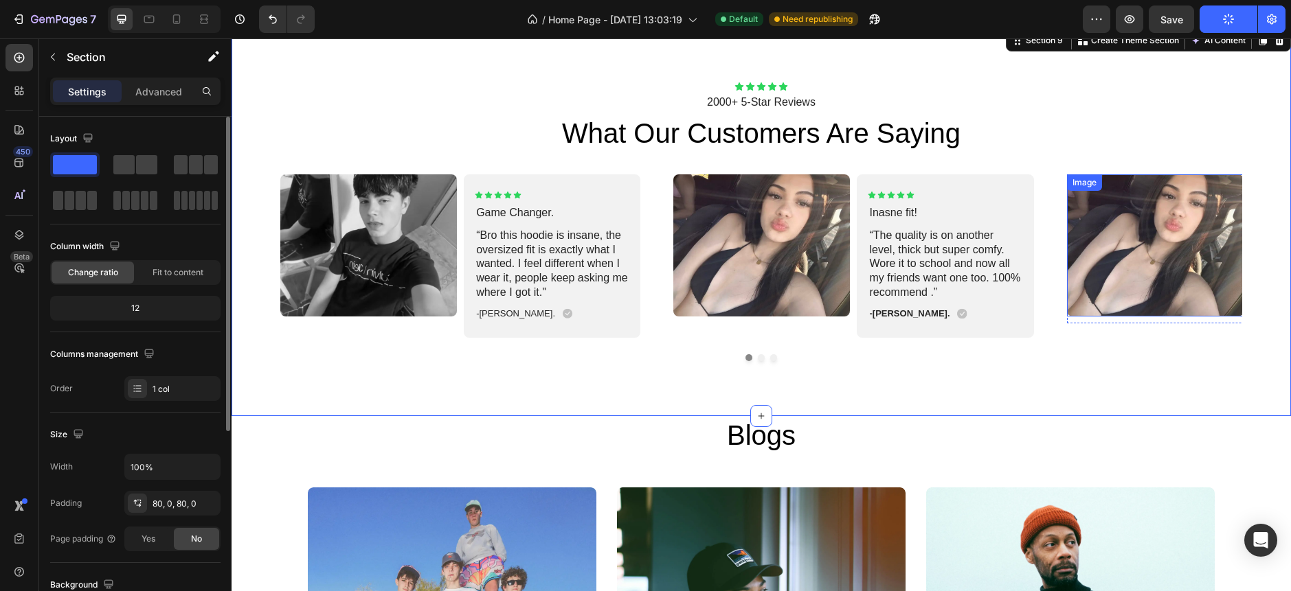
click at [1119, 253] on img at bounding box center [1155, 245] width 177 height 142
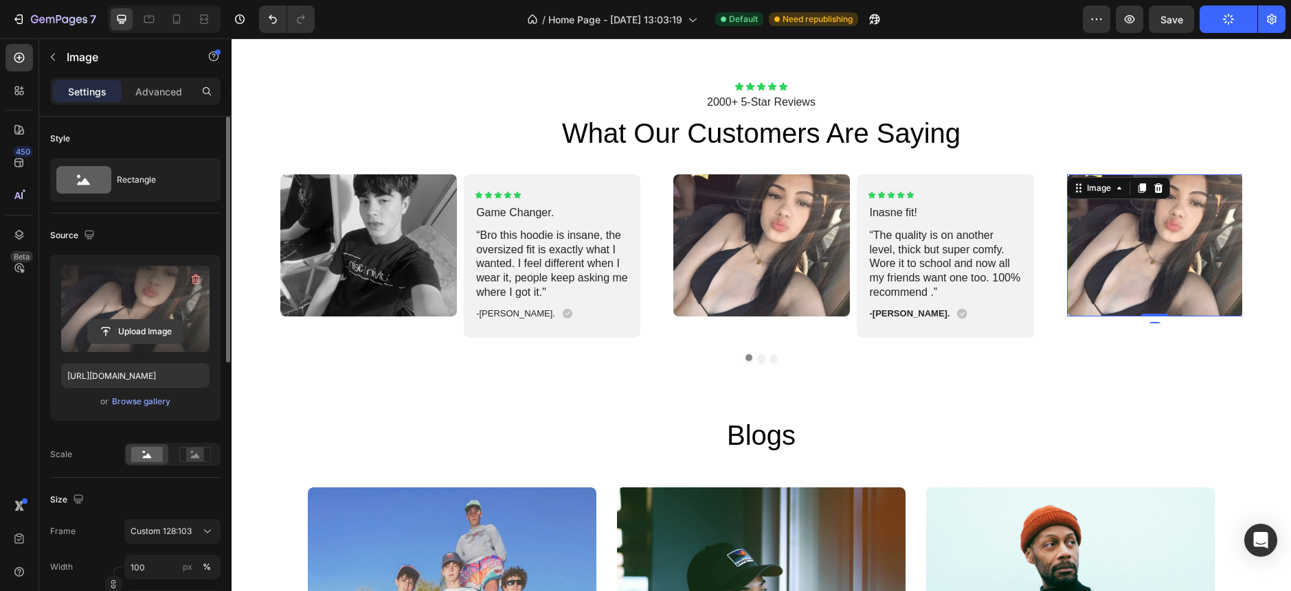
click at [121, 330] on input "file" at bounding box center [135, 331] width 95 height 23
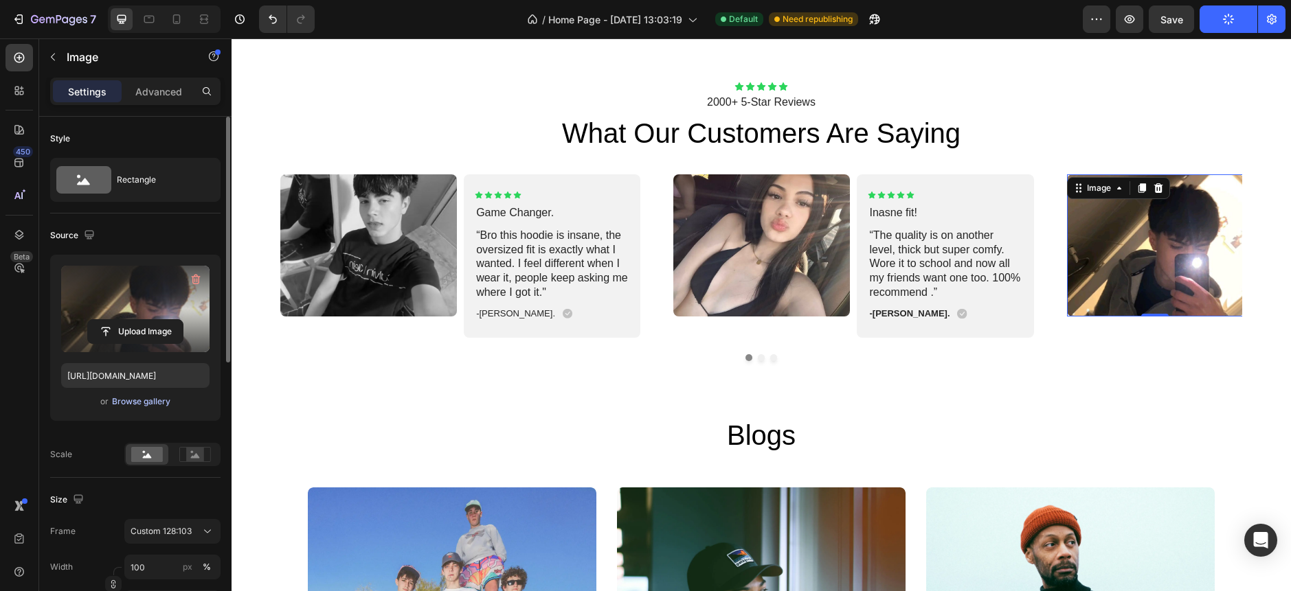
click at [139, 401] on div "Browse gallery" at bounding box center [141, 402] width 58 height 12
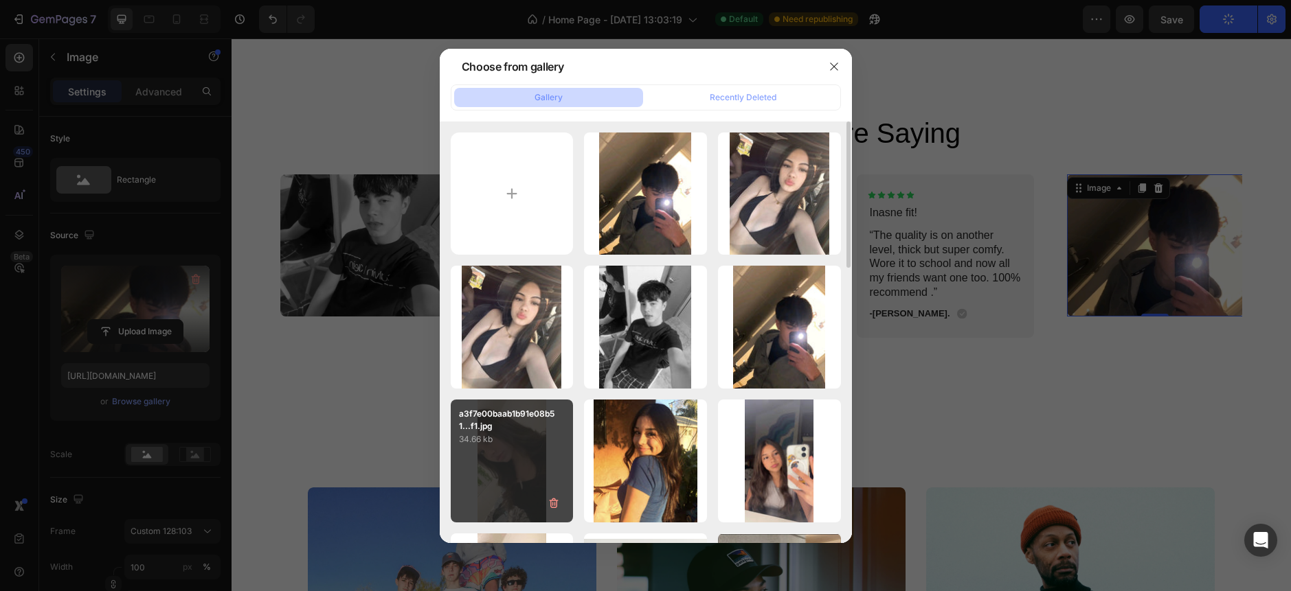
click at [509, 442] on p "34.66 kb" at bounding box center [512, 440] width 106 height 14
type input "[URL][DOMAIN_NAME]"
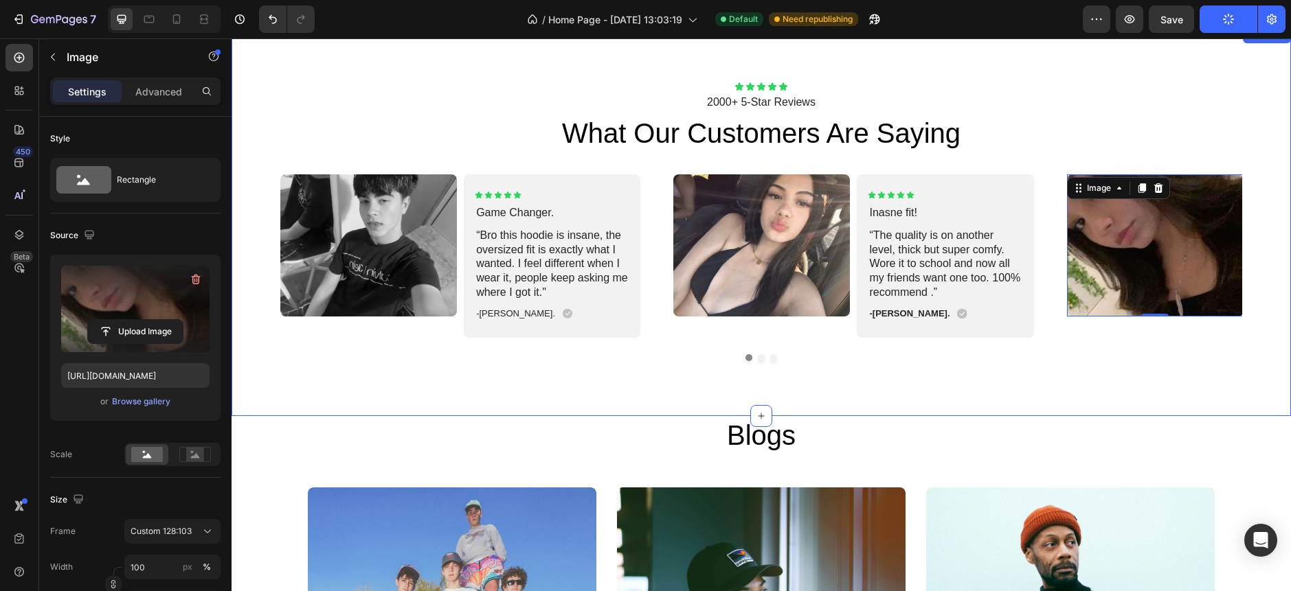
click at [590, 414] on div "Icon Icon Icon Icon Icon Icon List 2000+ 5-Star Reviews Text Block what our cus…" at bounding box center [760, 221] width 1059 height 389
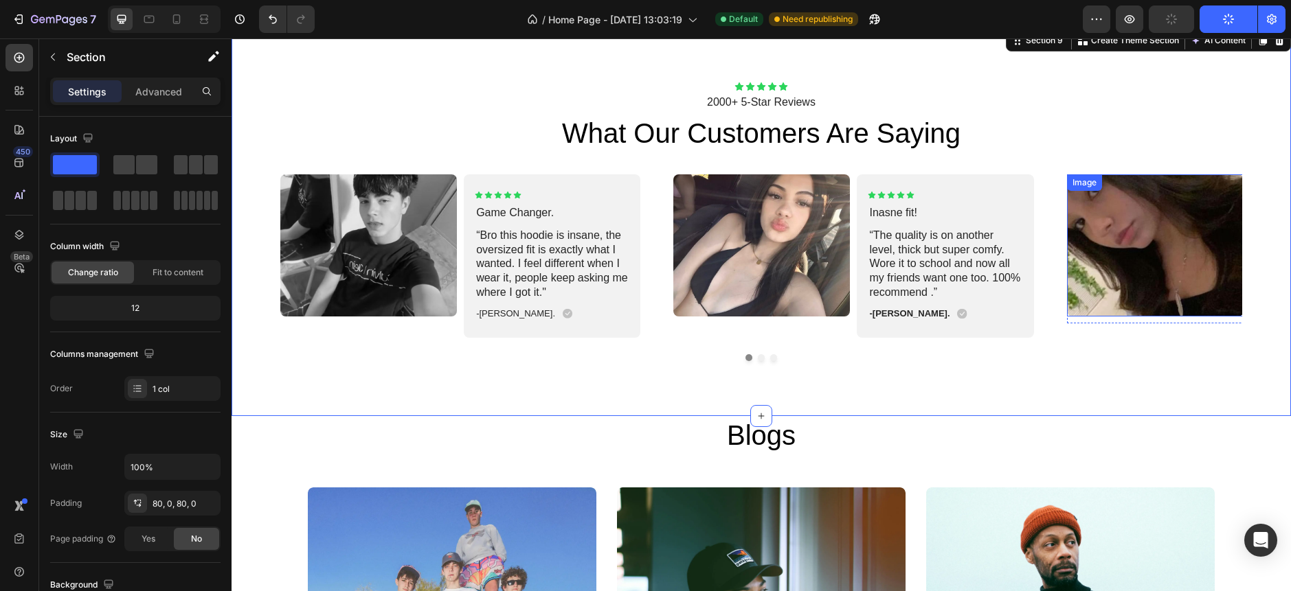
click at [1099, 247] on img at bounding box center [1155, 245] width 177 height 142
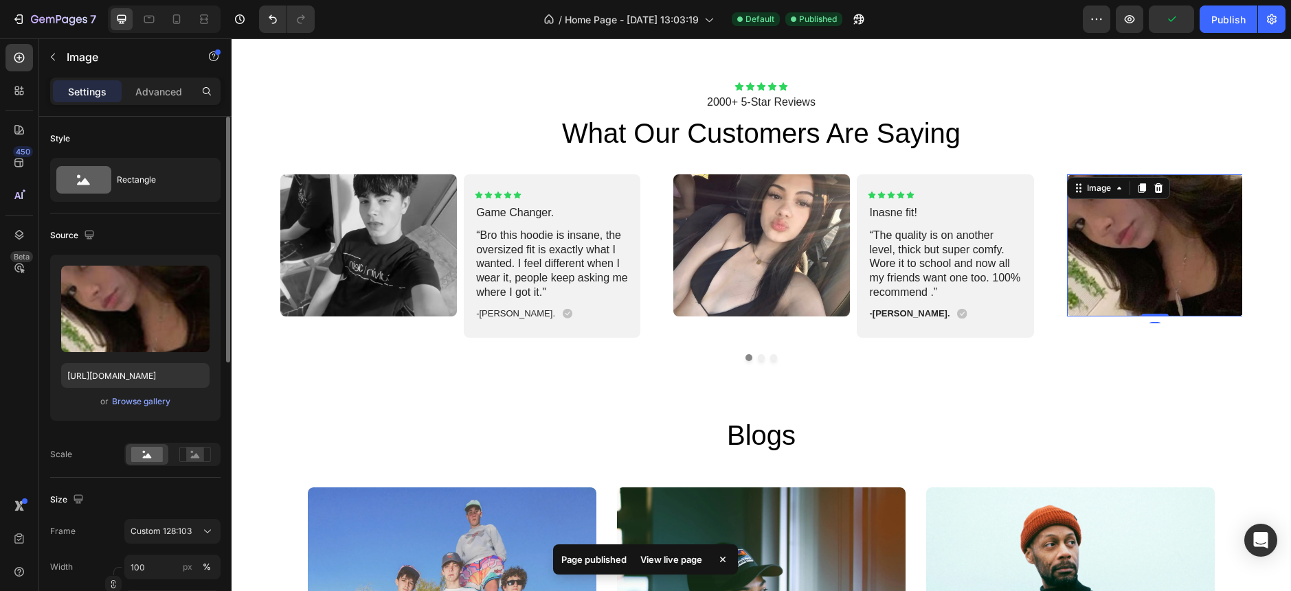
click at [203, 466] on div at bounding box center [172, 454] width 96 height 23
click at [203, 464] on div at bounding box center [195, 454] width 43 height 21
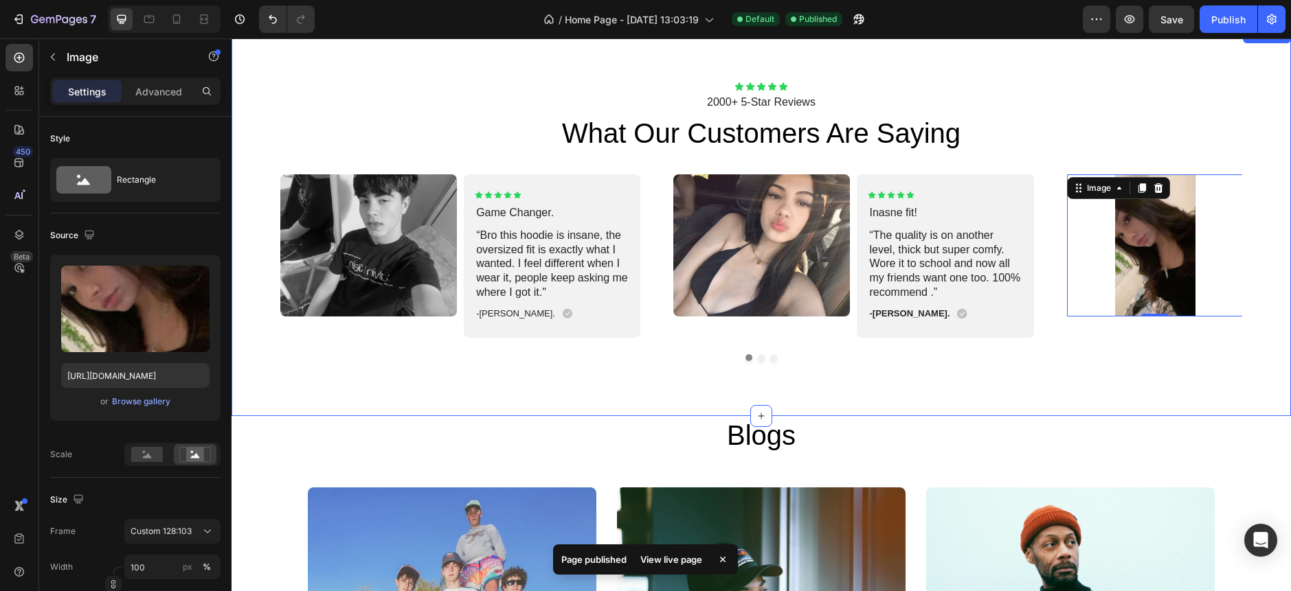
click at [419, 403] on div "Icon Icon Icon Icon Icon Icon List 2000+ 5-Star Reviews Text Block what our cus…" at bounding box center [760, 221] width 1059 height 389
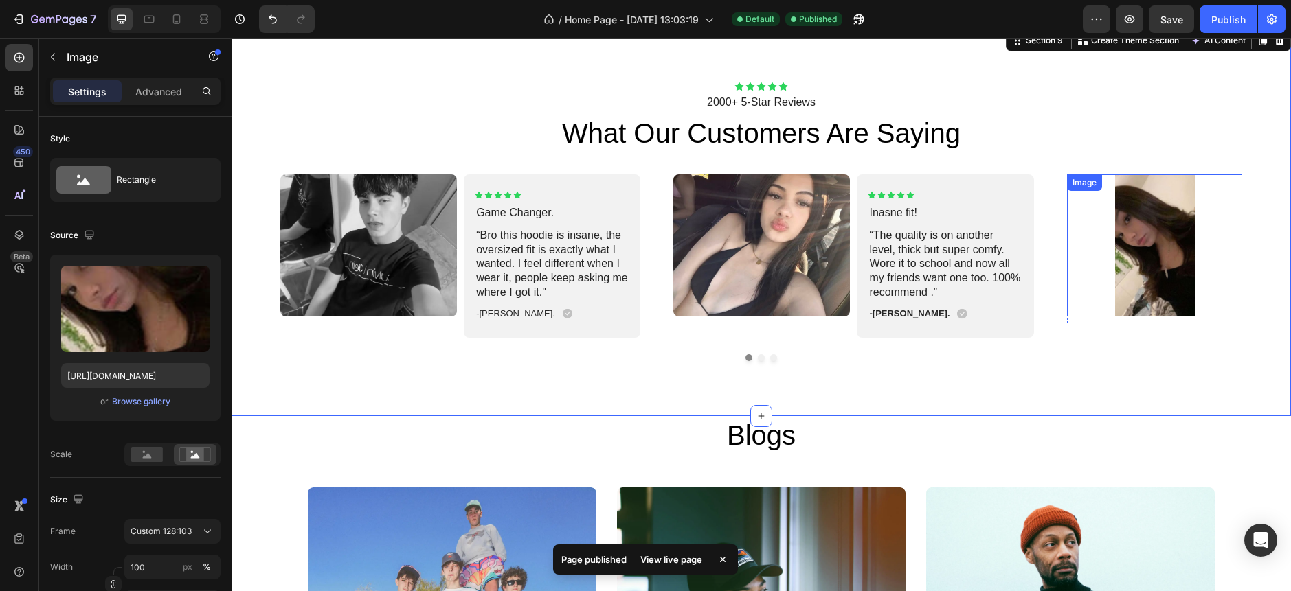
click at [1109, 227] on img at bounding box center [1155, 245] width 177 height 142
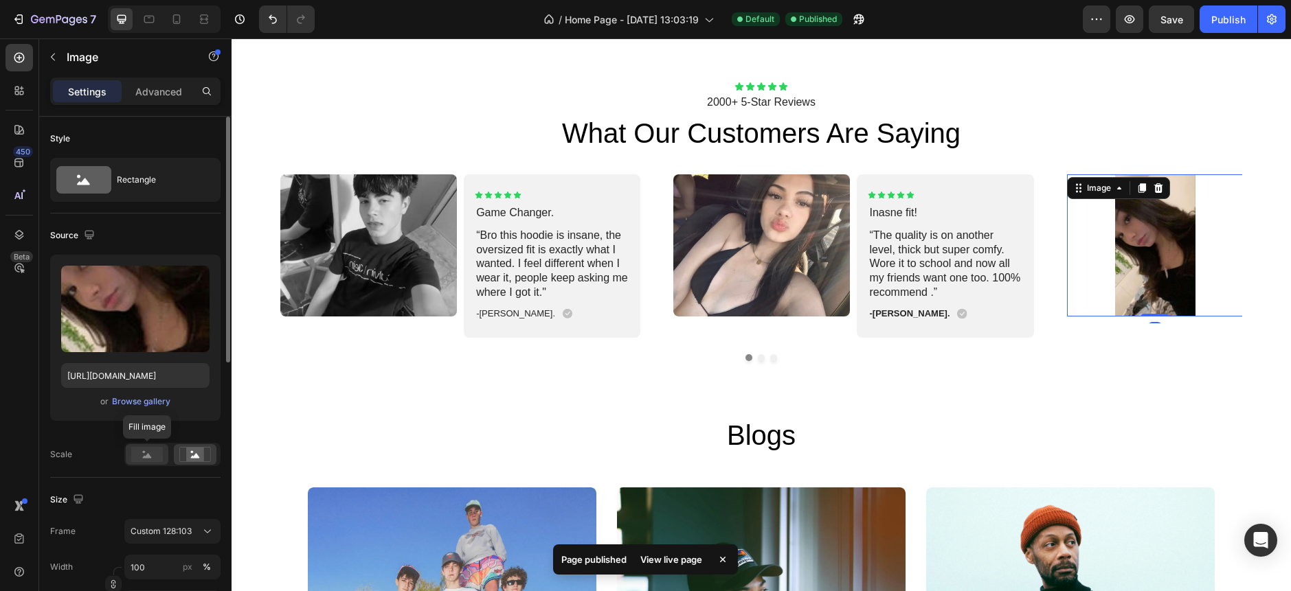
click at [138, 462] on rect at bounding box center [147, 454] width 32 height 15
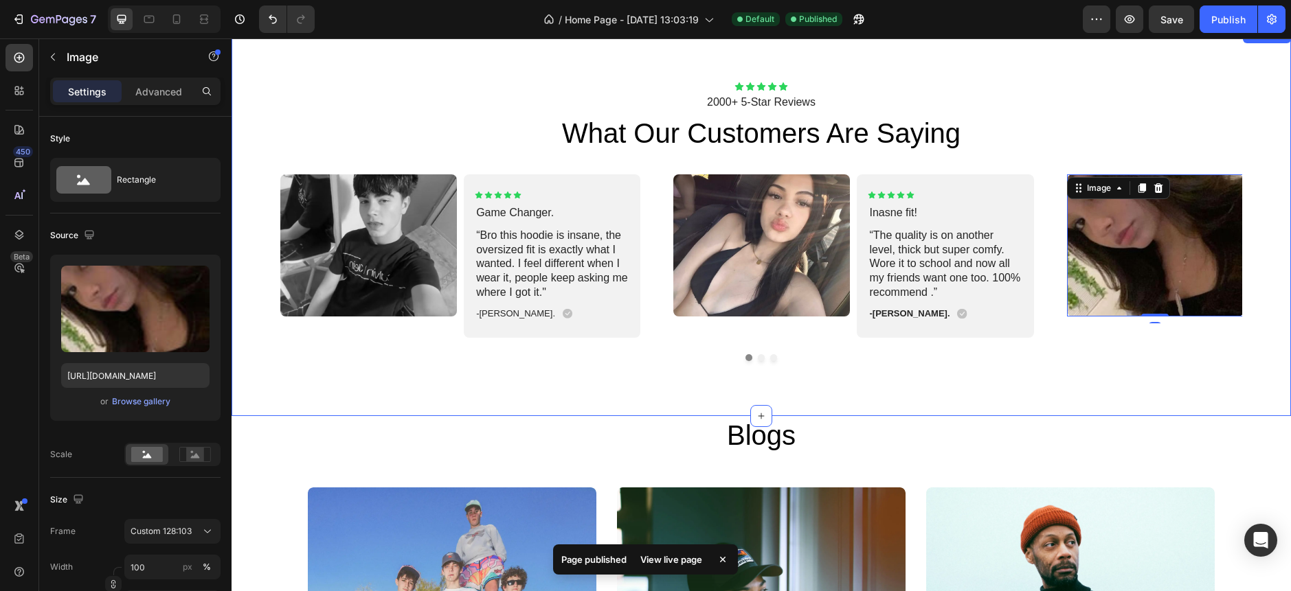
click at [725, 364] on div "Icon Icon Icon Icon Icon Icon List 2000+ 5-Star Reviews Text Block what our cus…" at bounding box center [760, 221] width 1059 height 389
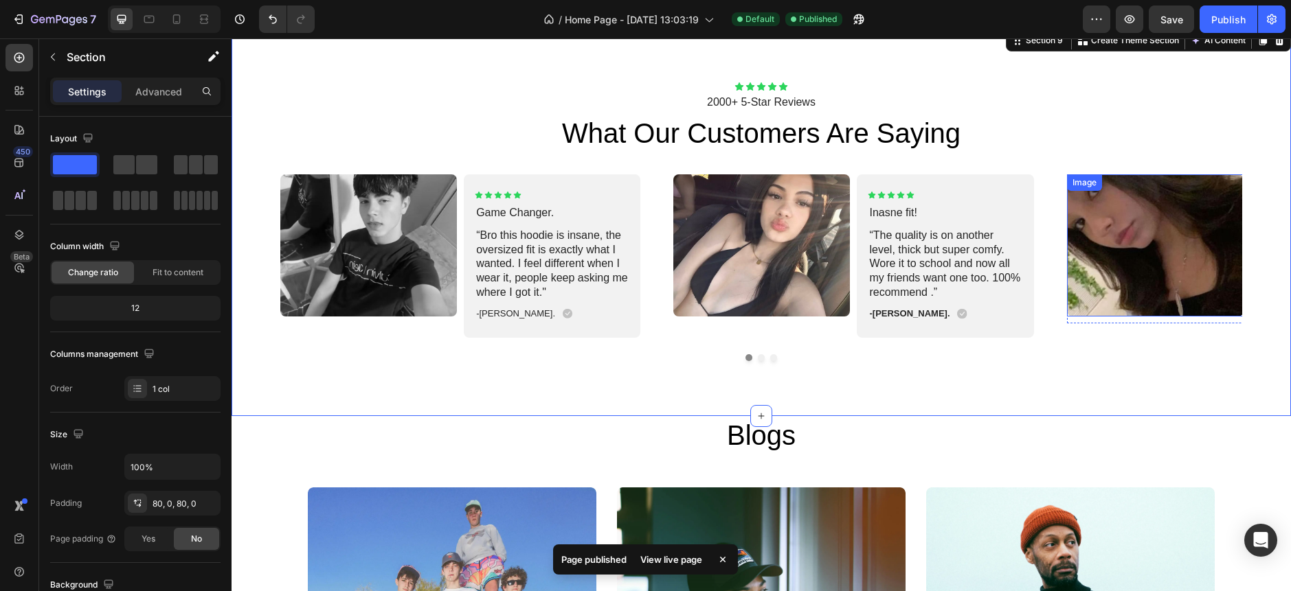
click at [1140, 230] on img at bounding box center [1155, 245] width 177 height 142
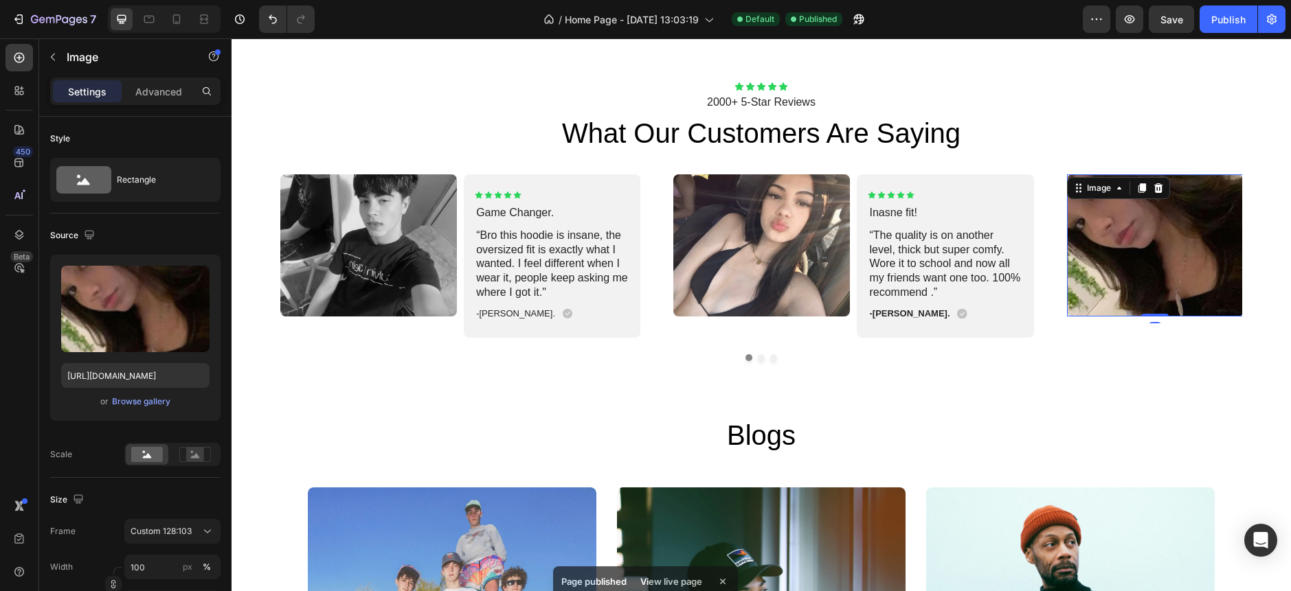
click at [1140, 230] on img at bounding box center [1155, 245] width 177 height 142
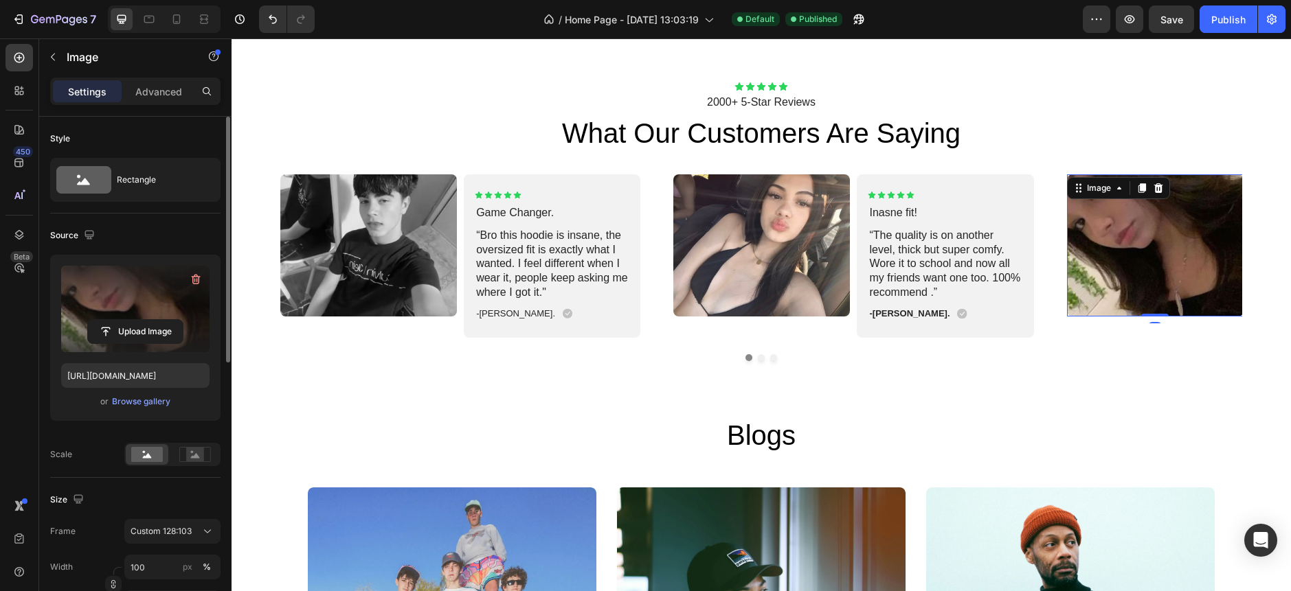
click at [122, 303] on label at bounding box center [135, 309] width 148 height 87
click at [122, 320] on input "file" at bounding box center [135, 331] width 95 height 23
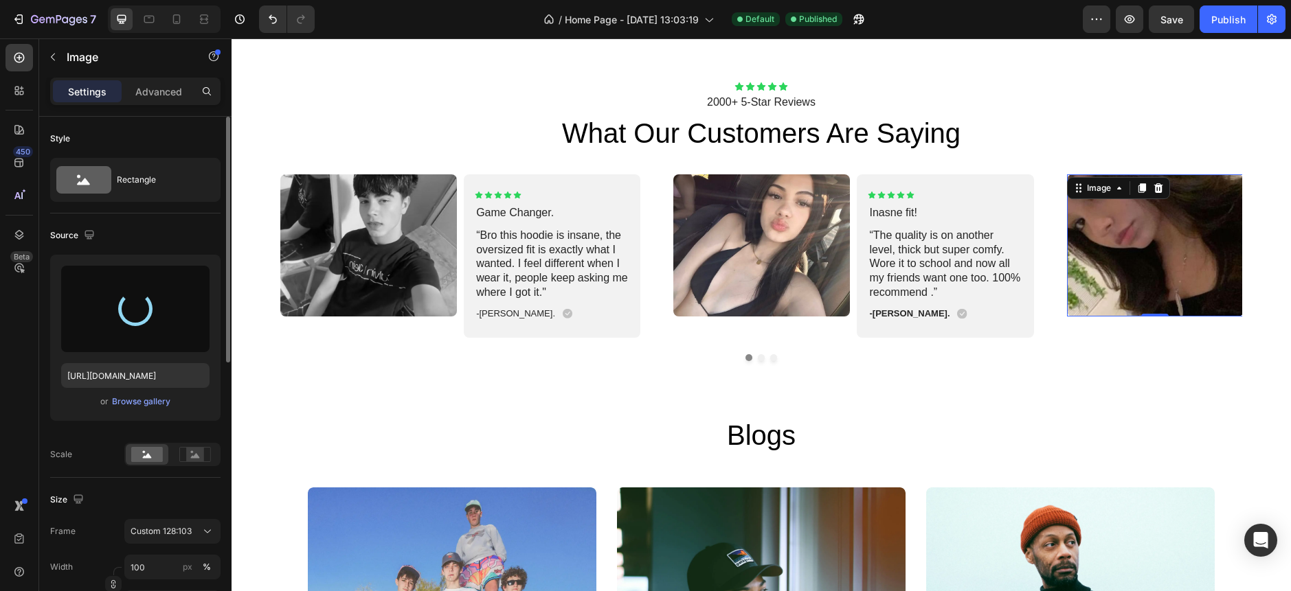
type input "[URL][DOMAIN_NAME]"
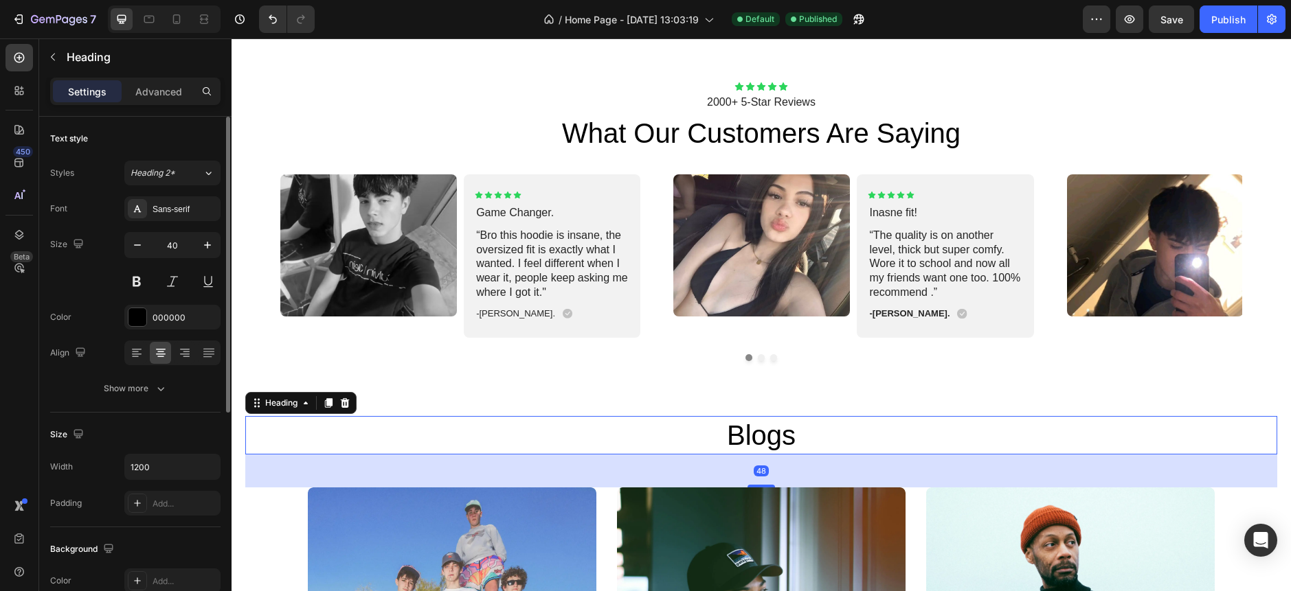
click at [638, 427] on h2 "Blogs" at bounding box center [761, 435] width 824 height 38
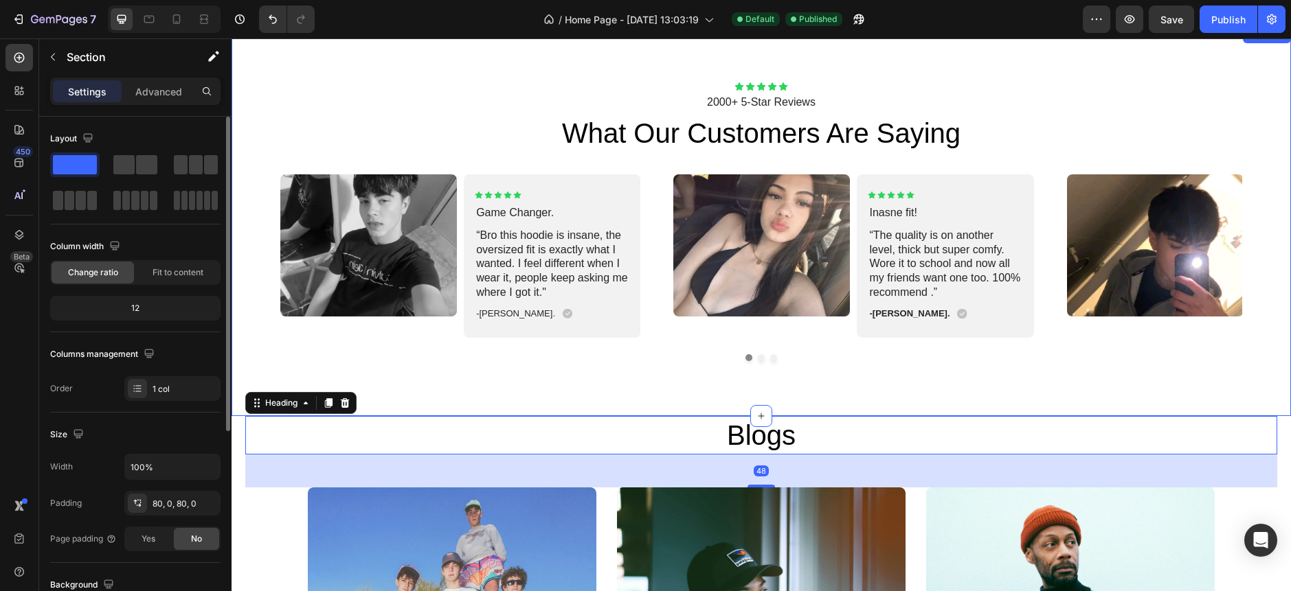
click at [363, 378] on div "Icon Icon Icon Icon Icon Icon List 2000+ 5-Star Reviews Text Block what our cus…" at bounding box center [760, 221] width 1059 height 389
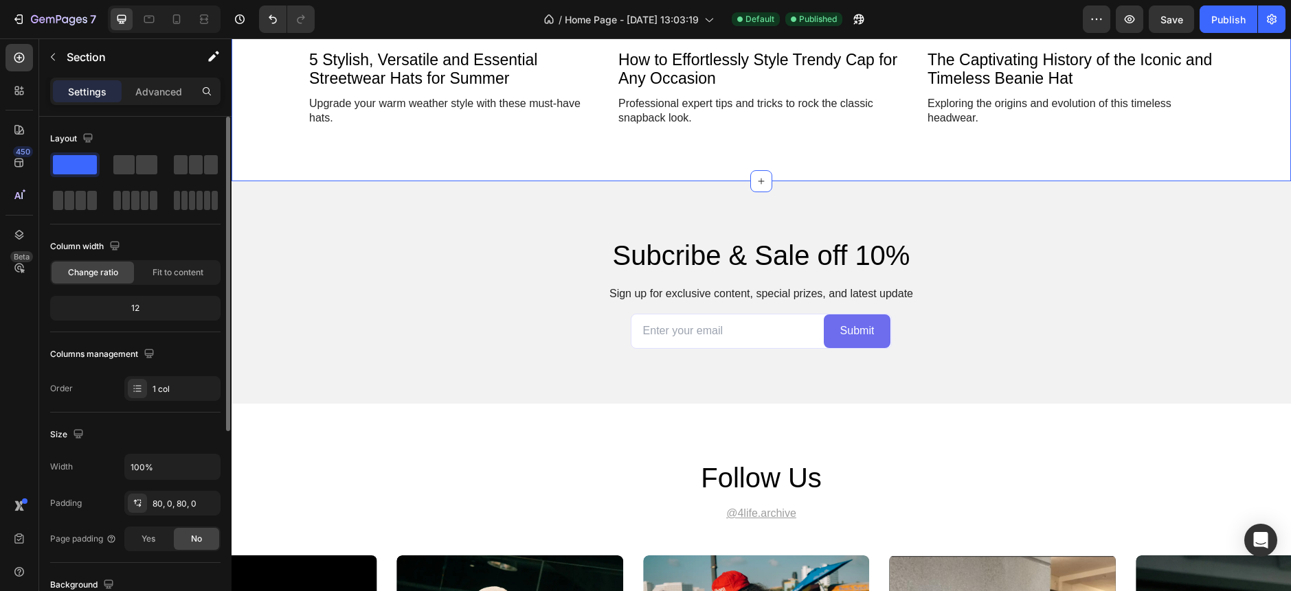
scroll to position [3793, 0]
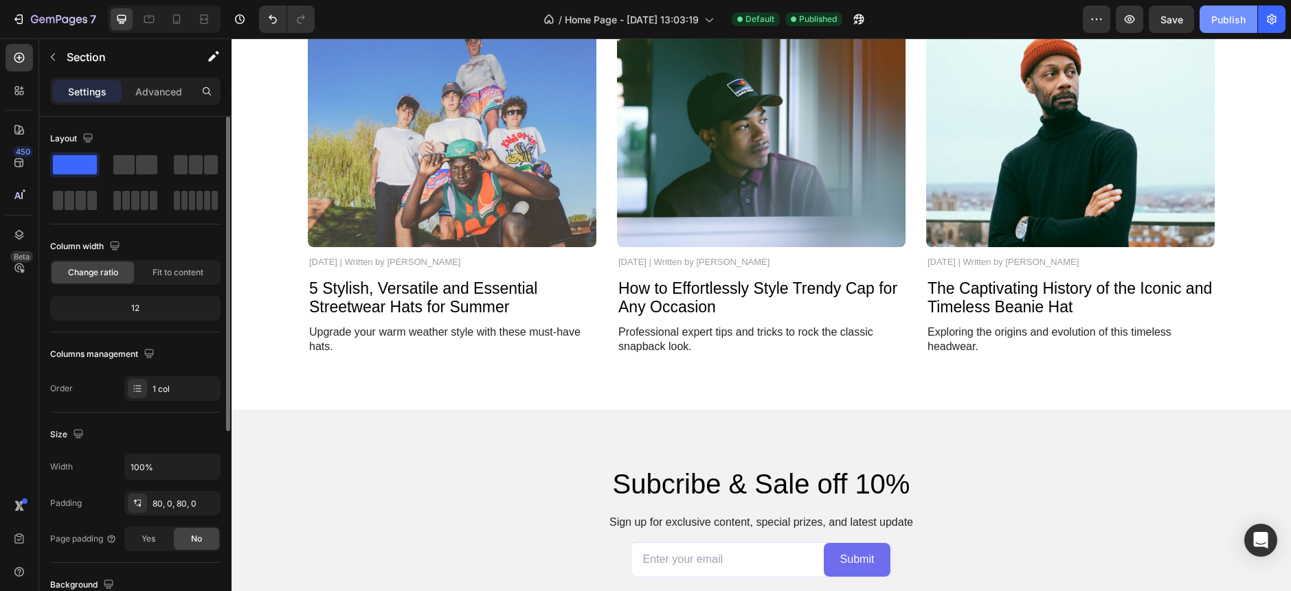
click at [1239, 23] on div "Publish" at bounding box center [1228, 19] width 34 height 14
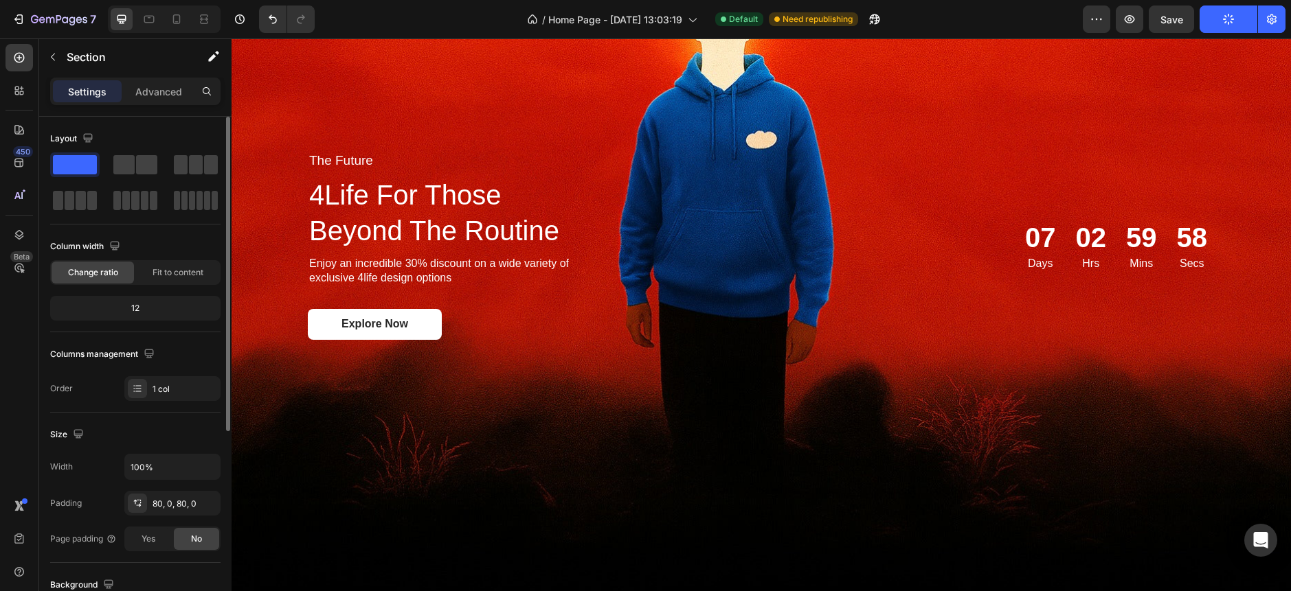
scroll to position [3336, 0]
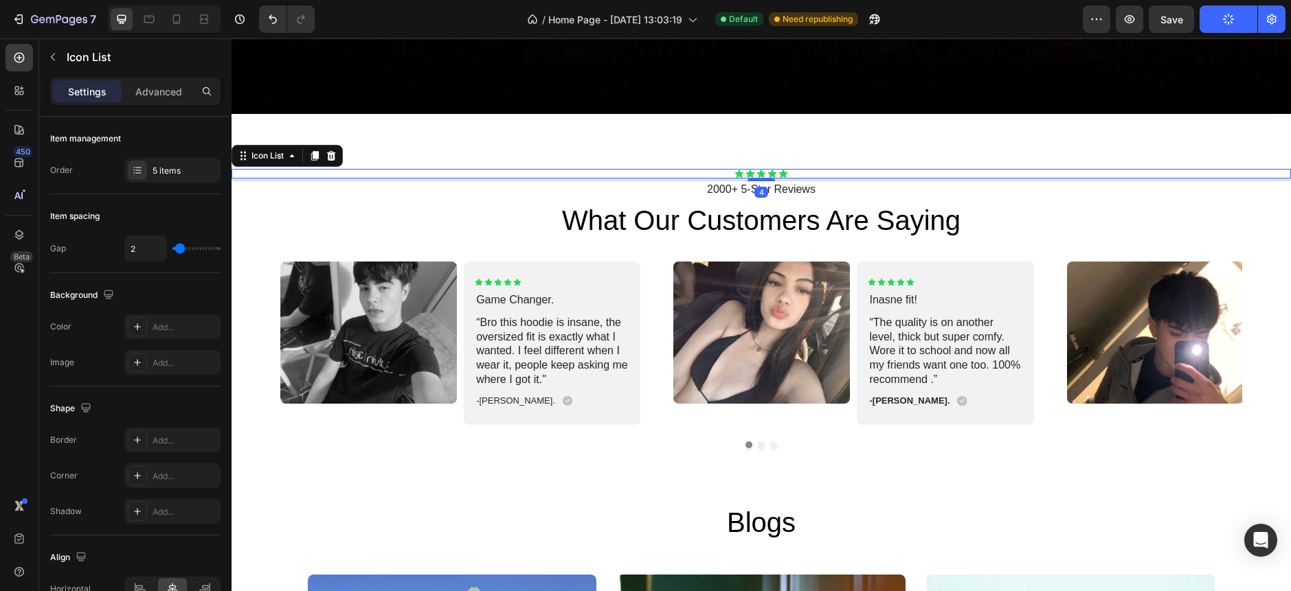
click at [609, 169] on div "Icon Icon Icon Icon Icon" at bounding box center [760, 174] width 1059 height 10
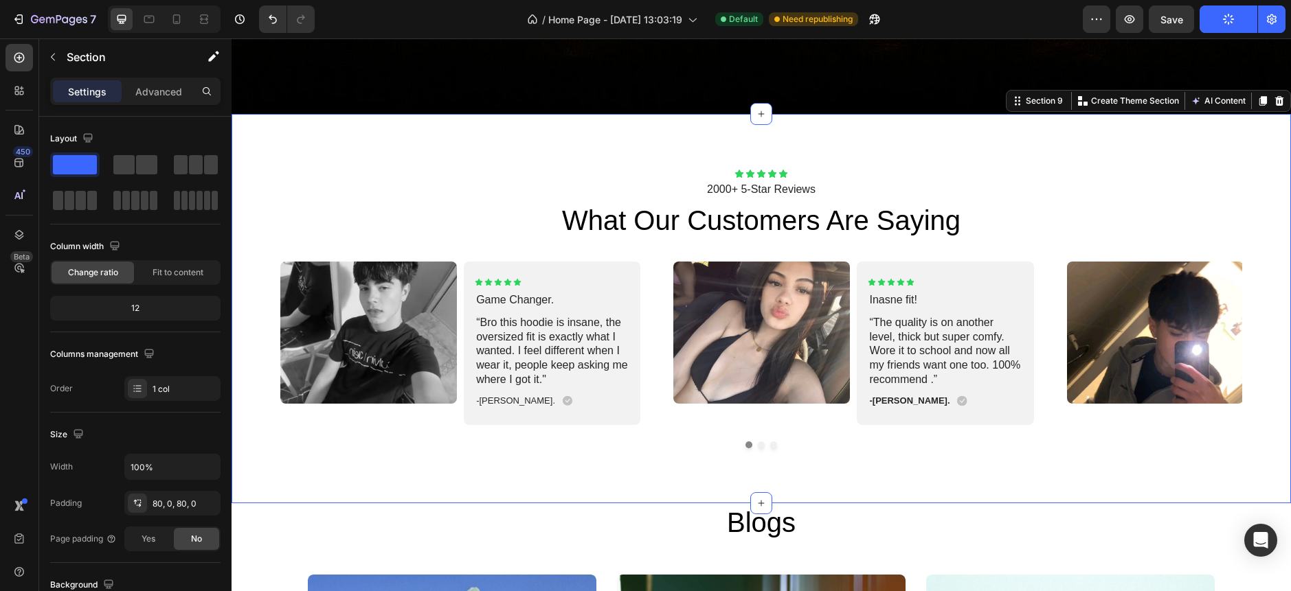
click at [569, 133] on div "Icon Icon Icon Icon Icon Icon List 2000+ 5-Star Reviews Text Block what our cus…" at bounding box center [760, 308] width 1059 height 389
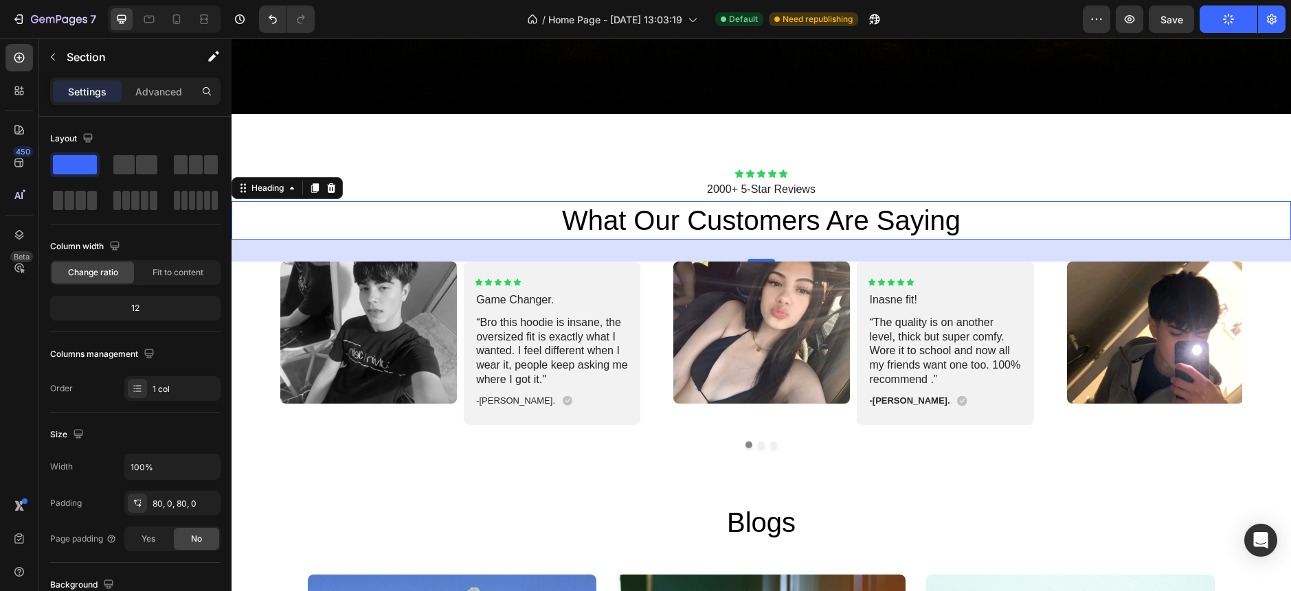
click at [571, 212] on h2 "what our customers are saying" at bounding box center [760, 220] width 1059 height 38
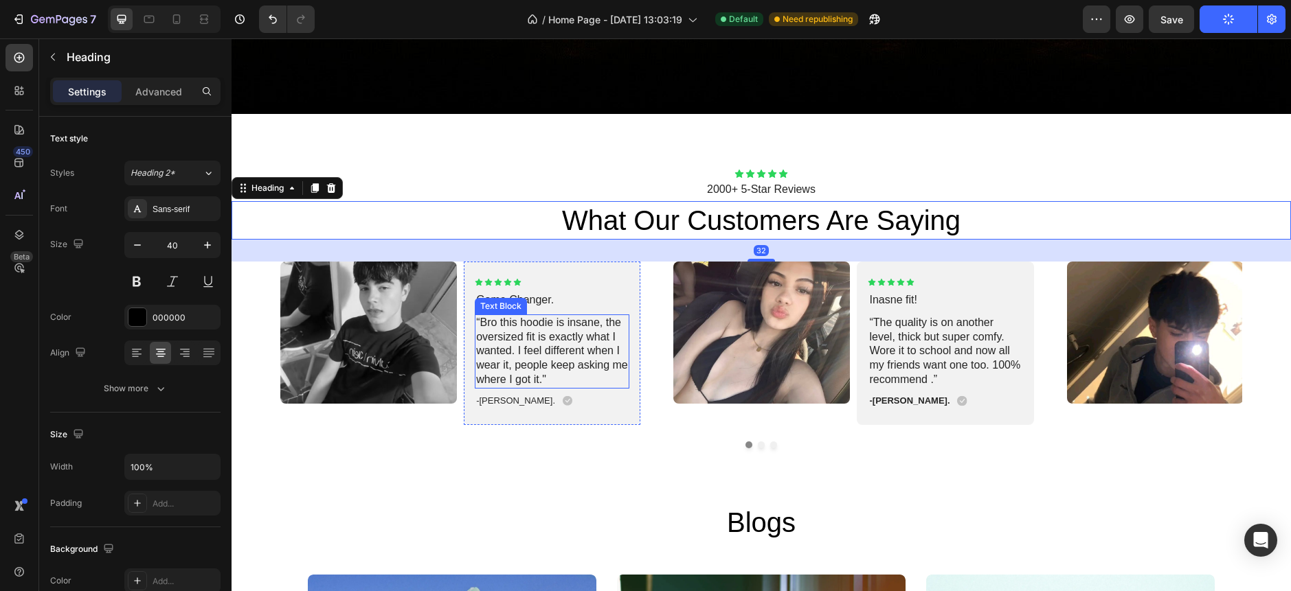
click at [582, 355] on p "“Bro this hoodie is insane, the oversized fit is exactly what I wanted. I feel …" at bounding box center [552, 351] width 152 height 71
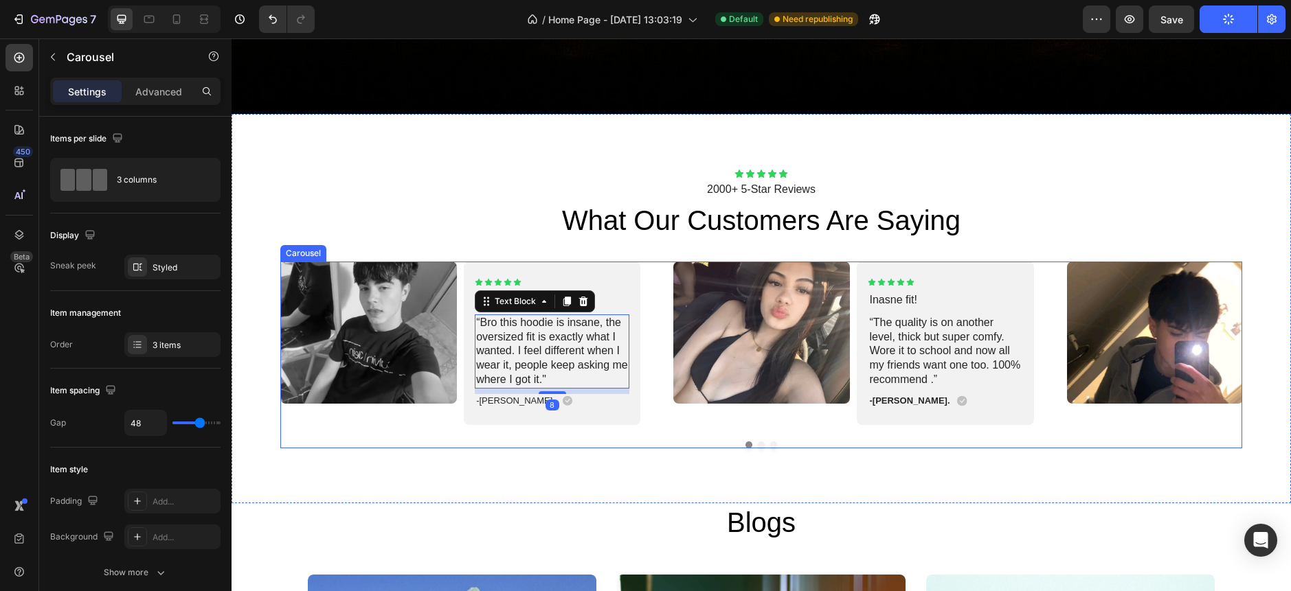
click at [618, 425] on div "Image Icon Icon Icon Icon Icon Icon List Game Changer. Text Block “Bro this hoo…" at bounding box center [761, 355] width 962 height 187
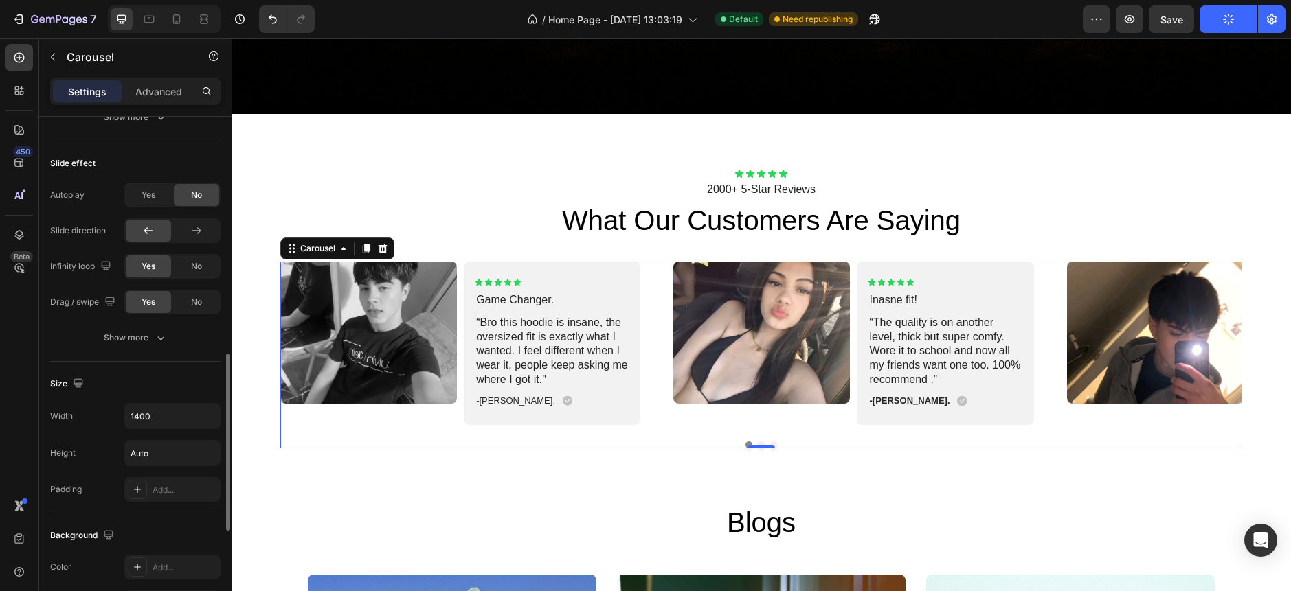
scroll to position [457, 0]
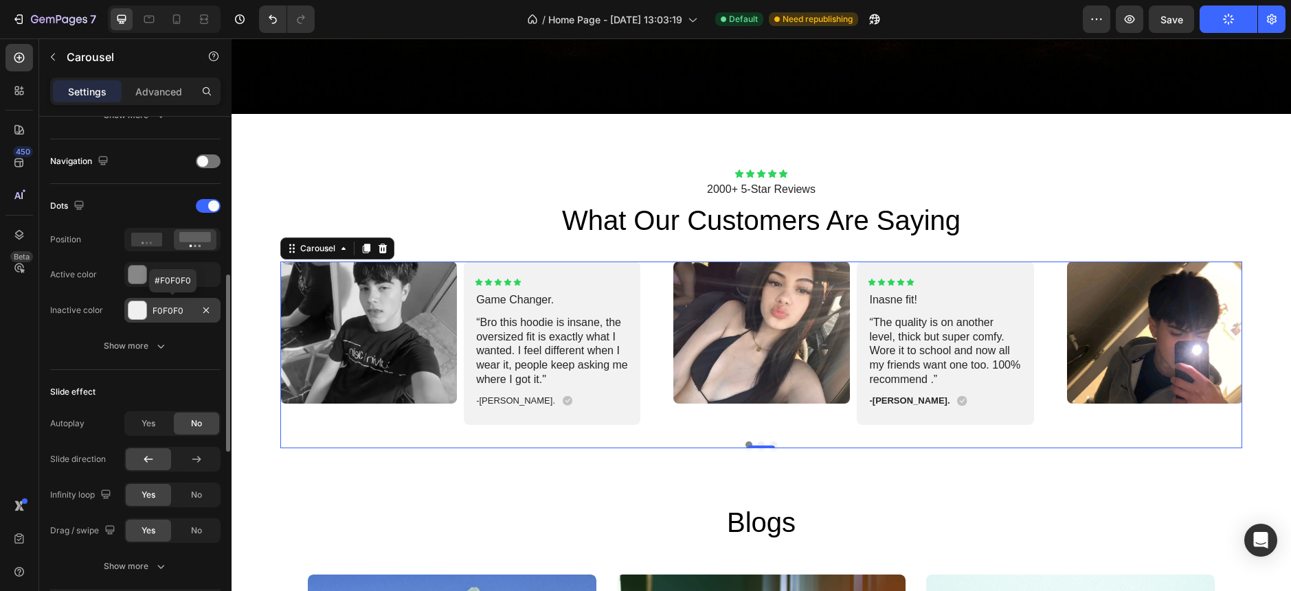
click at [168, 317] on div "F0F0F0" at bounding box center [172, 311] width 40 height 12
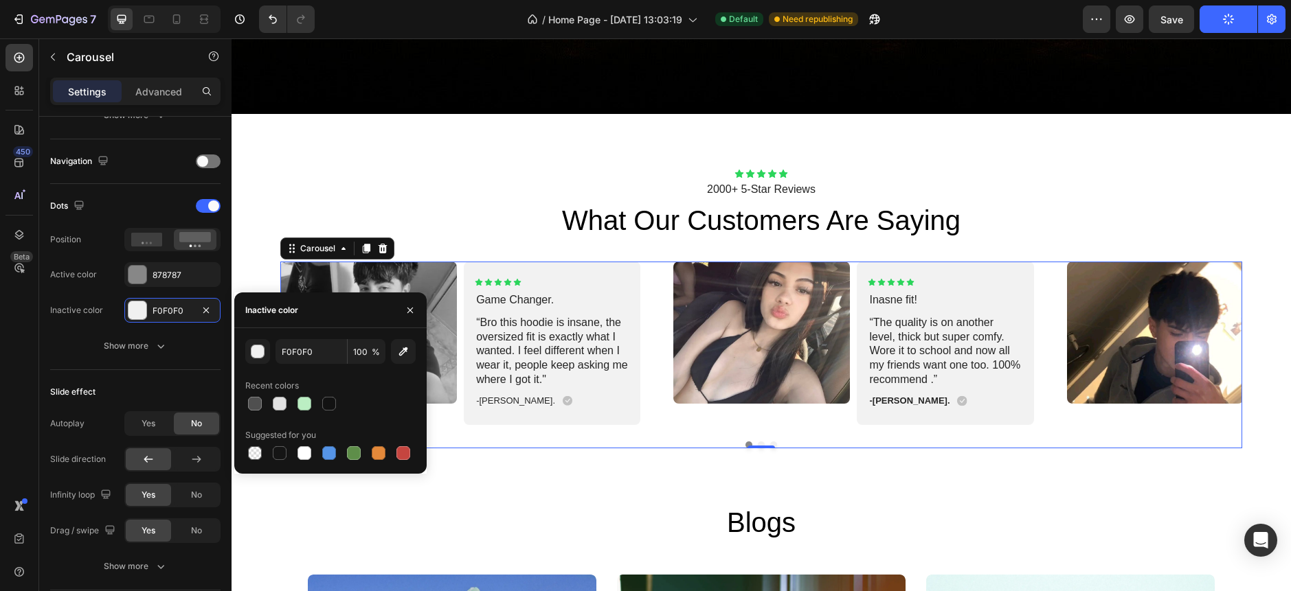
click at [339, 402] on div at bounding box center [330, 403] width 170 height 19
click at [332, 402] on div at bounding box center [329, 404] width 14 height 14
type input "121212"
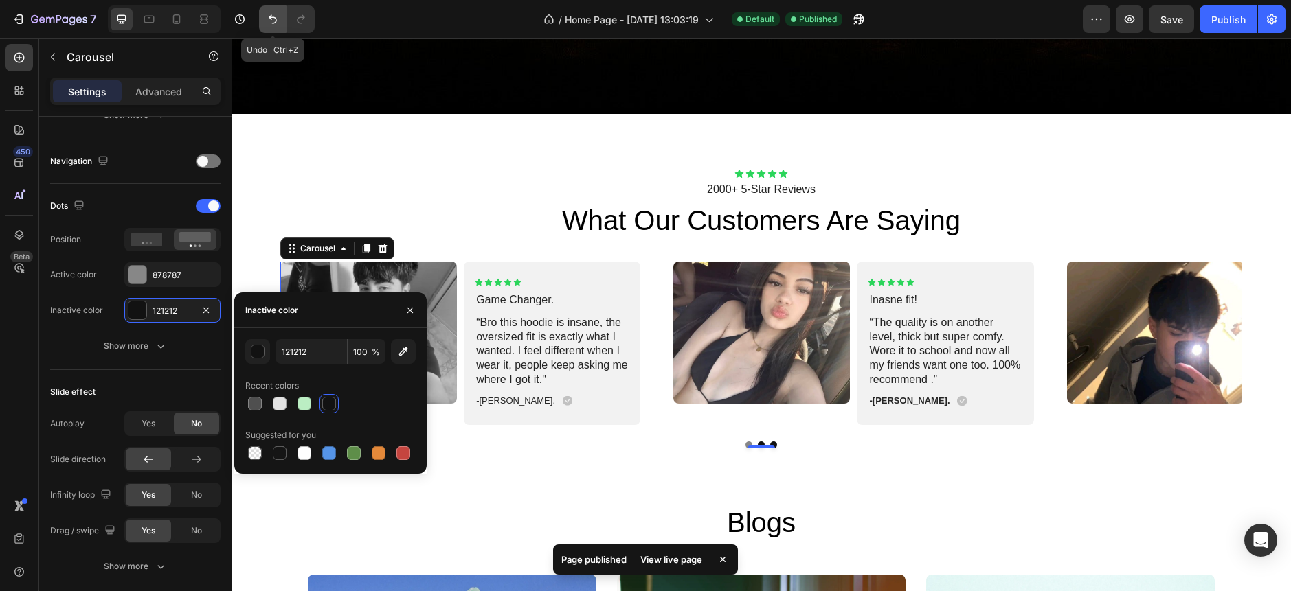
click at [275, 23] on icon "Undo/Redo" at bounding box center [273, 19] width 8 height 9
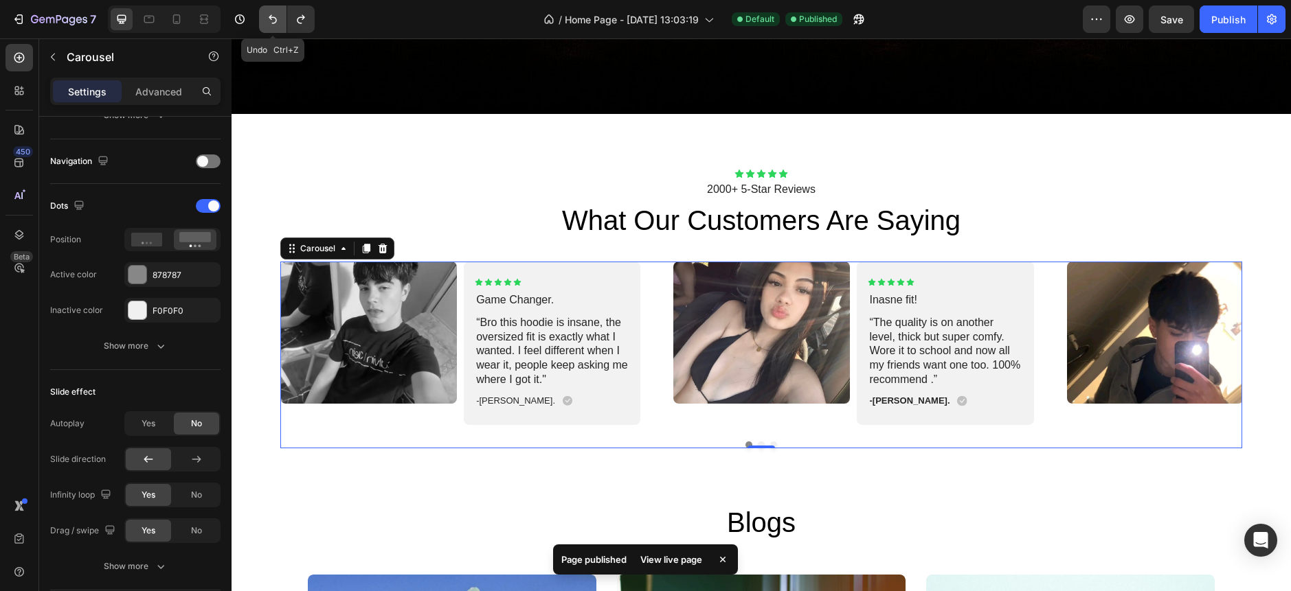
click at [273, 16] on icon "Undo/Redo" at bounding box center [273, 19] width 14 height 14
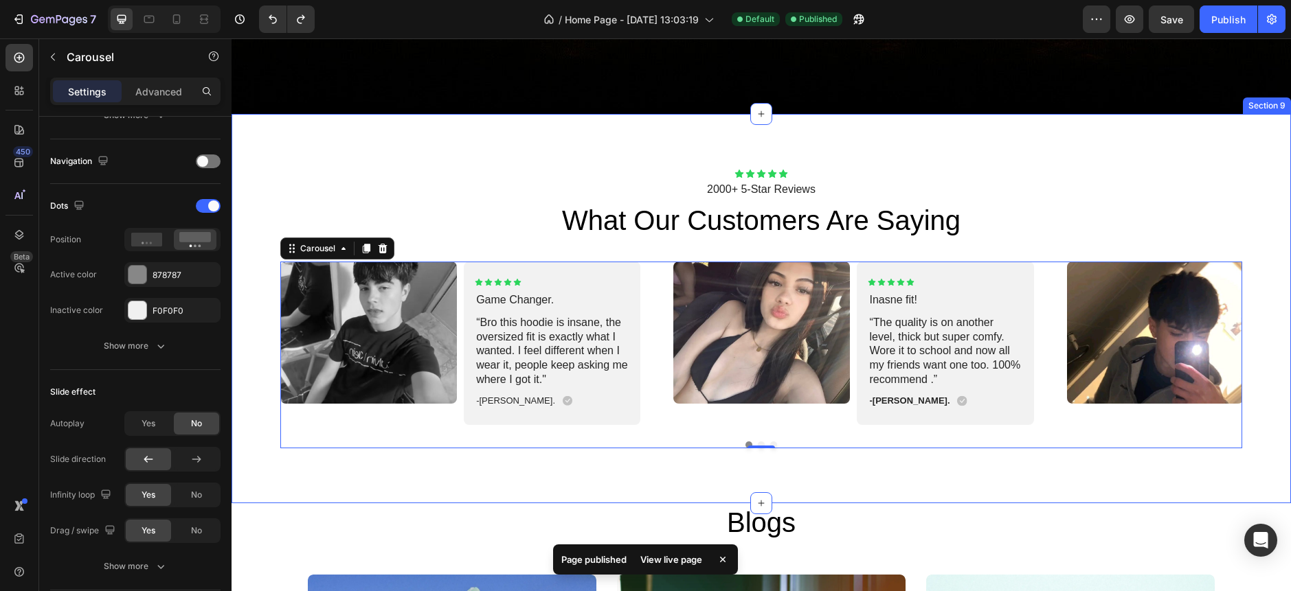
click at [692, 470] on div "Icon Icon Icon Icon Icon Icon List 2000+ 5-Star Reviews Text Block what our cus…" at bounding box center [760, 308] width 1059 height 389
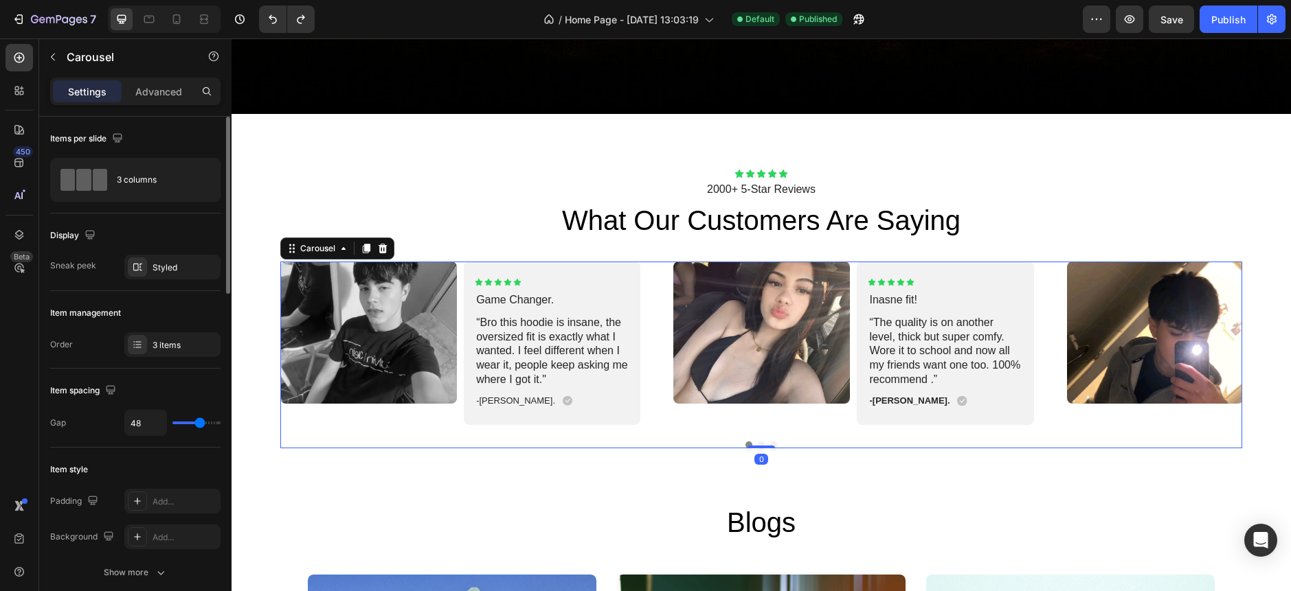
click at [745, 442] on button "Dot" at bounding box center [748, 445] width 7 height 7
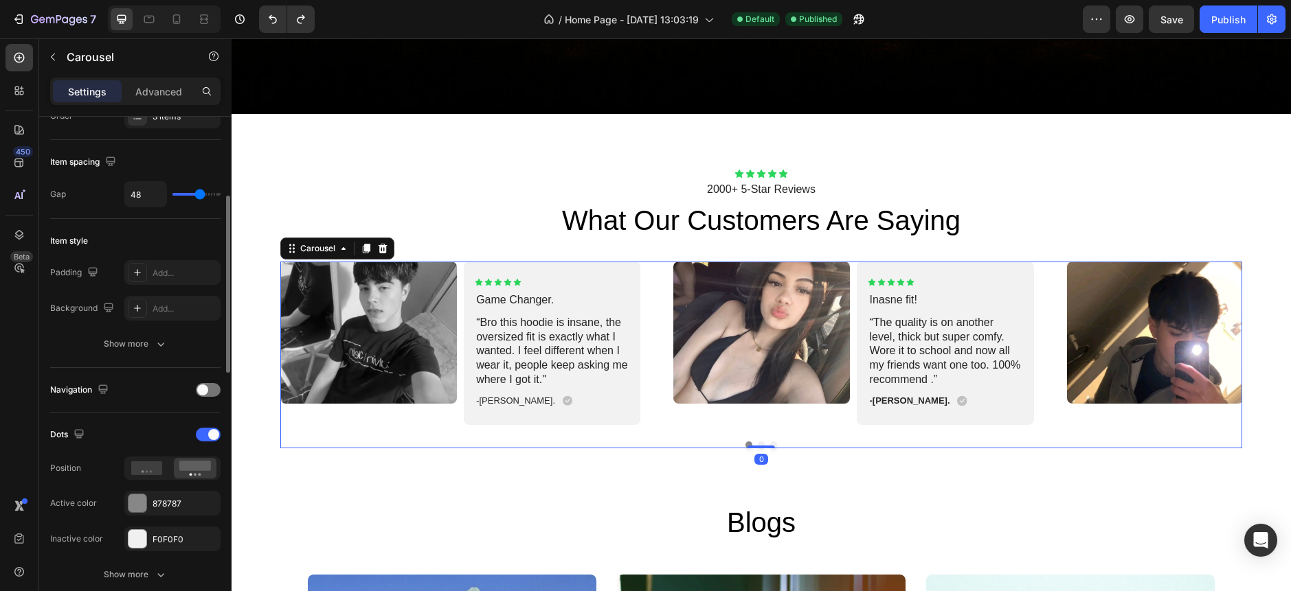
scroll to position [457, 0]
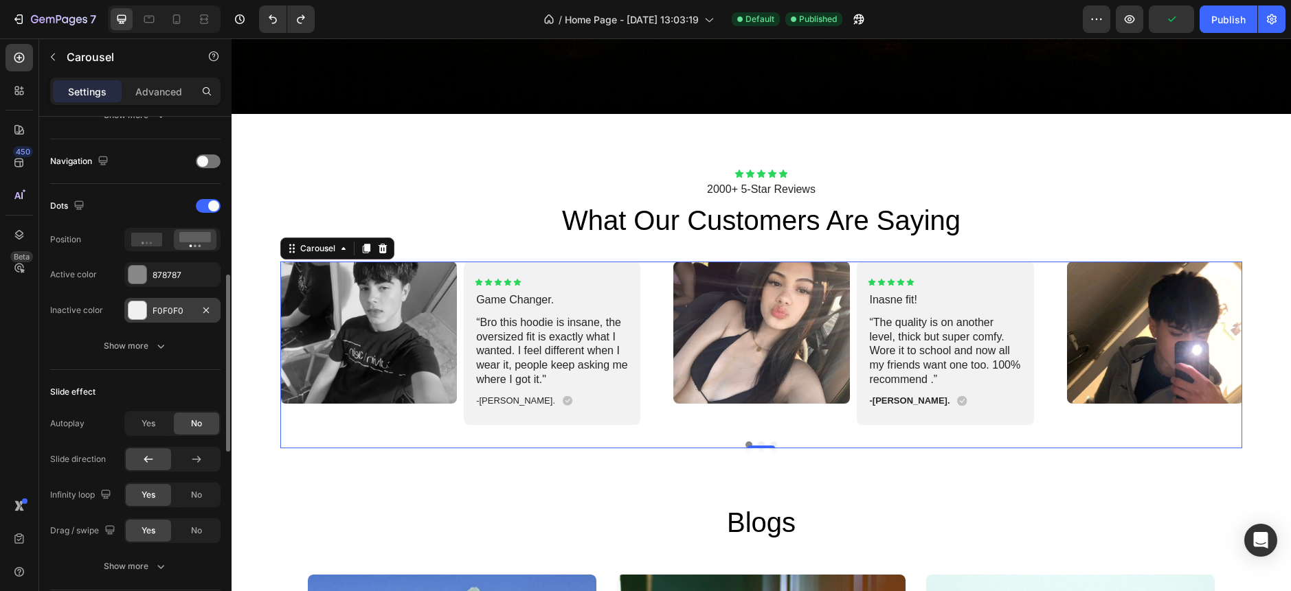
click at [139, 318] on div at bounding box center [137, 311] width 18 height 18
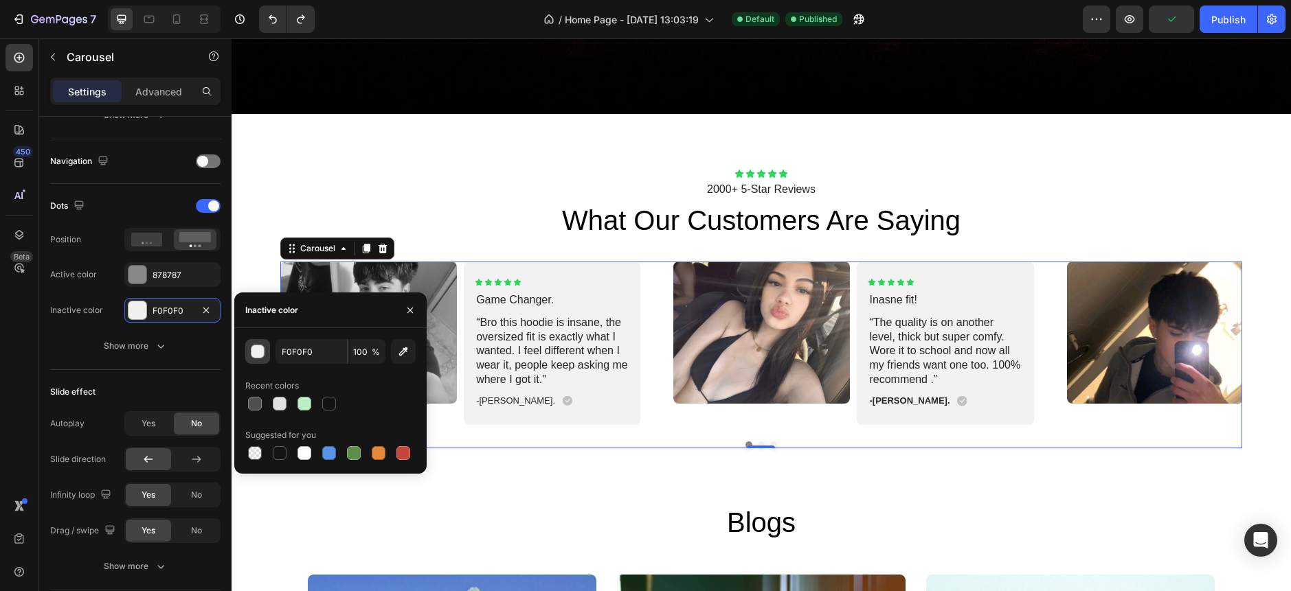
click at [250, 350] on button "button" at bounding box center [257, 351] width 25 height 25
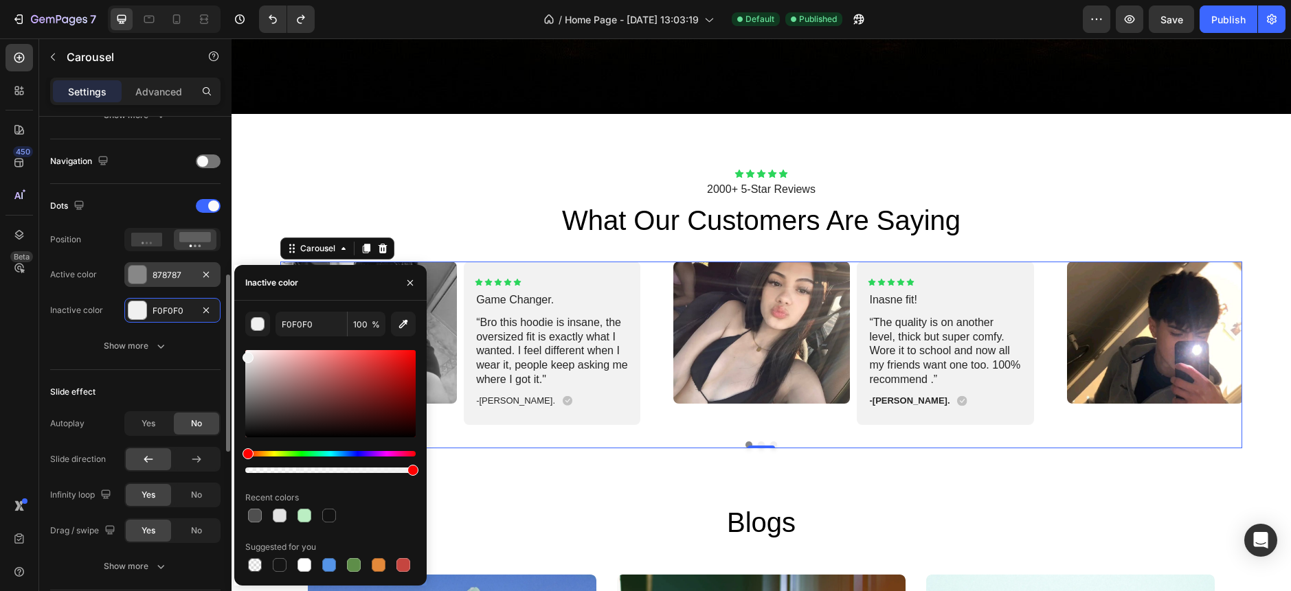
click at [181, 275] on div "878787" at bounding box center [172, 275] width 40 height 12
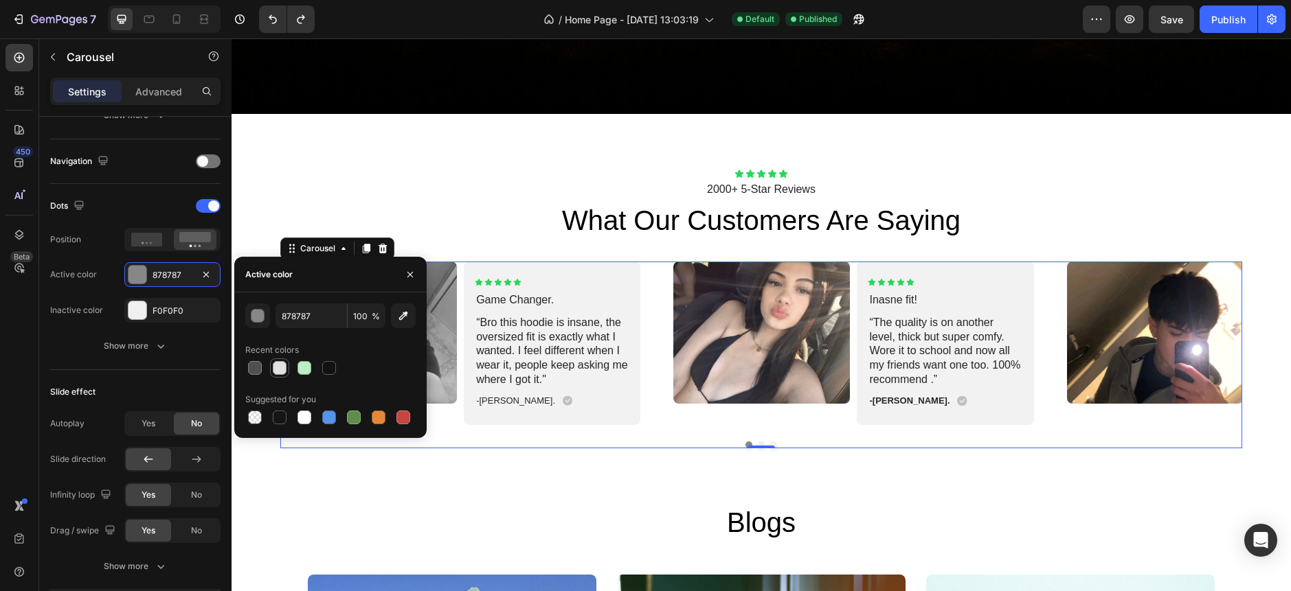
click at [276, 372] on div at bounding box center [280, 368] width 14 height 14
click at [310, 418] on div at bounding box center [304, 418] width 14 height 14
click at [299, 363] on div at bounding box center [304, 368] width 14 height 14
click at [247, 369] on div at bounding box center [255, 368] width 16 height 16
type input "4F4F4F"
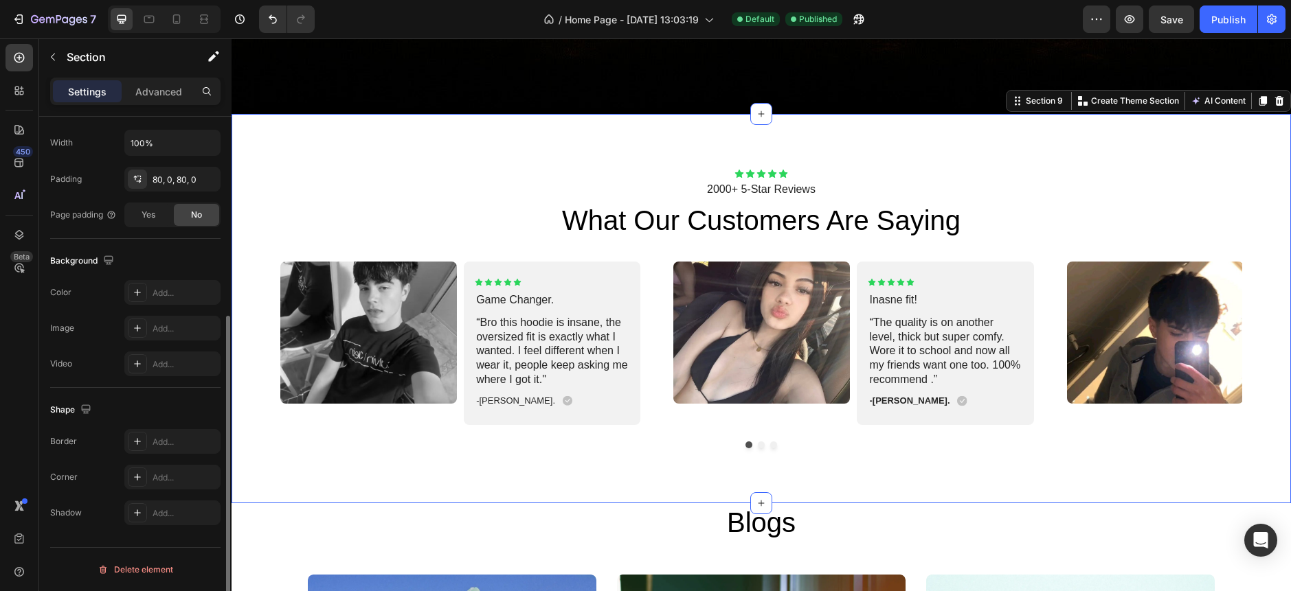
click at [547, 474] on div "Icon Icon Icon Icon Icon Icon List 2000+ 5-Star Reviews Text Block what our cus…" at bounding box center [760, 308] width 1059 height 389
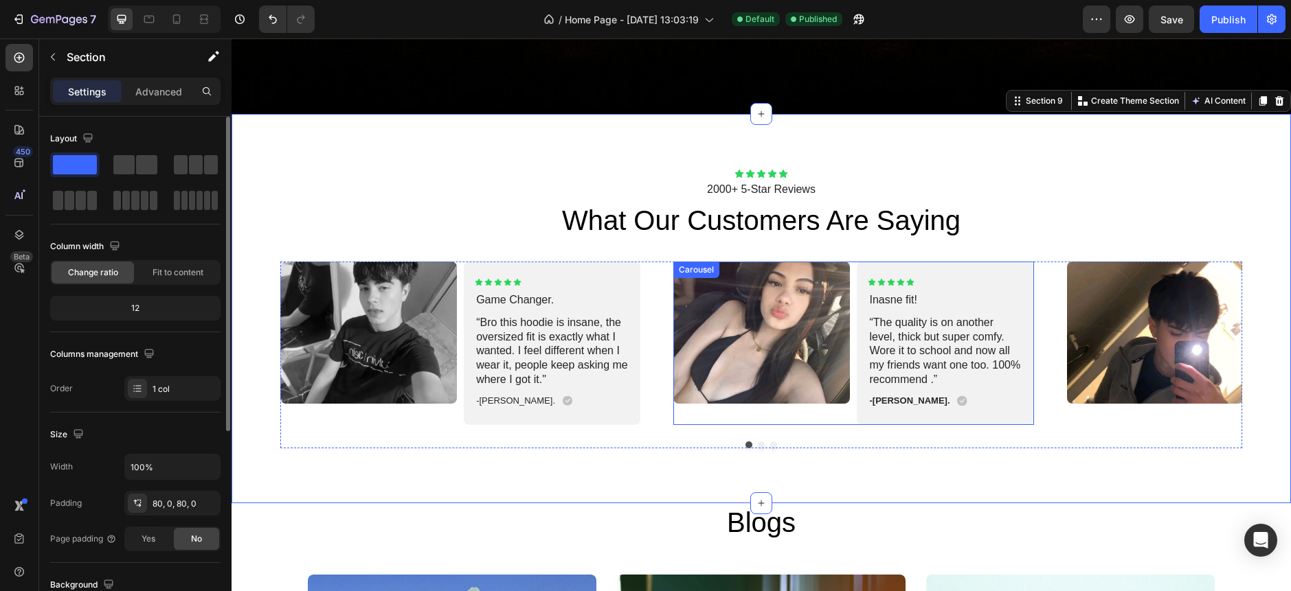
click at [728, 411] on div "Image" at bounding box center [761, 343] width 177 height 163
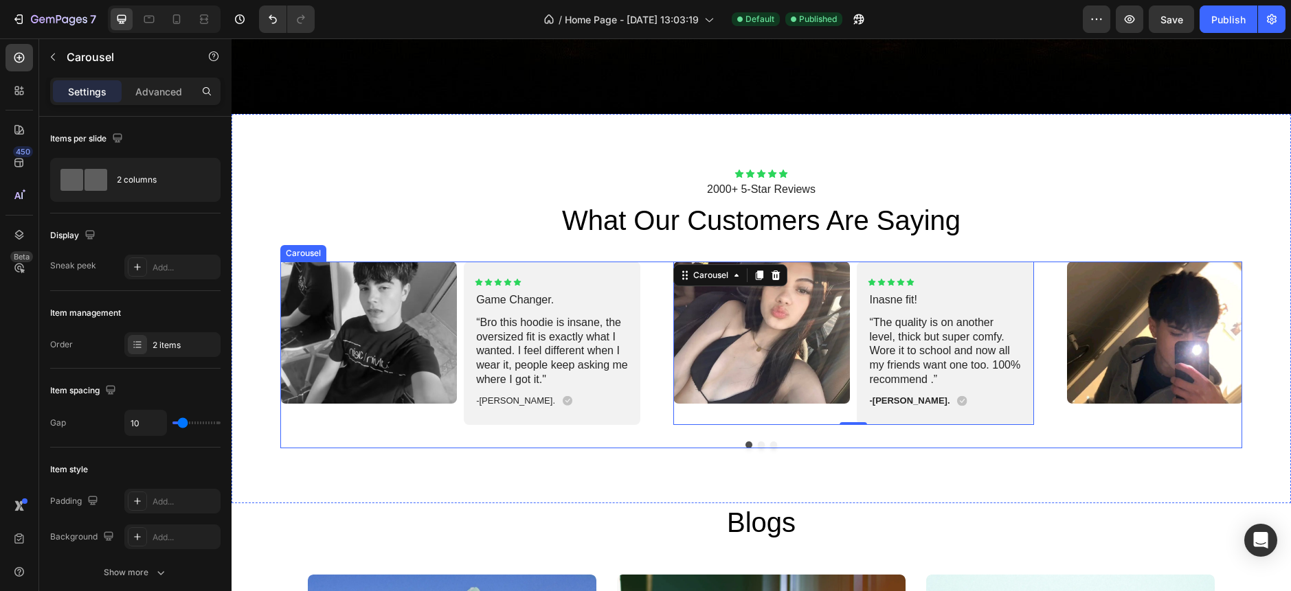
click at [758, 442] on button "Dot" at bounding box center [761, 445] width 7 height 7
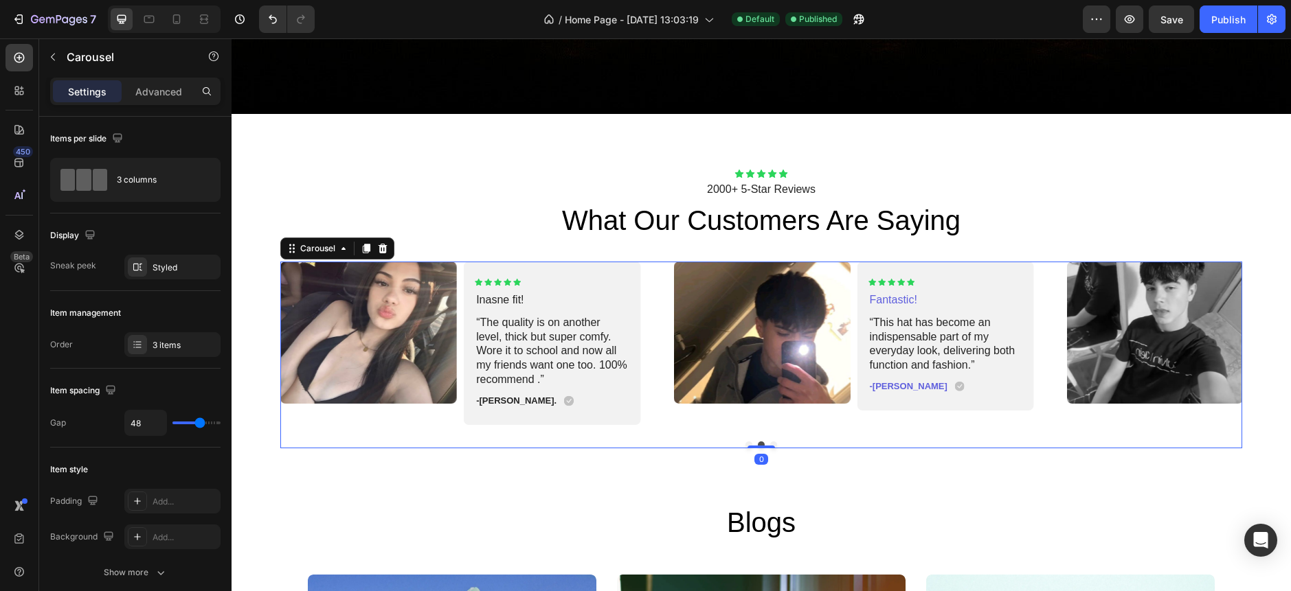
click at [689, 433] on div "Image Icon Icon Icon Icon Icon Icon List Game Changer. Text Block “Bro this hoo…" at bounding box center [761, 355] width 962 height 187
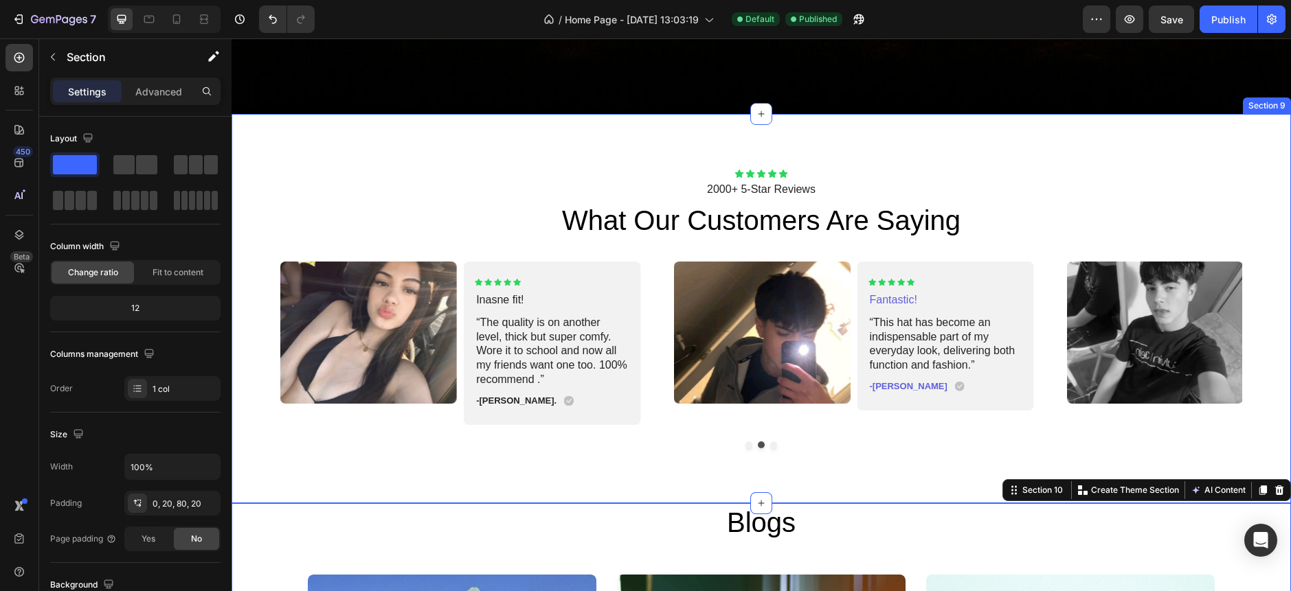
click at [659, 463] on div "Icon Icon Icon Icon Icon Icon List 2000+ 5-Star Reviews Text Block what our cus…" at bounding box center [760, 308] width 1059 height 389
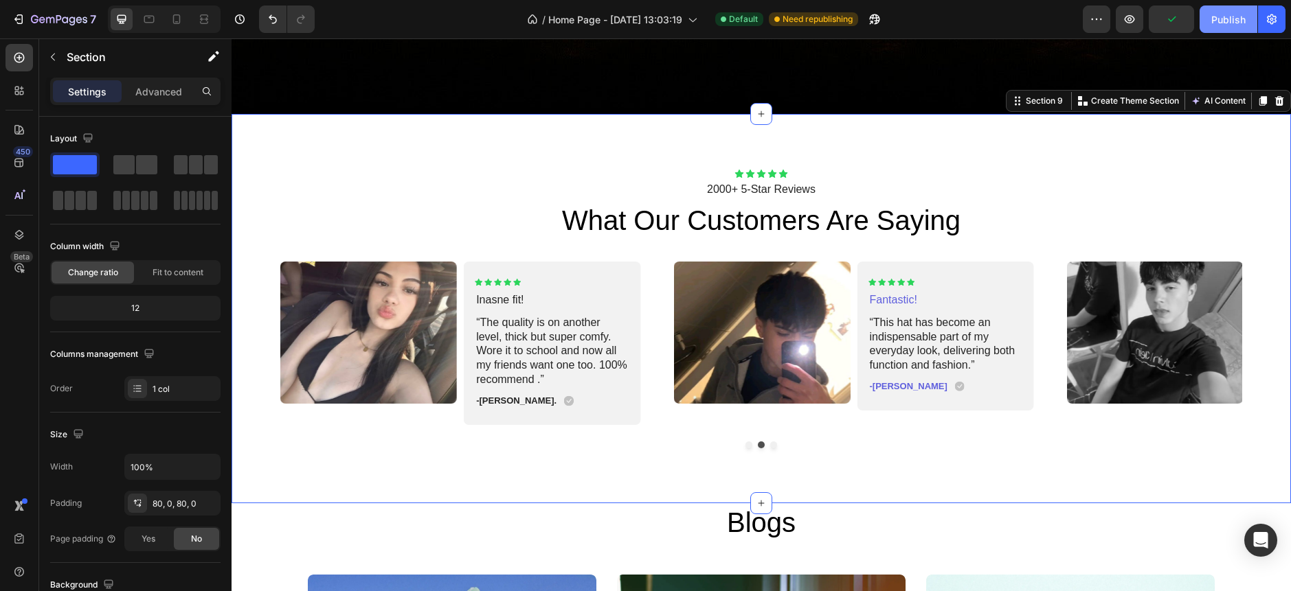
click at [1232, 25] on div "Publish" at bounding box center [1228, 19] width 34 height 14
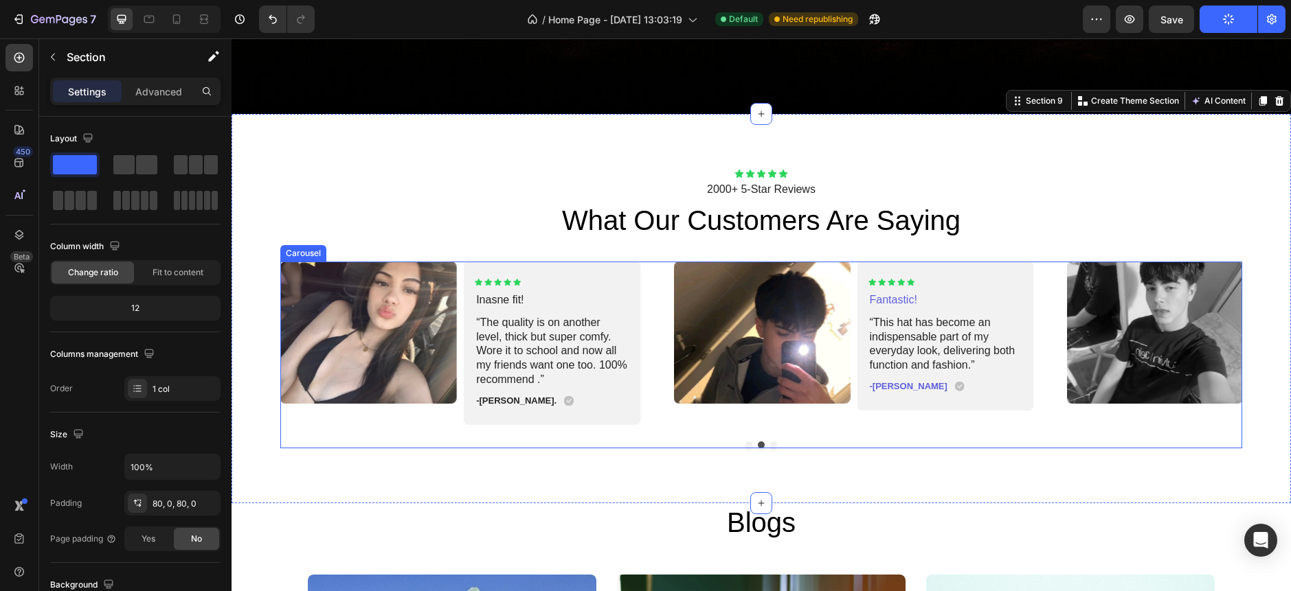
click at [770, 442] on button "Dot" at bounding box center [773, 445] width 7 height 7
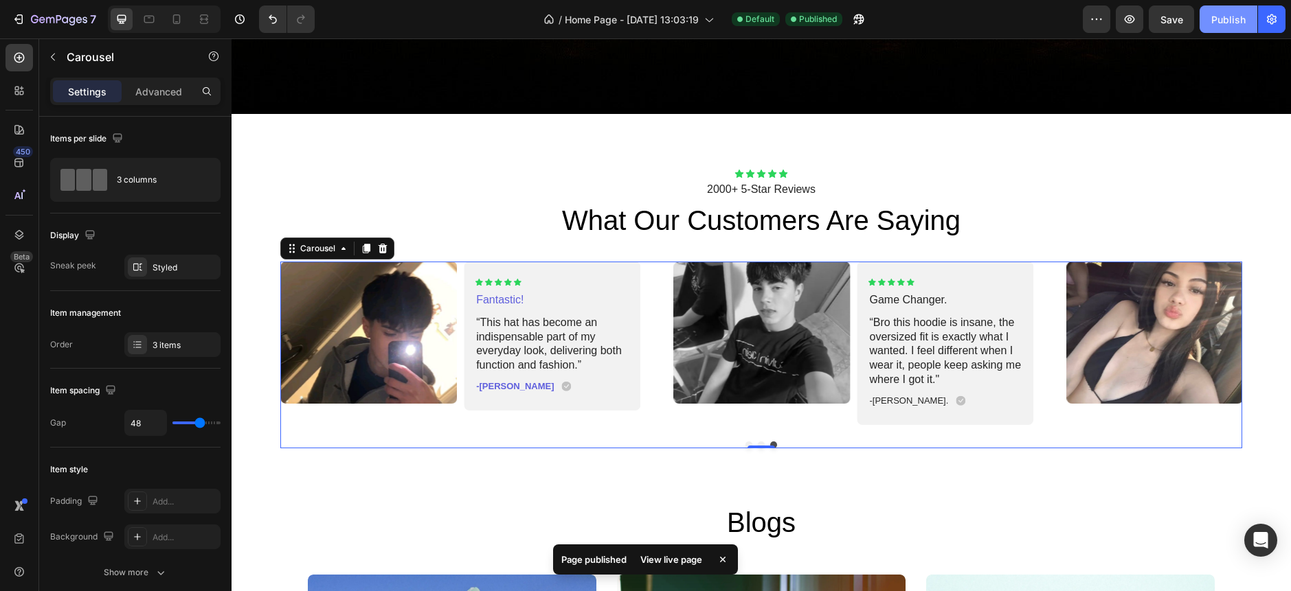
click at [1238, 30] on button "Publish" at bounding box center [1228, 18] width 58 height 27
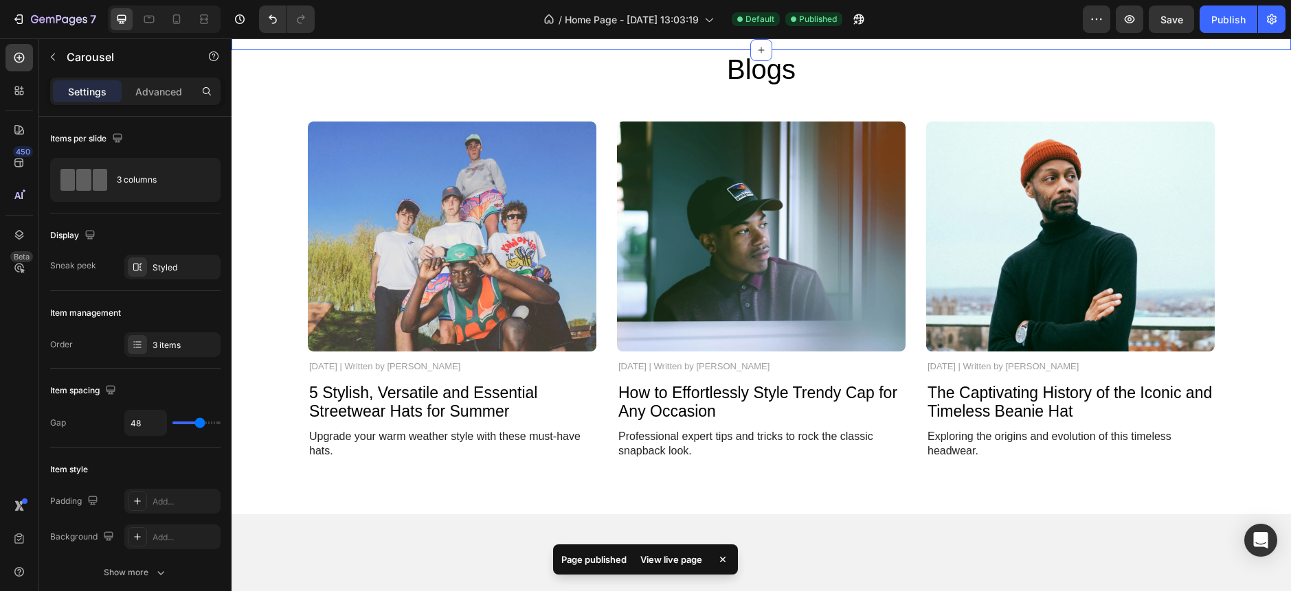
scroll to position [3795, 0]
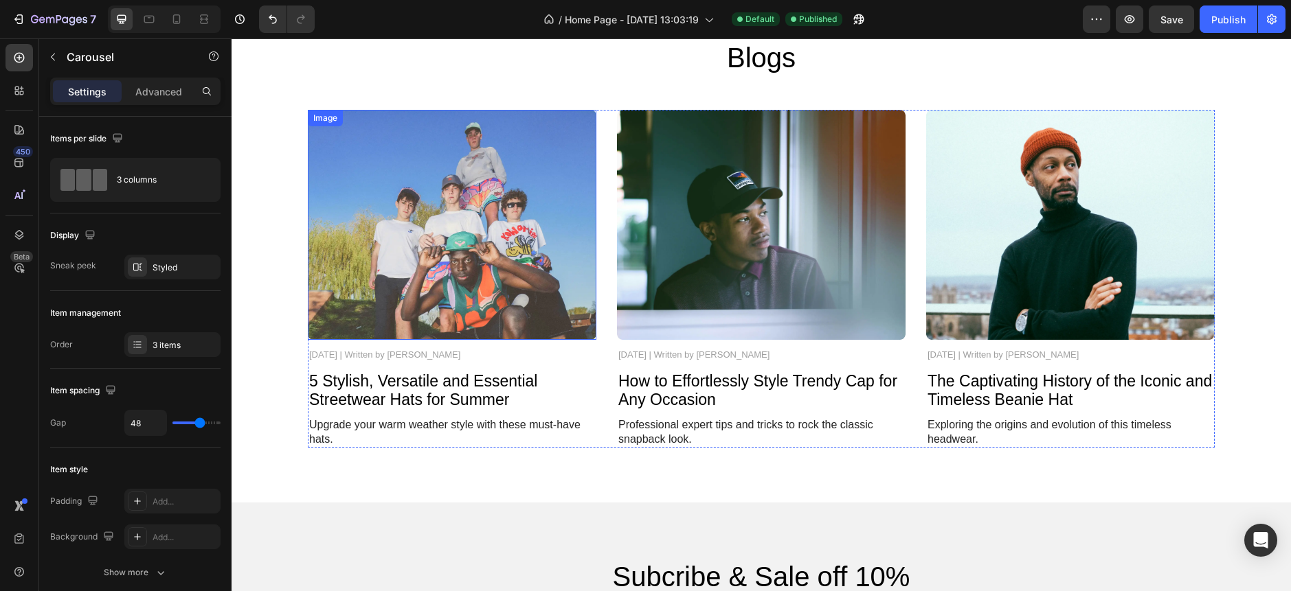
click at [509, 284] on img at bounding box center [452, 225] width 289 height 230
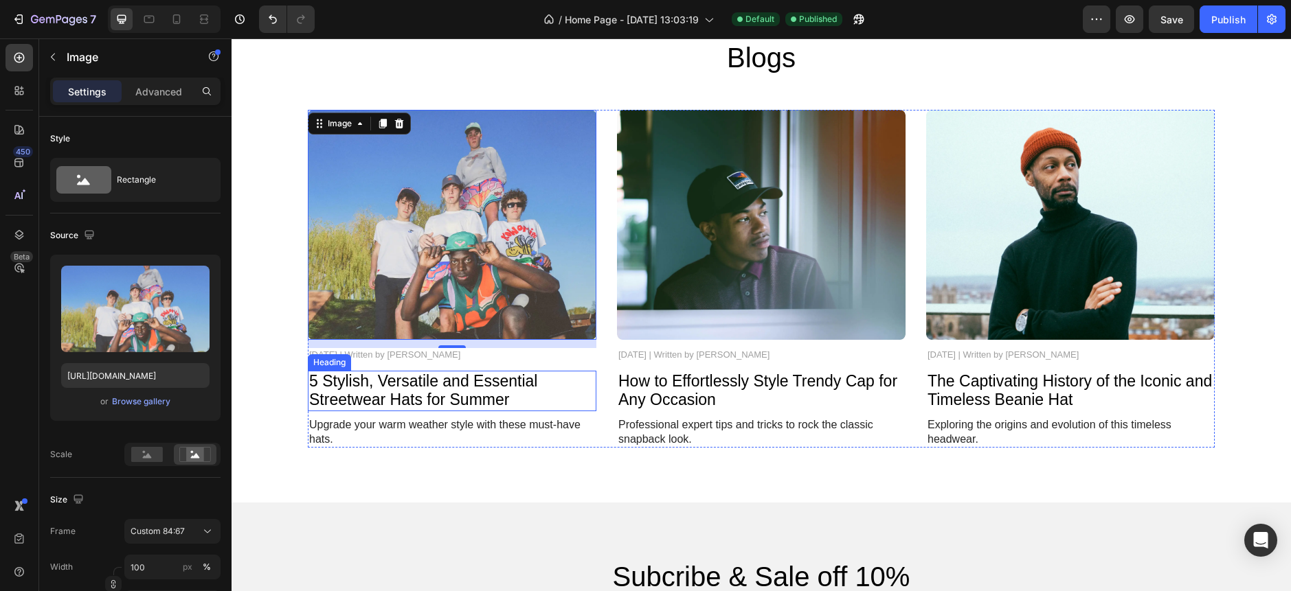
click at [360, 389] on h2 "5 Stylish, Versatile and Essential Streetwear Hats for Summer" at bounding box center [452, 391] width 289 height 41
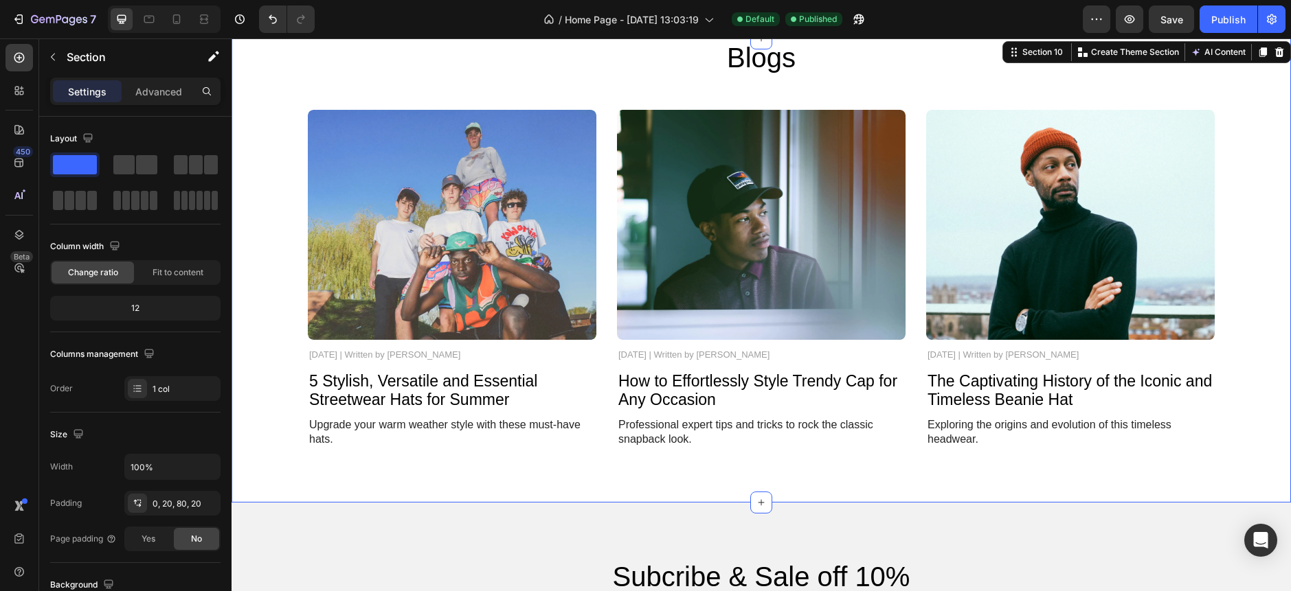
click at [275, 229] on div "Image [DATE] | Written by [PERSON_NAME] Text Block 5 Stylish, Versatile and Ess…" at bounding box center [761, 279] width 1032 height 339
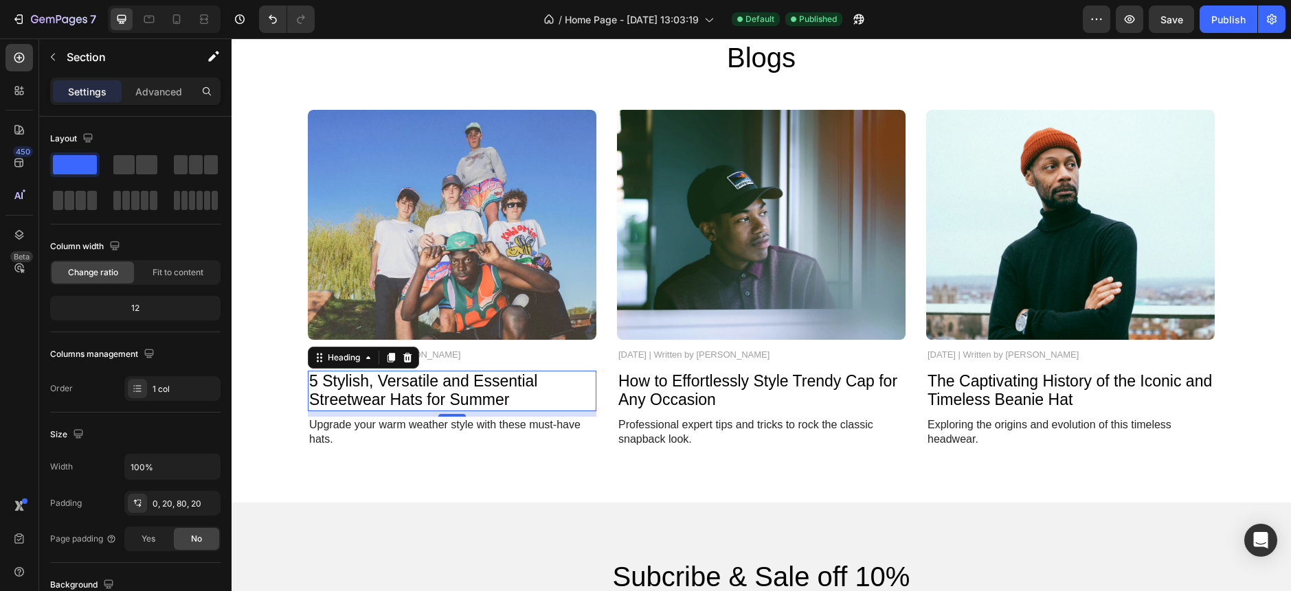
click at [364, 387] on h2 "5 Stylish, Versatile and Essential Streetwear Hats for Summer" at bounding box center [452, 391] width 289 height 41
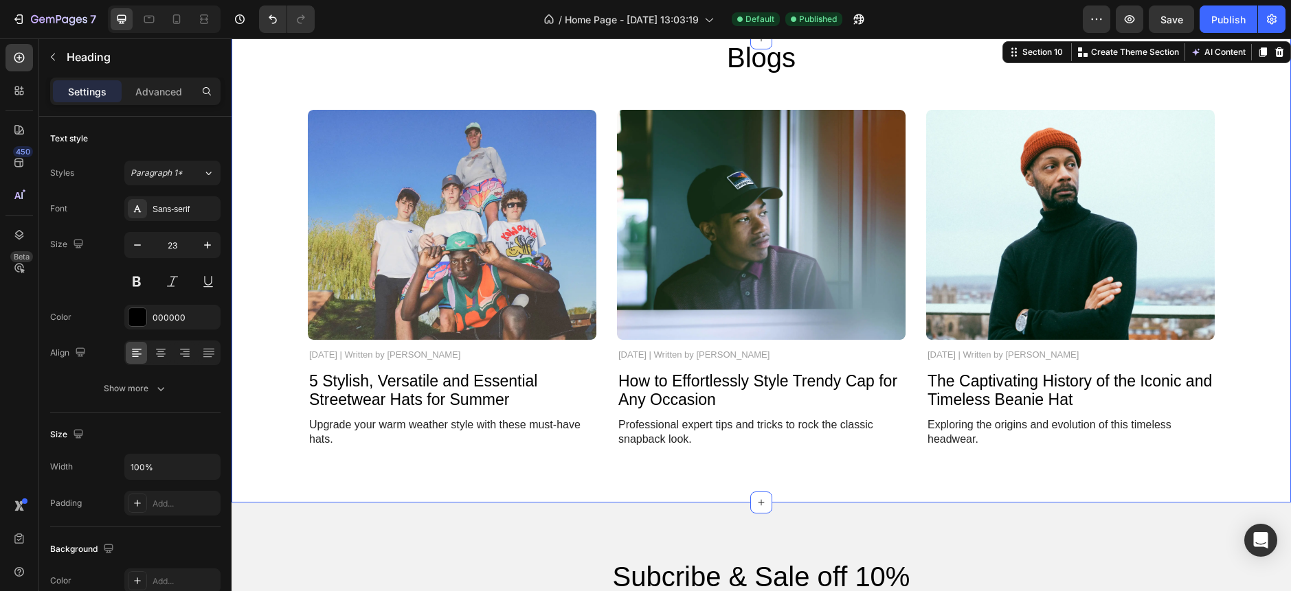
click at [300, 276] on div "Image [DATE] | Written by [PERSON_NAME] Text Block 5 Stylish, Versatile and Ess…" at bounding box center [761, 279] width 1032 height 339
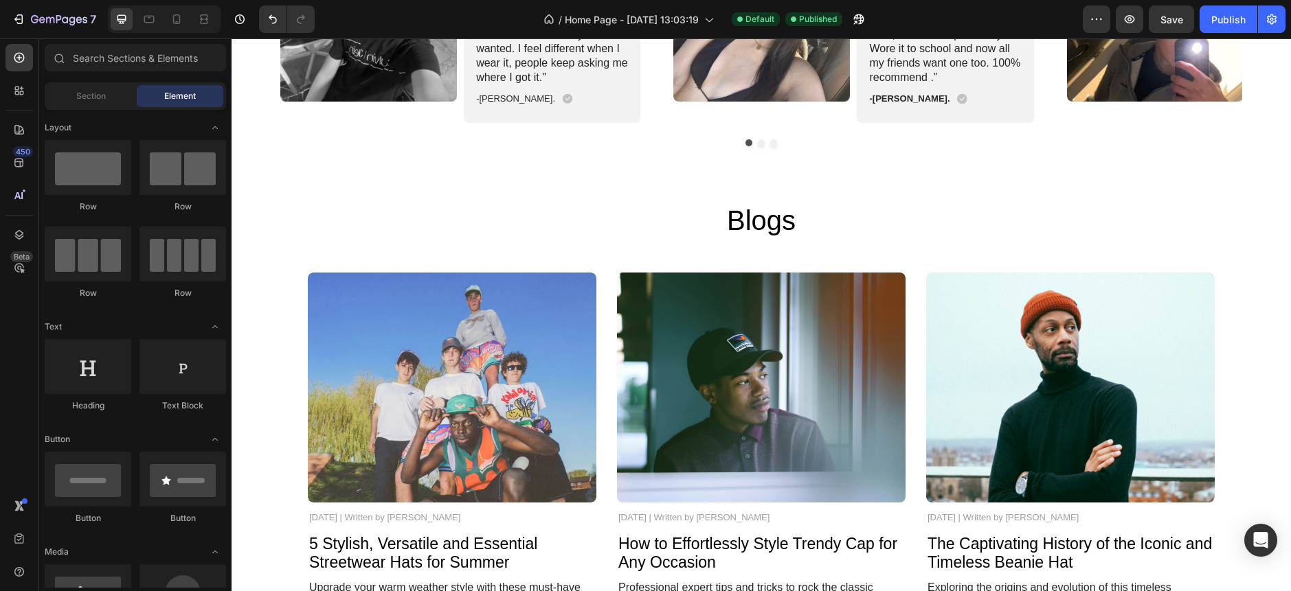
scroll to position [3005, 0]
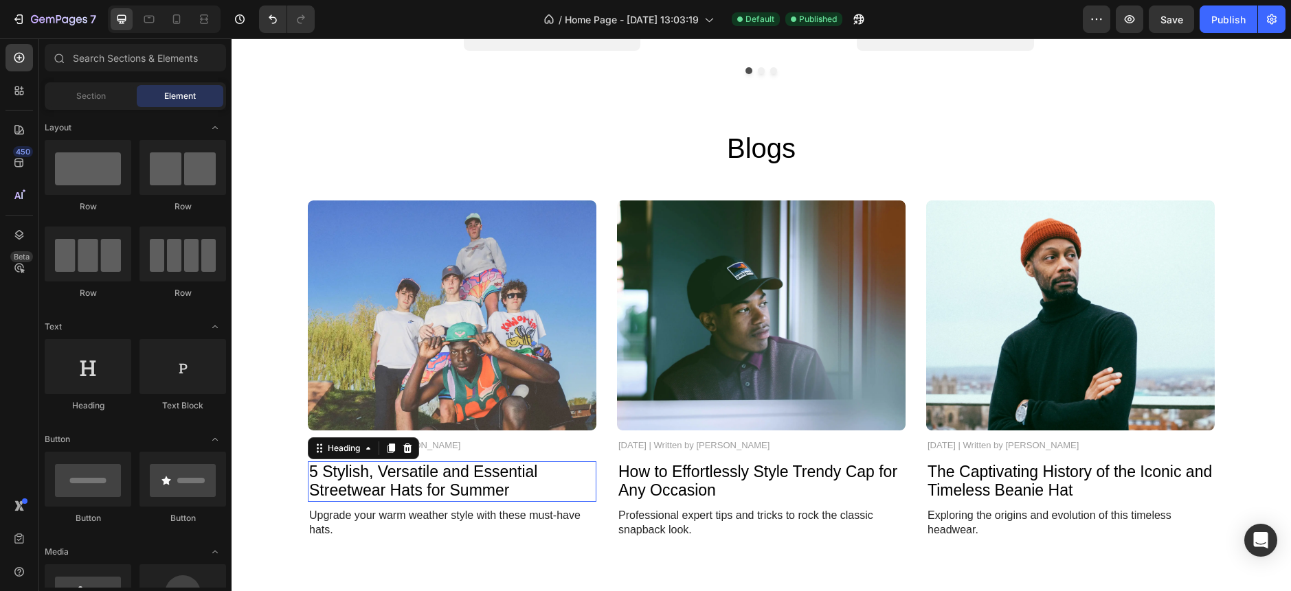
click at [394, 485] on h2 "5 Stylish, Versatile and Essential Streetwear Hats for Summer" at bounding box center [452, 482] width 289 height 41
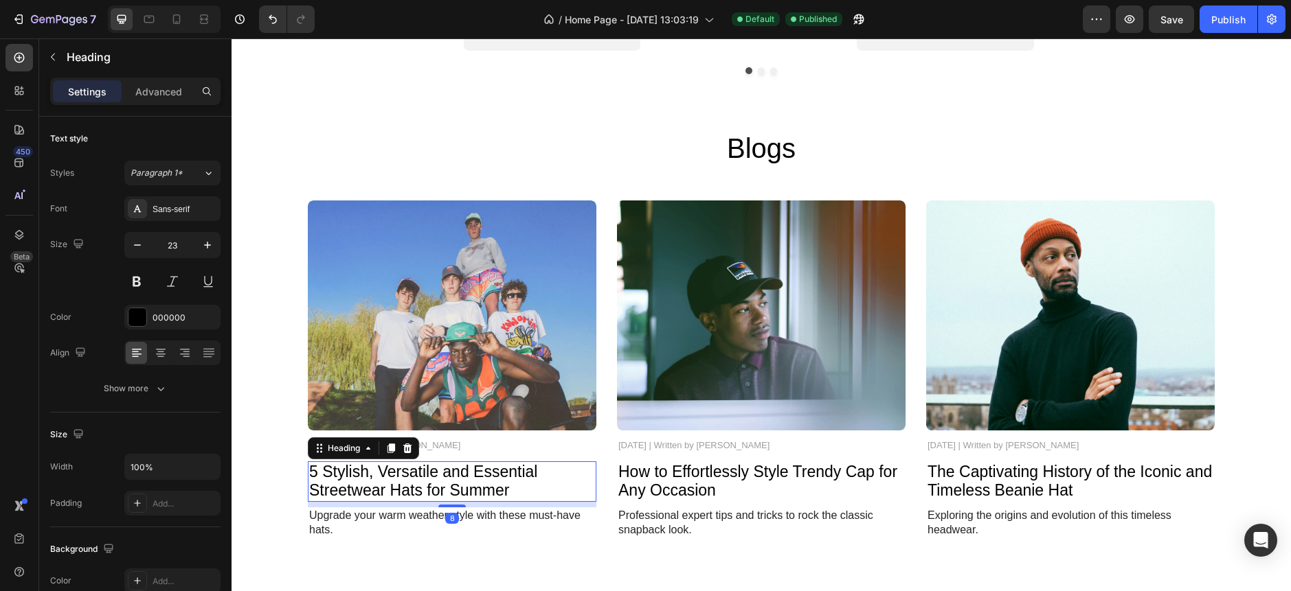
click at [394, 485] on h2 "5 Stylish, Versatile and Essential Streetwear Hats for Summer" at bounding box center [452, 482] width 289 height 41
click at [394, 485] on p "5 Stylish, Versatile and Essential Streetwear Hats for Summer" at bounding box center [452, 482] width 286 height 38
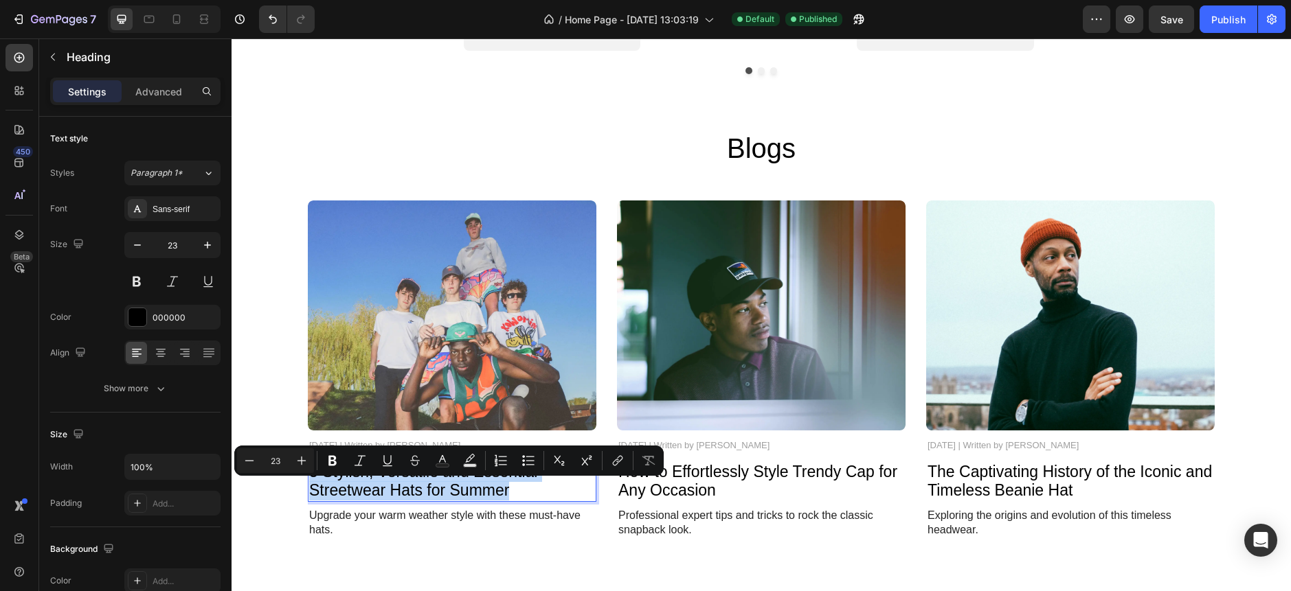
click at [394, 485] on p "5 Stylish, Versatile and Essential Streetwear Hats for Summer" at bounding box center [452, 482] width 286 height 38
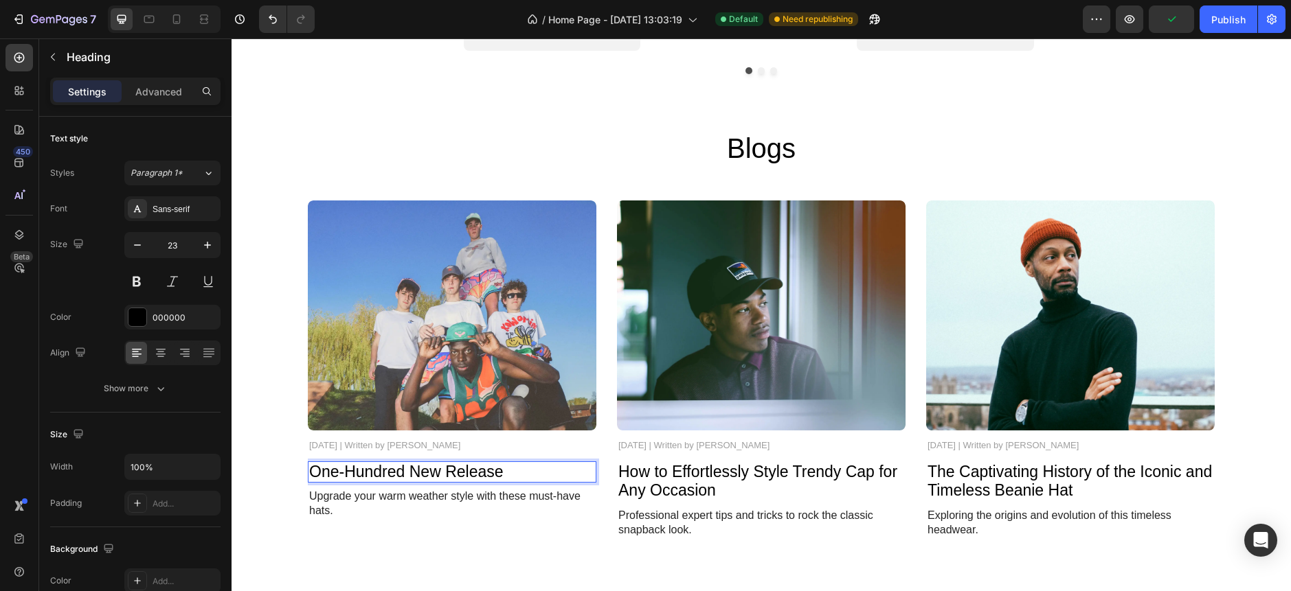
click at [346, 469] on p "One-Hundred New Release" at bounding box center [452, 472] width 286 height 19
click at [341, 473] on p "One-Hundred New Release" at bounding box center [452, 472] width 286 height 19
click at [397, 515] on p "Upgrade your warm weather style with these must-have hats." at bounding box center [452, 504] width 286 height 29
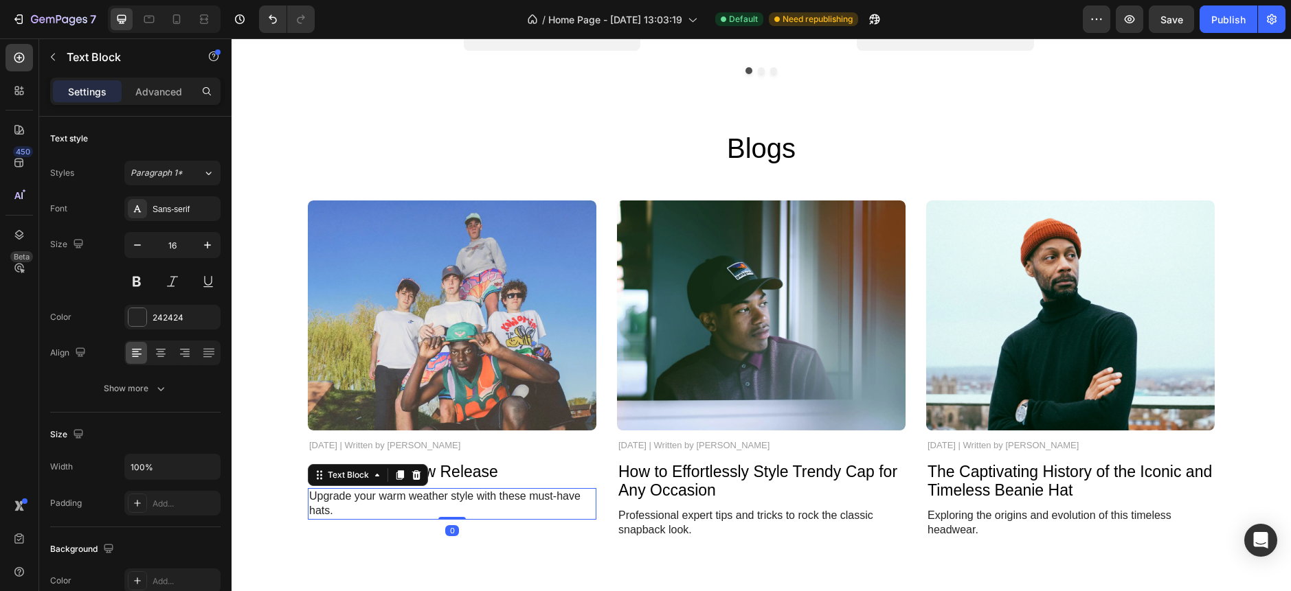
click at [394, 504] on p "Upgrade your warm weather style with these must-have hats." at bounding box center [452, 504] width 286 height 29
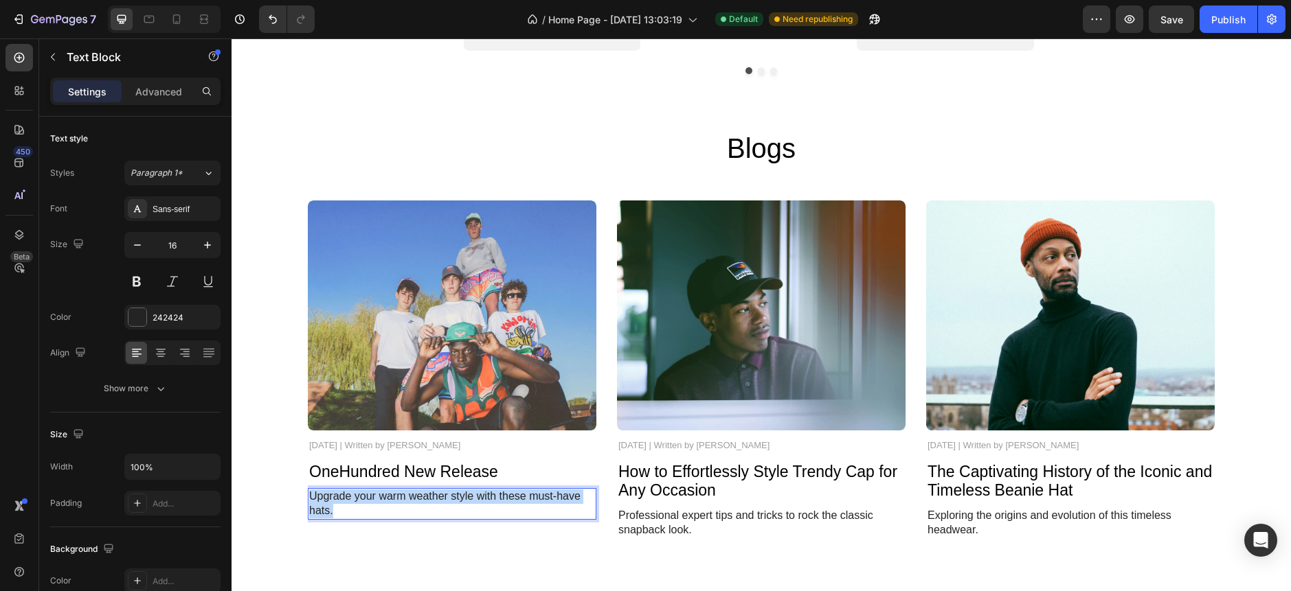
click at [394, 504] on p "Upgrade your warm weather style with these must-have hats." at bounding box center [452, 504] width 286 height 29
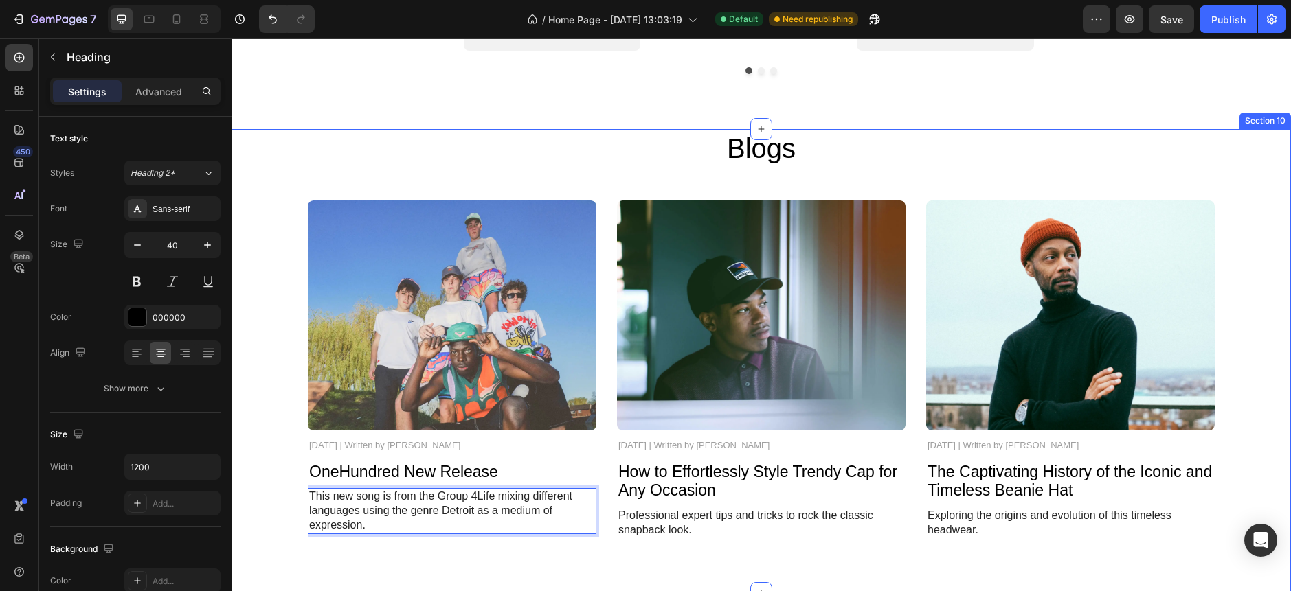
click at [914, 147] on h2 "Blogs" at bounding box center [761, 148] width 824 height 38
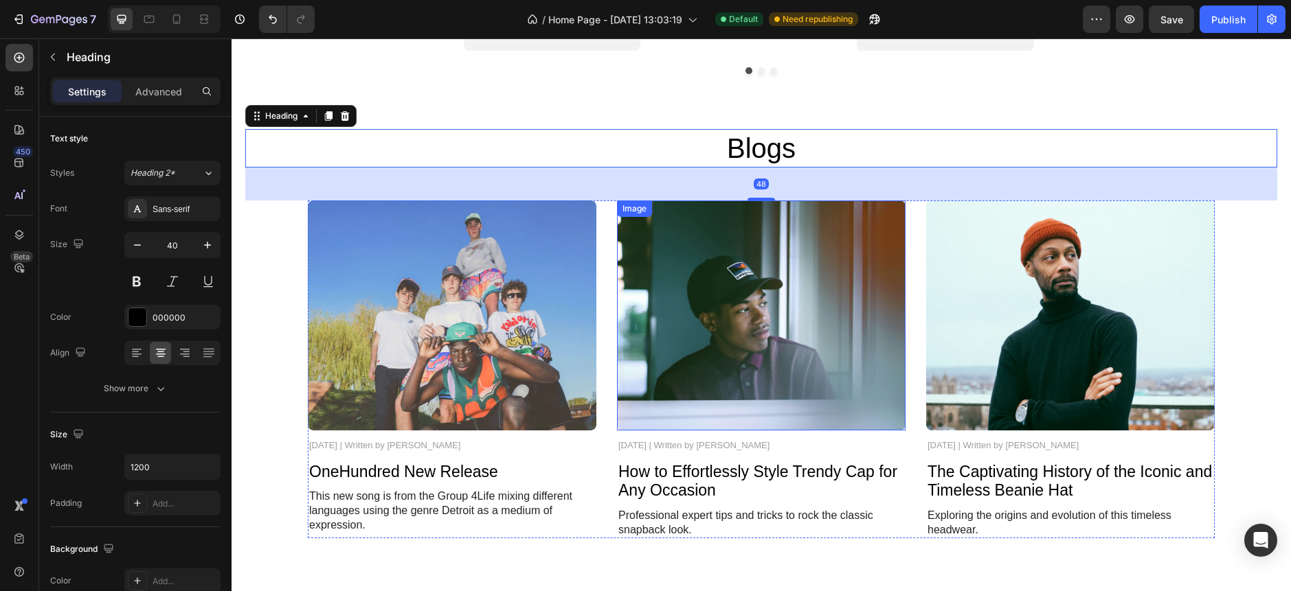
click at [802, 232] on img at bounding box center [761, 316] width 289 height 230
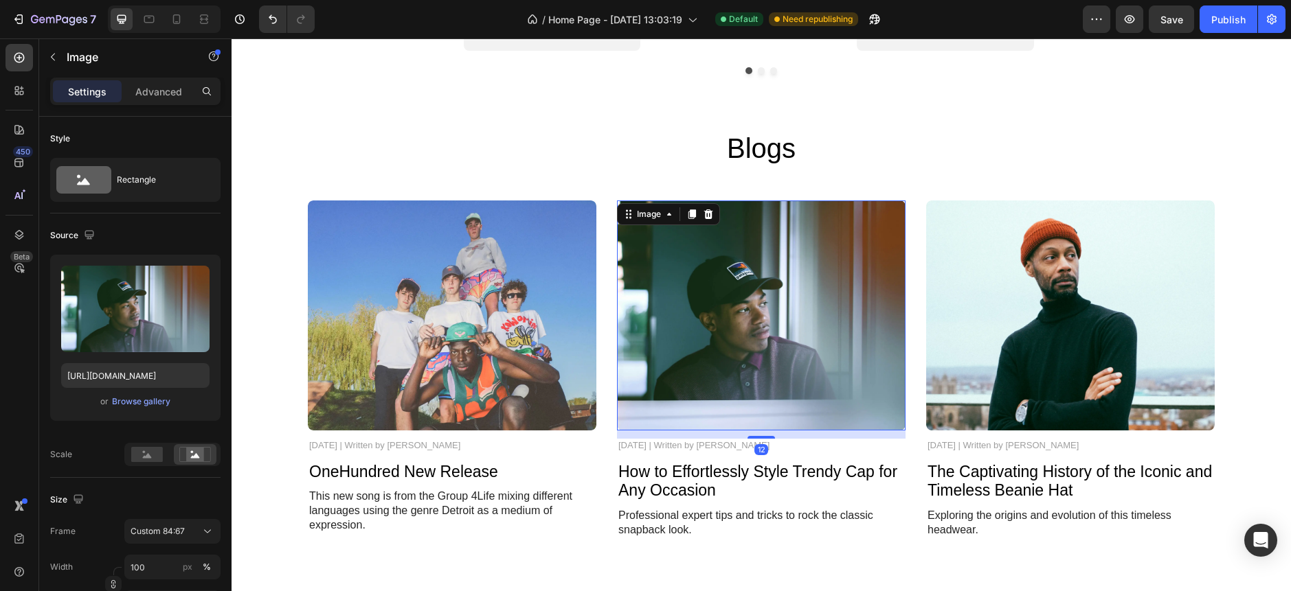
click at [622, 238] on img at bounding box center [761, 316] width 289 height 230
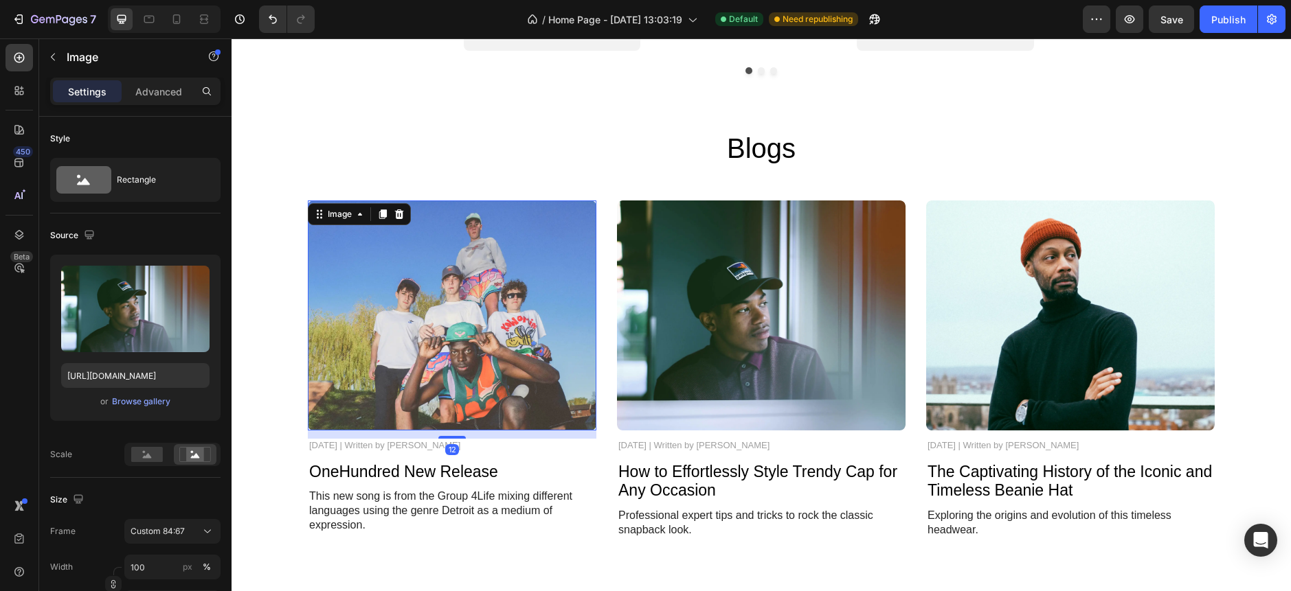
click at [584, 242] on img at bounding box center [452, 316] width 289 height 230
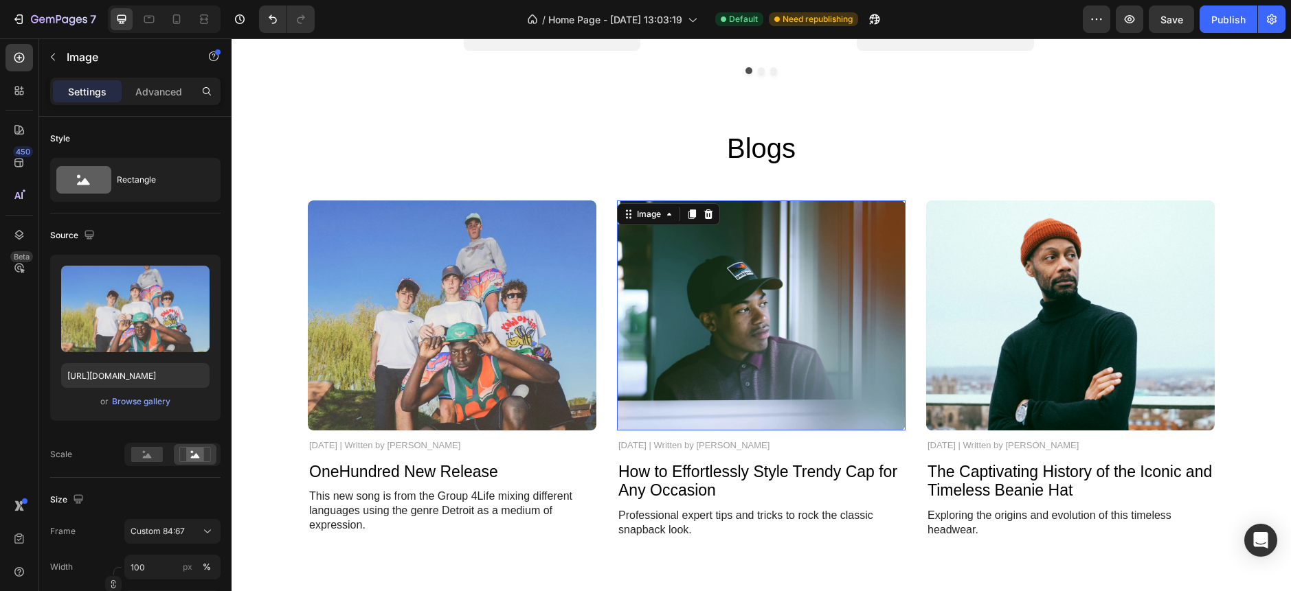
click at [826, 333] on img at bounding box center [761, 316] width 289 height 230
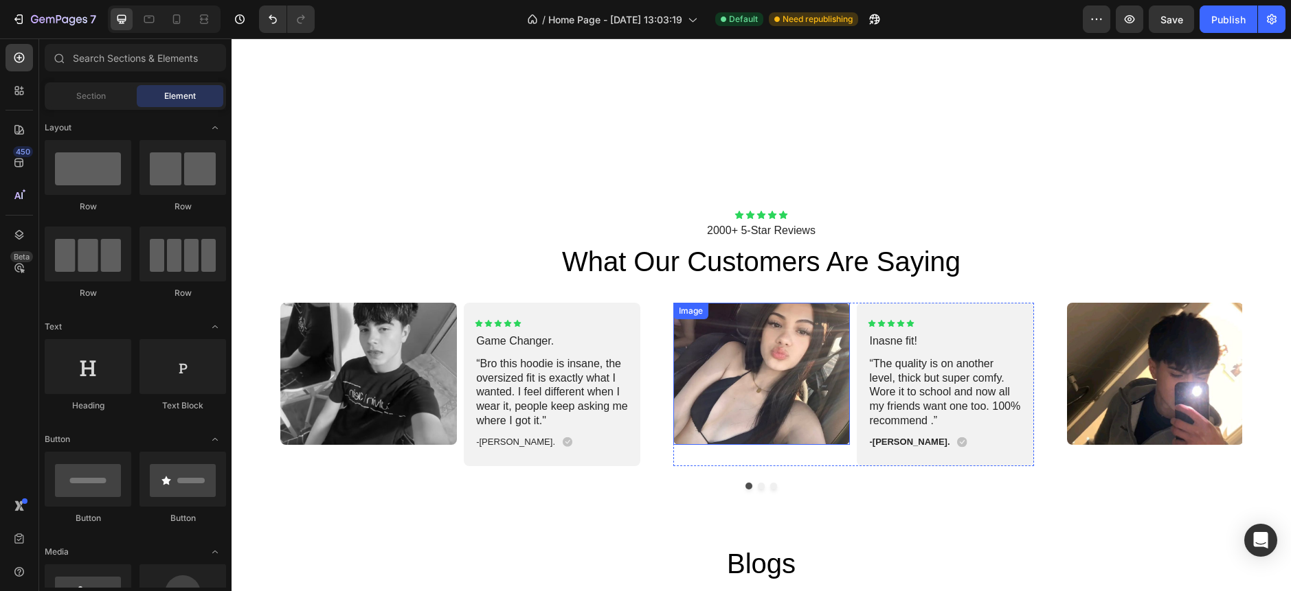
scroll to position [4122, 0]
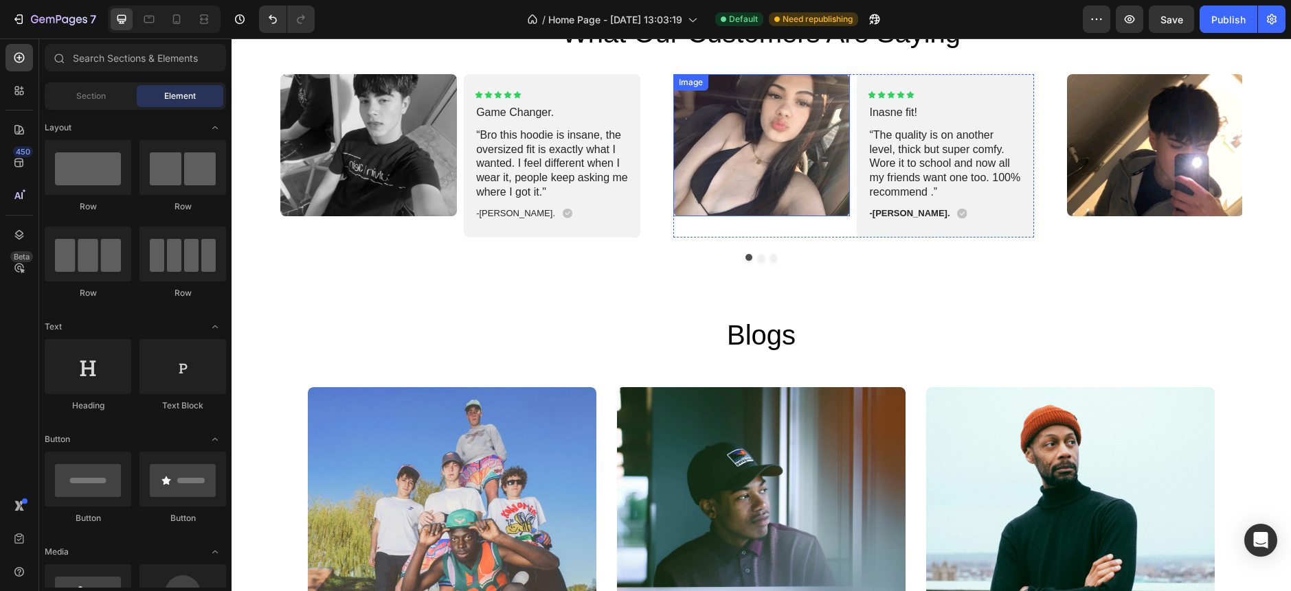
click at [777, 160] on img at bounding box center [761, 145] width 177 height 142
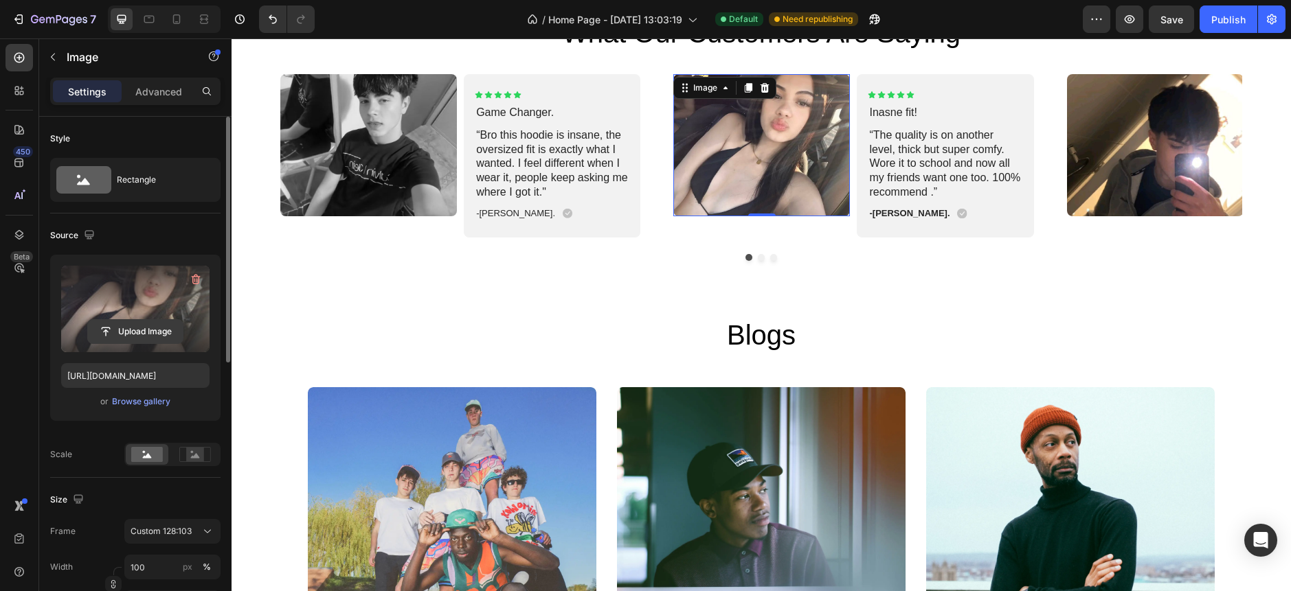
click at [130, 328] on input "file" at bounding box center [135, 331] width 95 height 23
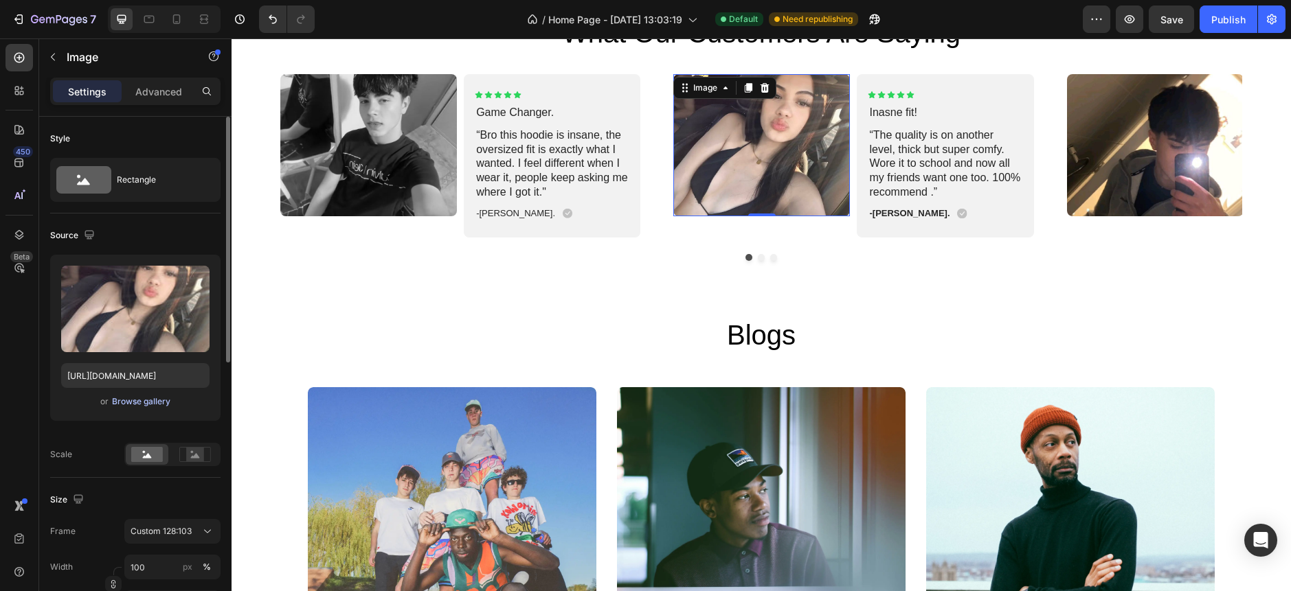
click at [156, 400] on div "Browse gallery" at bounding box center [141, 402] width 58 height 12
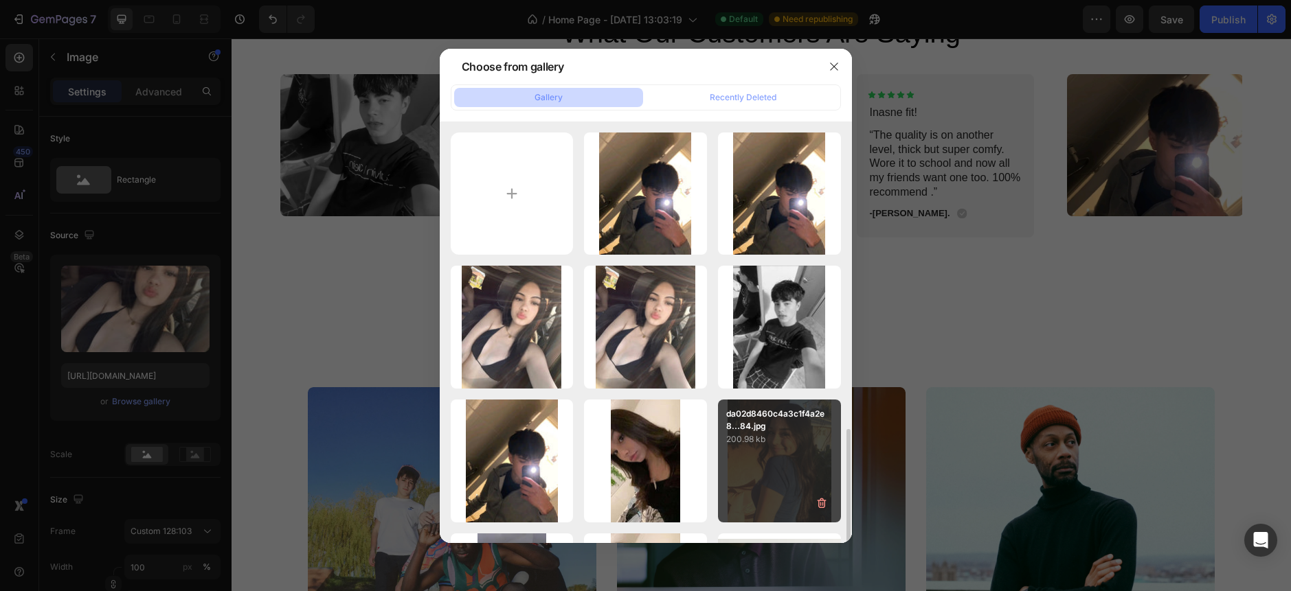
scroll to position [229, 0]
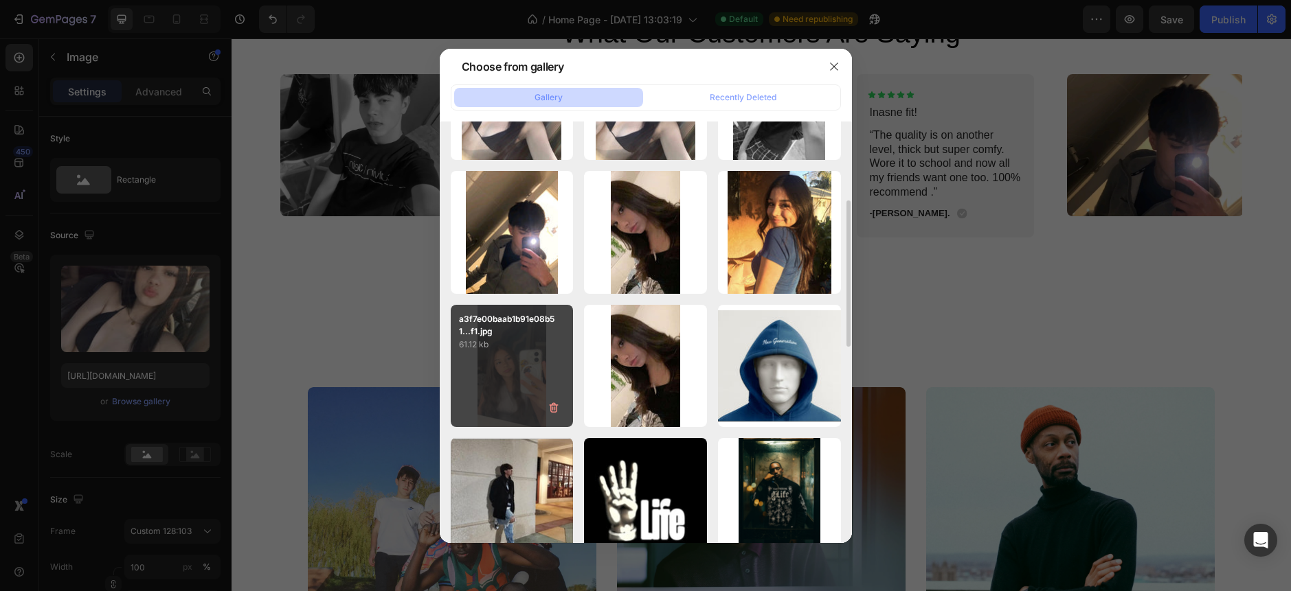
click at [504, 387] on div "a3f7e00baab1b91e08b51...f1.jpg 61.12 kb" at bounding box center [512, 366] width 123 height 123
type input "[URL][DOMAIN_NAME]"
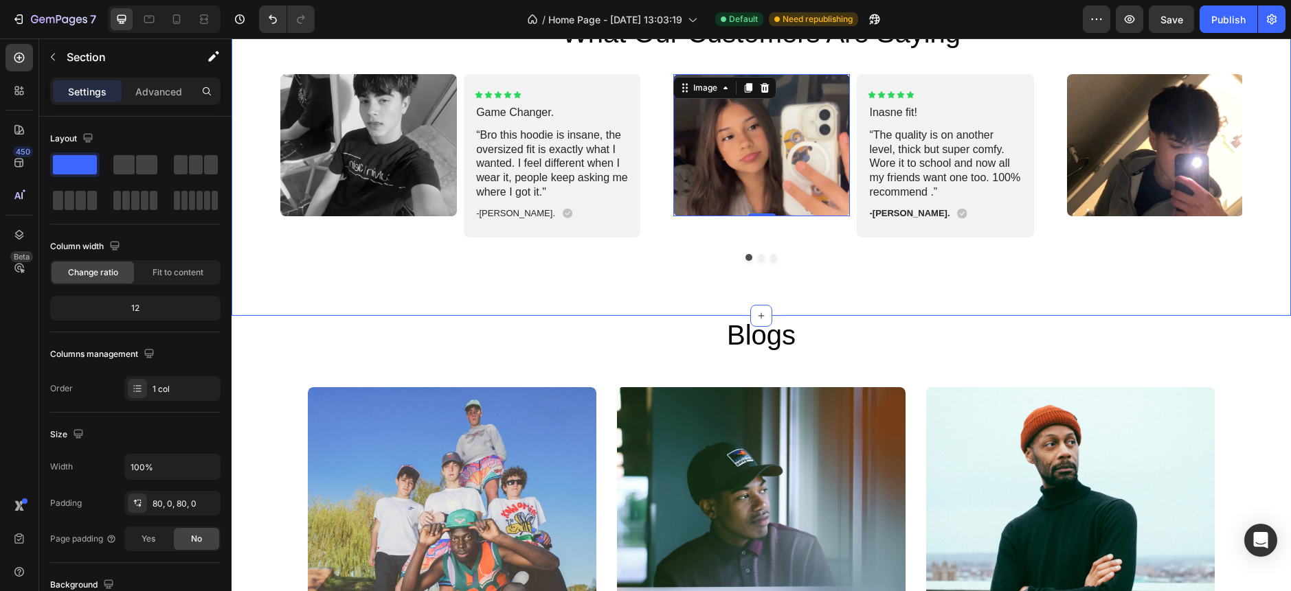
click at [609, 304] on div "Icon Icon Icon Icon Icon Icon List 2000+ 5-Star Reviews Text Block what our cus…" at bounding box center [760, 120] width 1059 height 389
click at [1232, 5] on button "Publish" at bounding box center [1228, 18] width 58 height 27
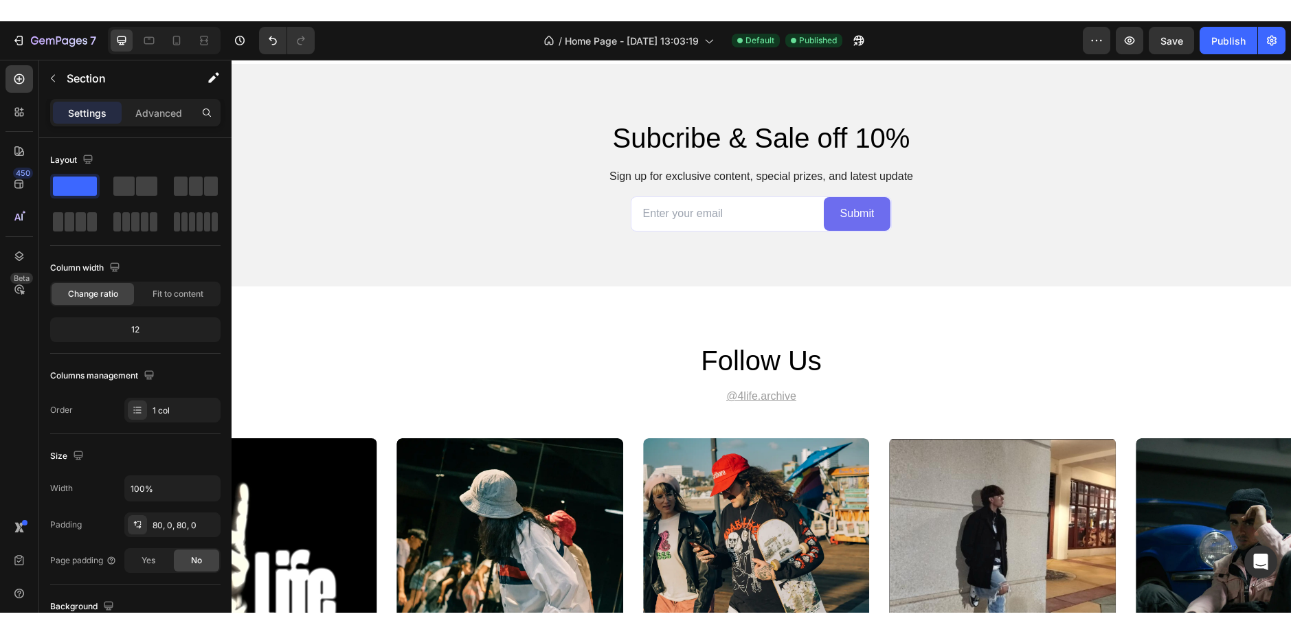
scroll to position [4821, 0]
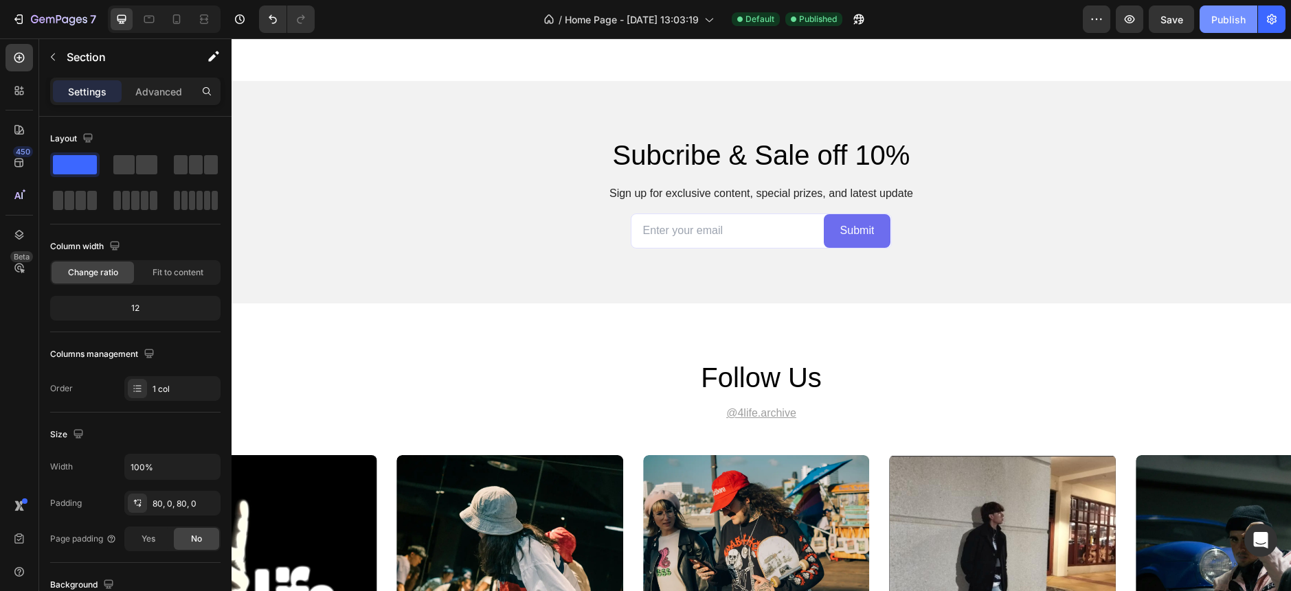
click at [1238, 30] on button "Publish" at bounding box center [1228, 18] width 58 height 27
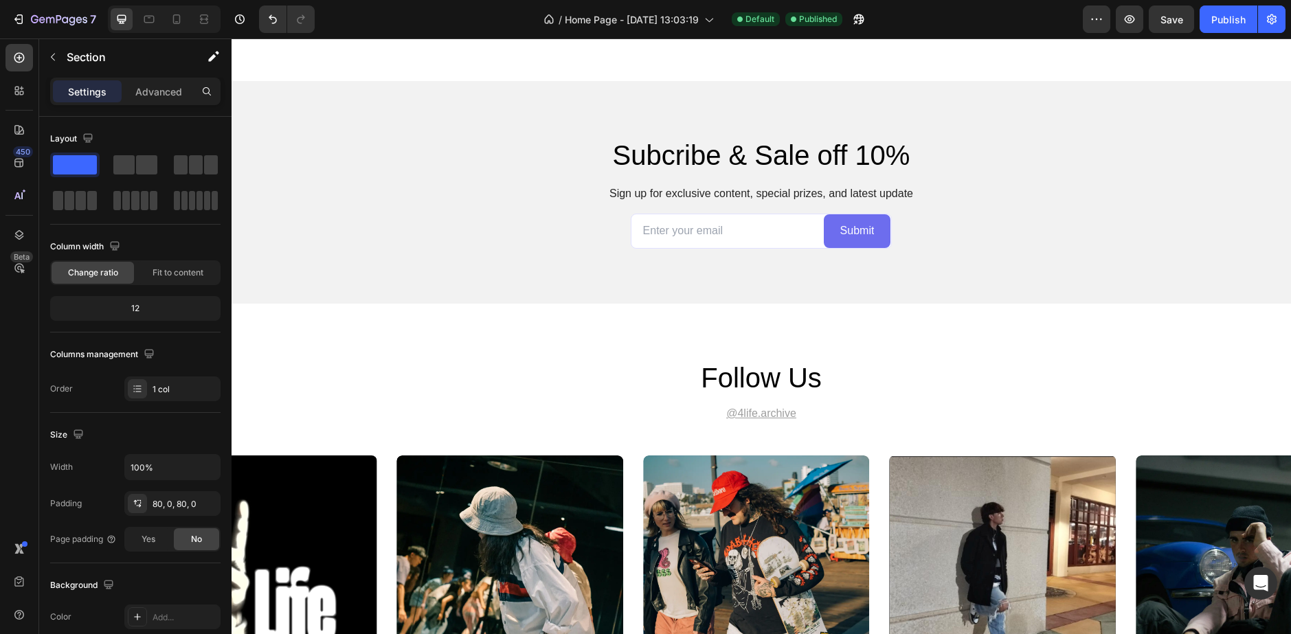
click at [392, 135] on div "Subcribe & Sale off 10% Heading Sign up for exclusive content, special prizes, …" at bounding box center [760, 192] width 1059 height 223
